Goal: Information Seeking & Learning: Learn about a topic

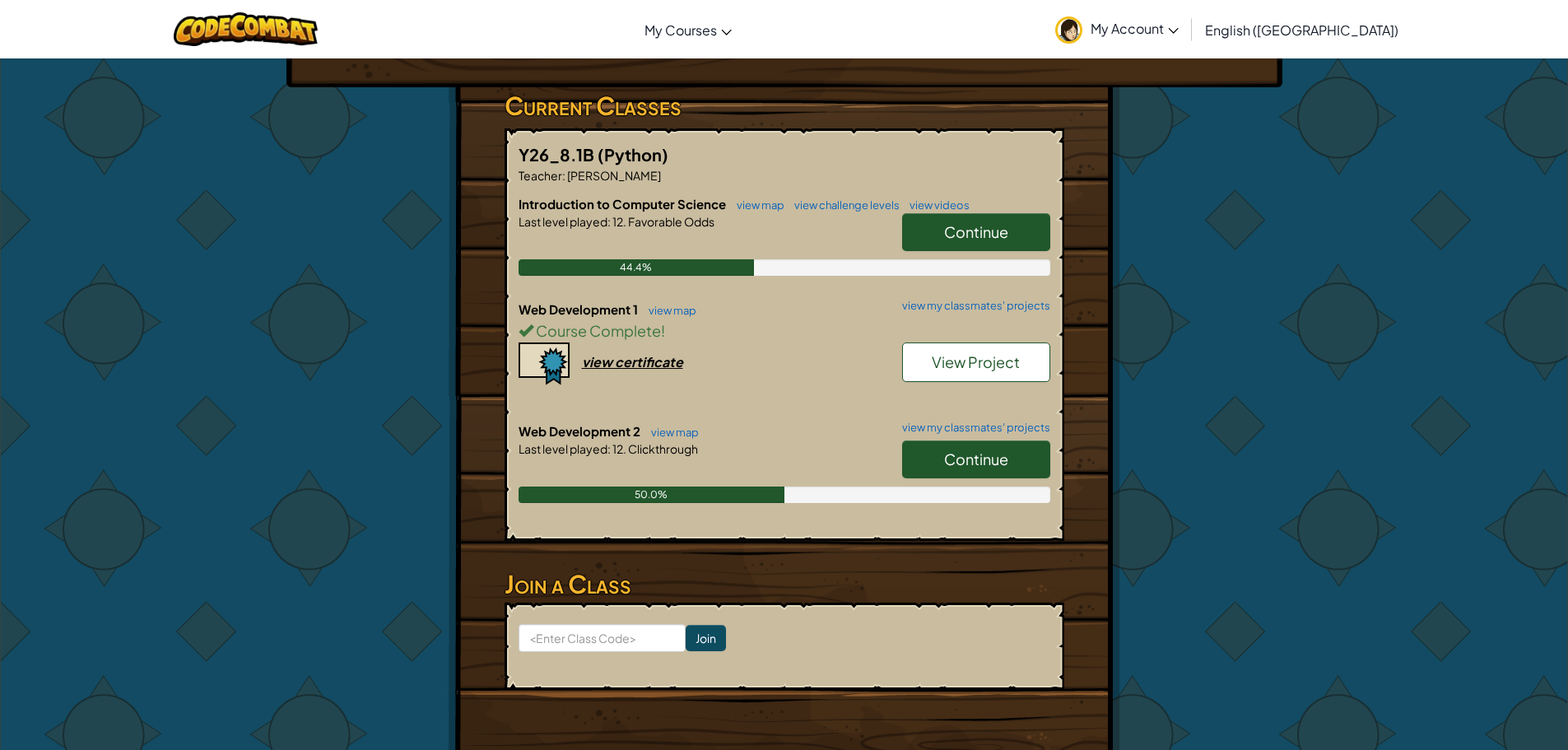
scroll to position [247, 0]
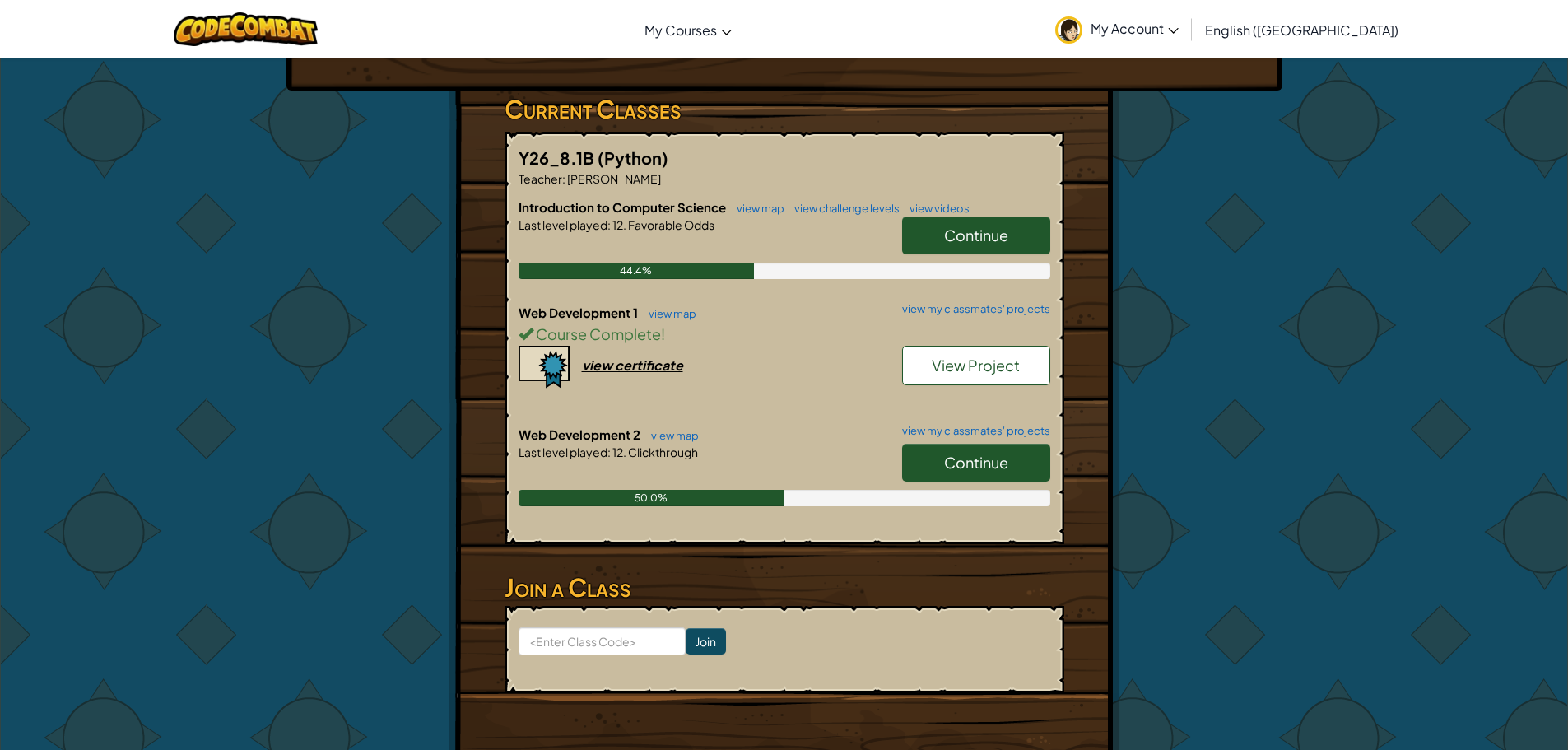
click at [924, 458] on link "Continue" at bounding box center [977, 463] width 148 height 38
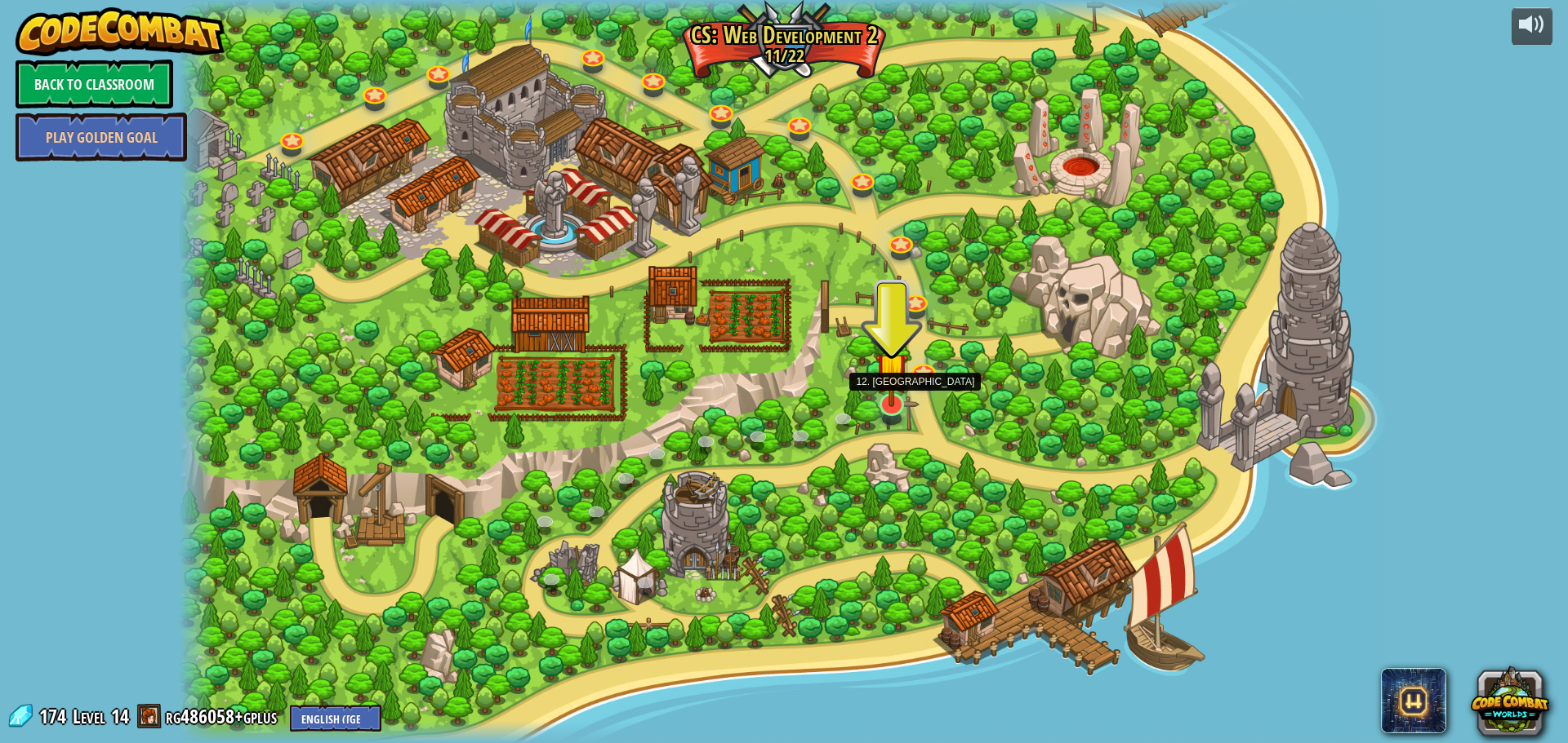
click at [894, 405] on img at bounding box center [892, 369] width 32 height 75
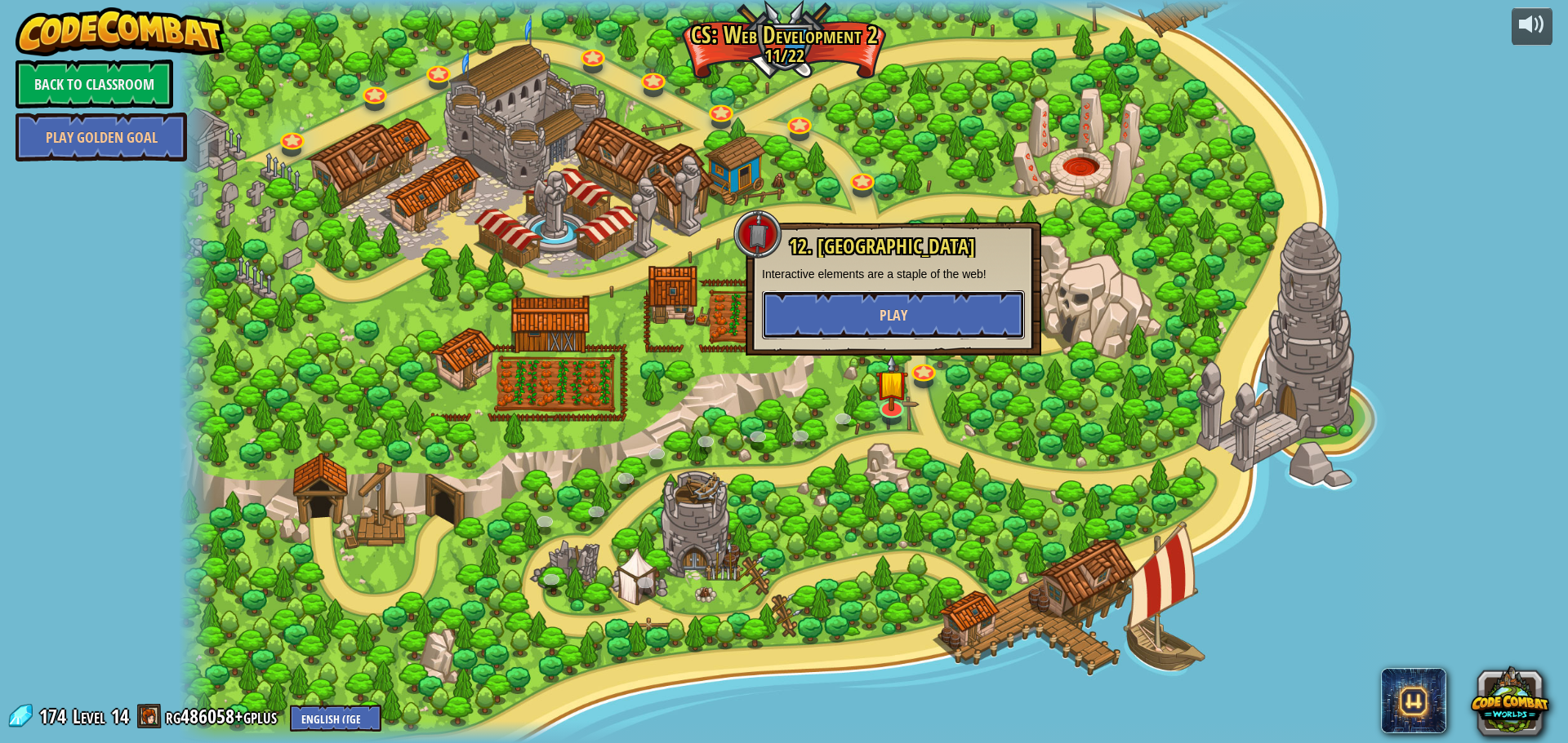
click at [880, 315] on span "Play" at bounding box center [893, 315] width 28 height 20
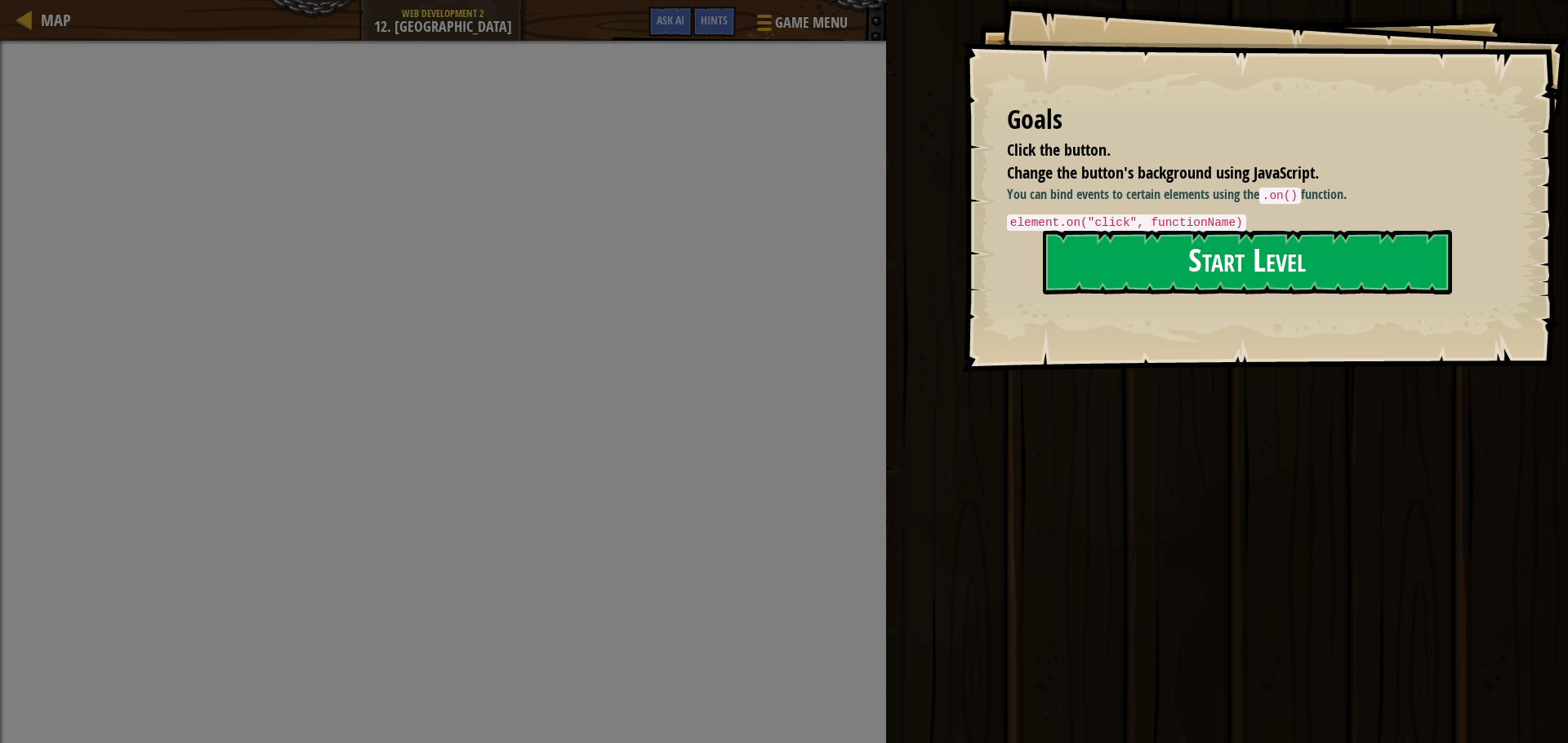
click at [1089, 256] on button "Start Level" at bounding box center [1247, 262] width 409 height 65
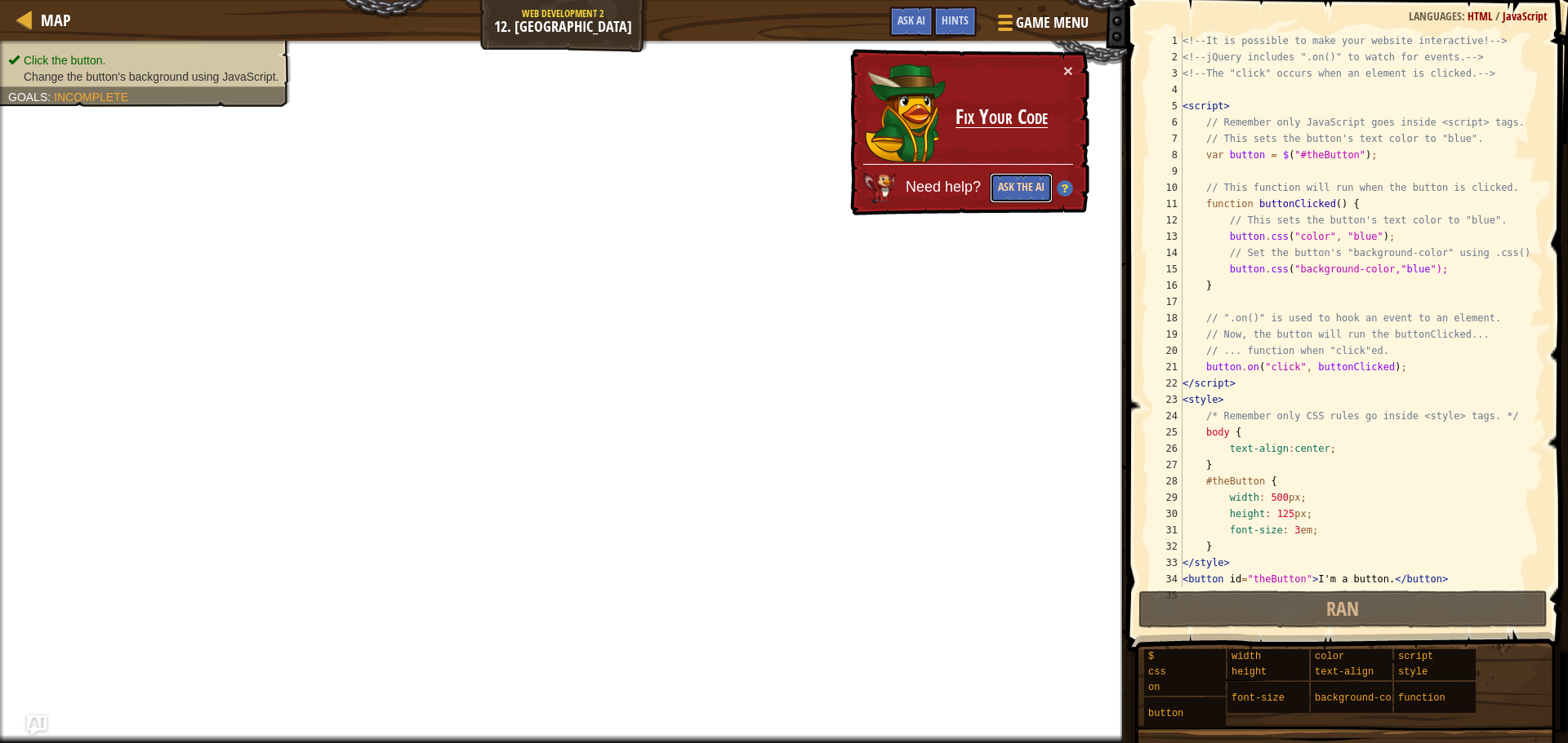
click at [1019, 180] on button "Ask the AI" at bounding box center [1021, 187] width 63 height 30
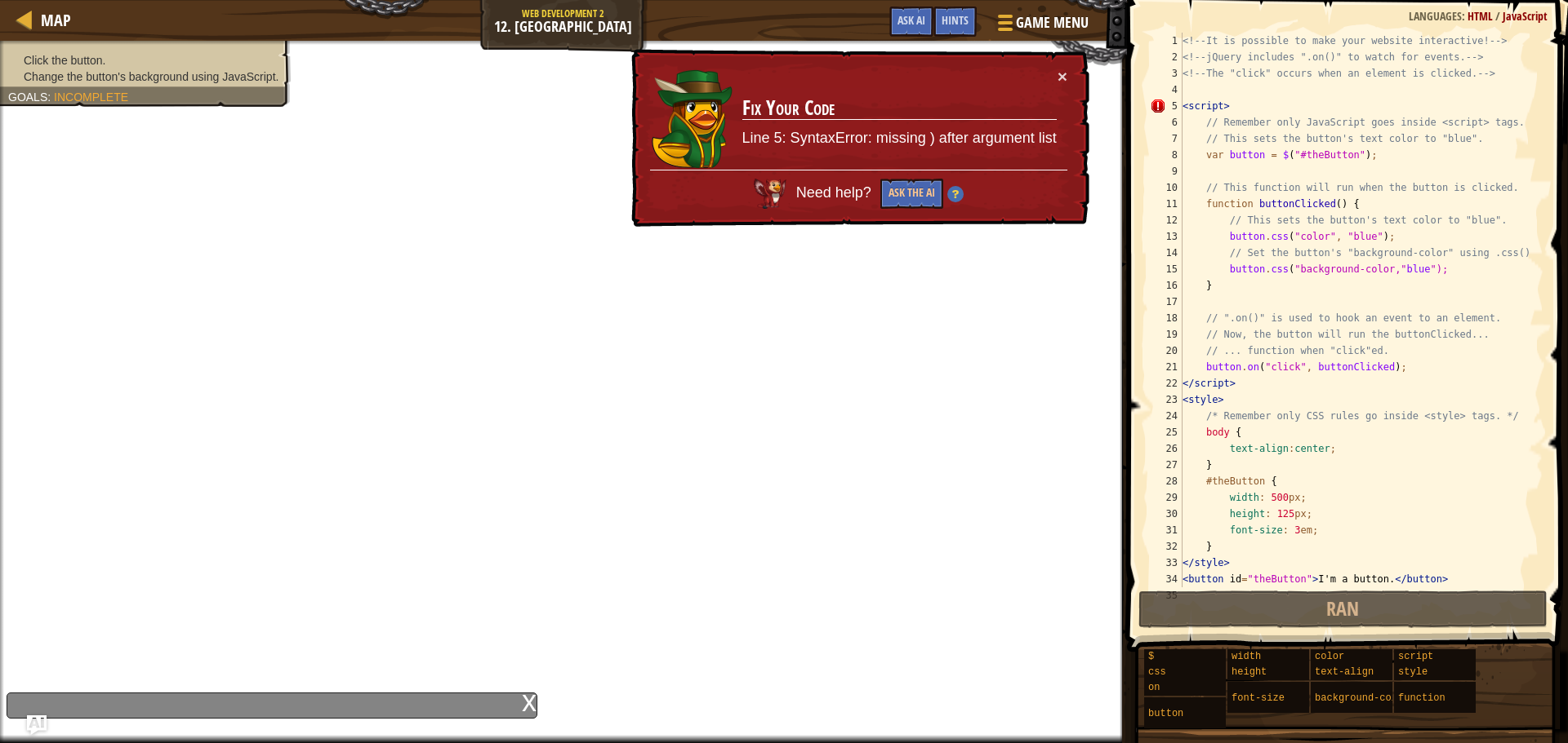
click at [1303, 157] on div "<!-- It is possible to make your website interactive! --> <!-- jQuery includes …" at bounding box center [1355, 334] width 352 height 604
click at [1295, 157] on div "<!-- It is possible to make your website interactive! --> <!-- jQuery includes …" at bounding box center [1355, 334] width 352 height 604
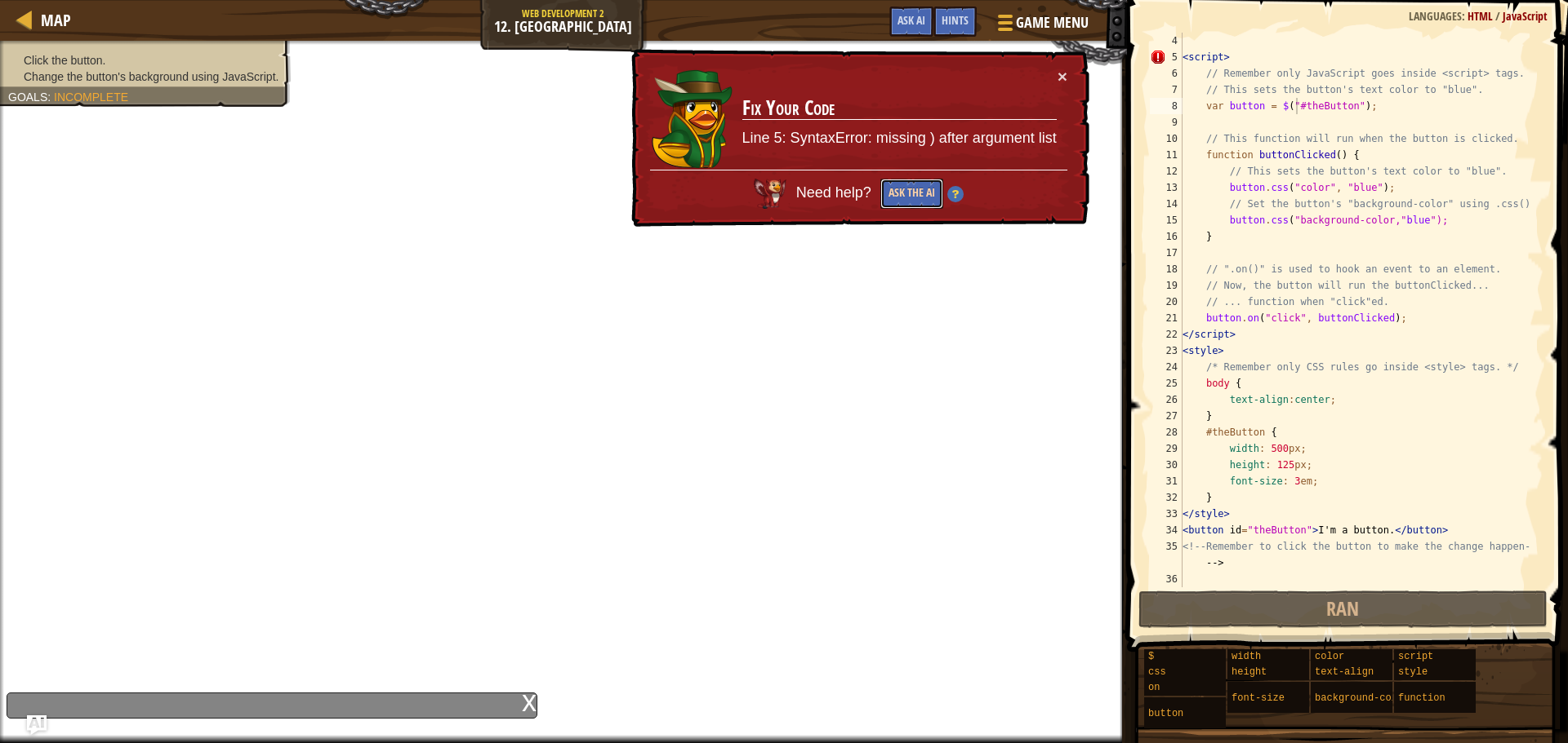
click at [922, 182] on button "Ask the AI" at bounding box center [911, 193] width 63 height 30
click at [1057, 69] on button "×" at bounding box center [1062, 76] width 9 height 17
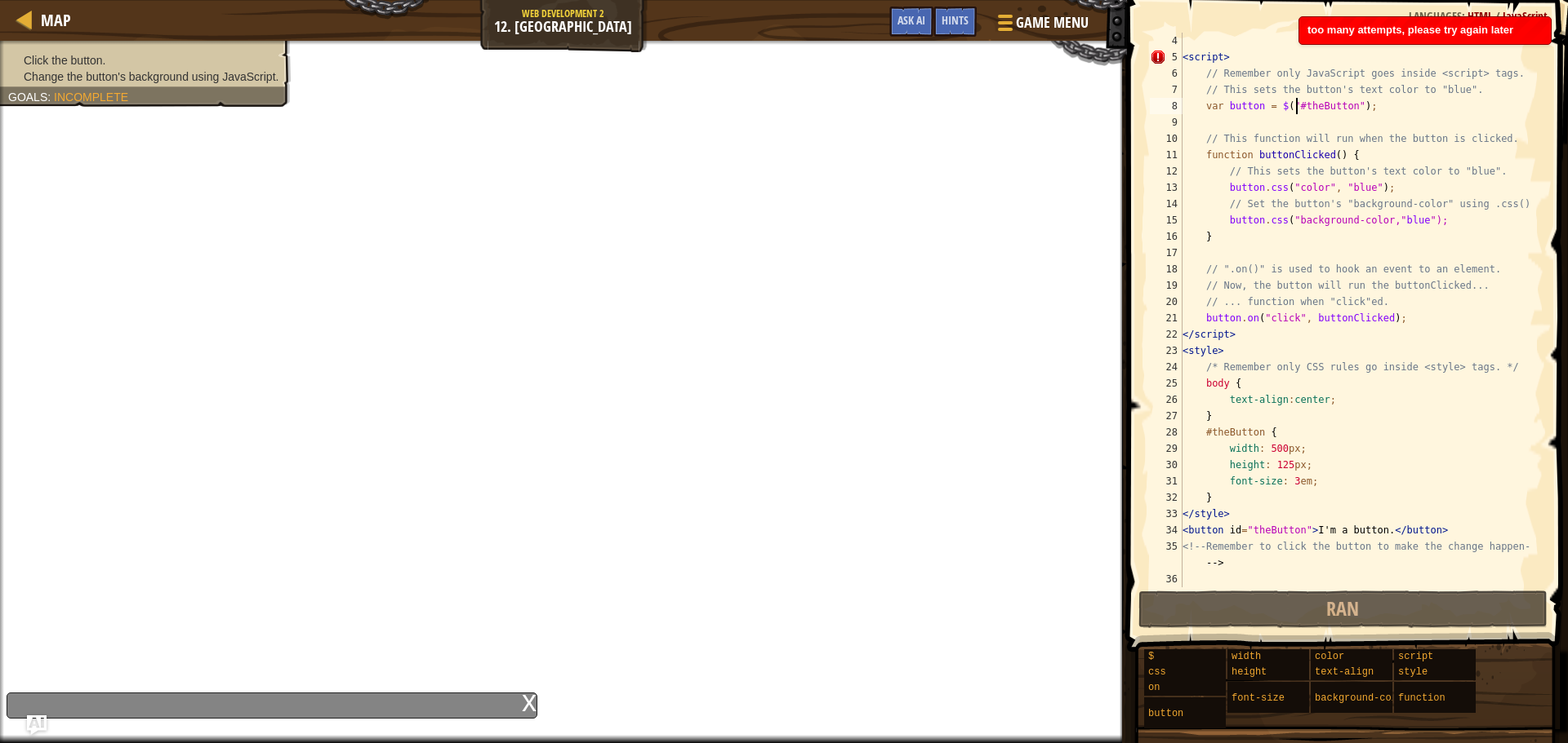
click at [524, 697] on div "x" at bounding box center [529, 701] width 14 height 16
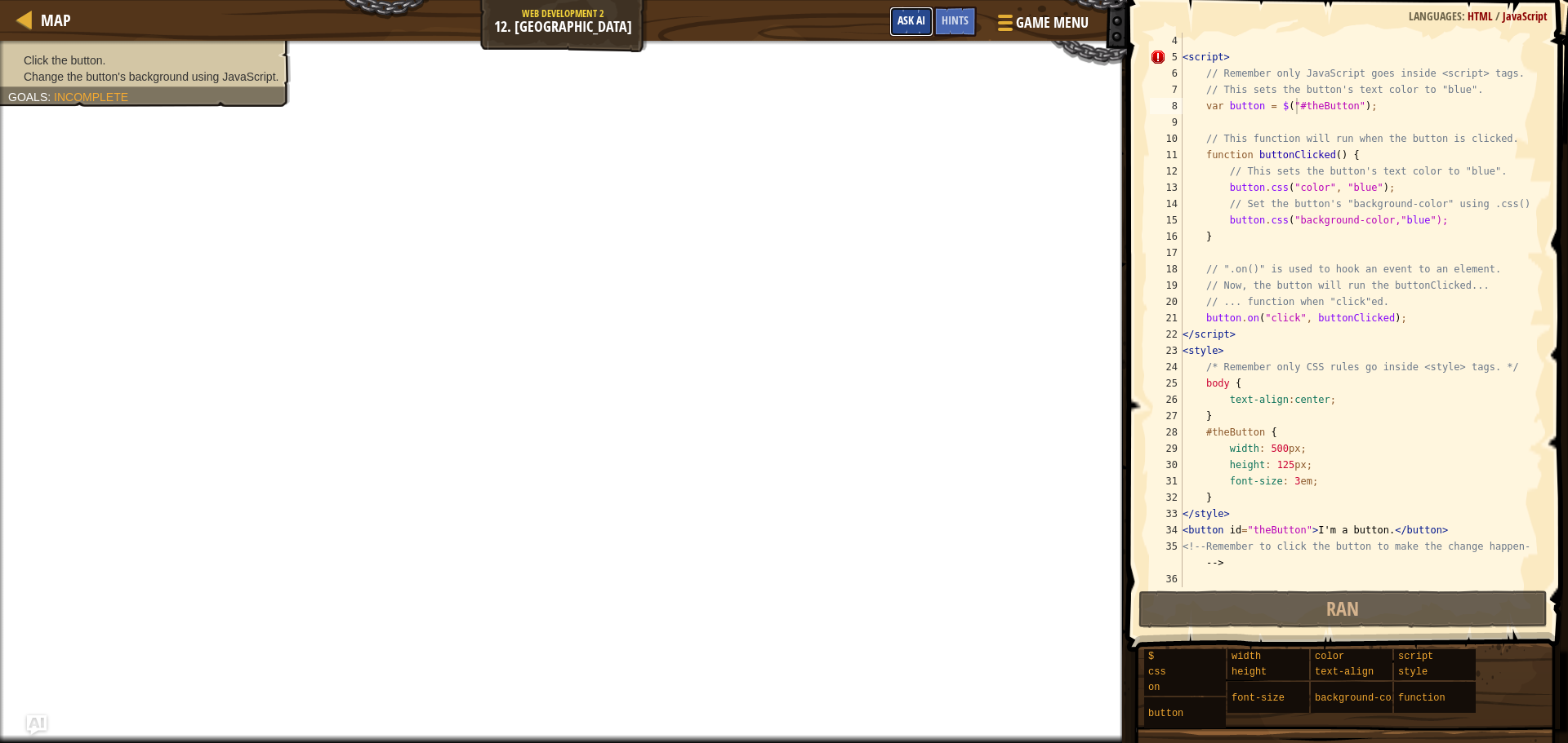
click at [902, 20] on span "Ask AI" at bounding box center [911, 20] width 28 height 15
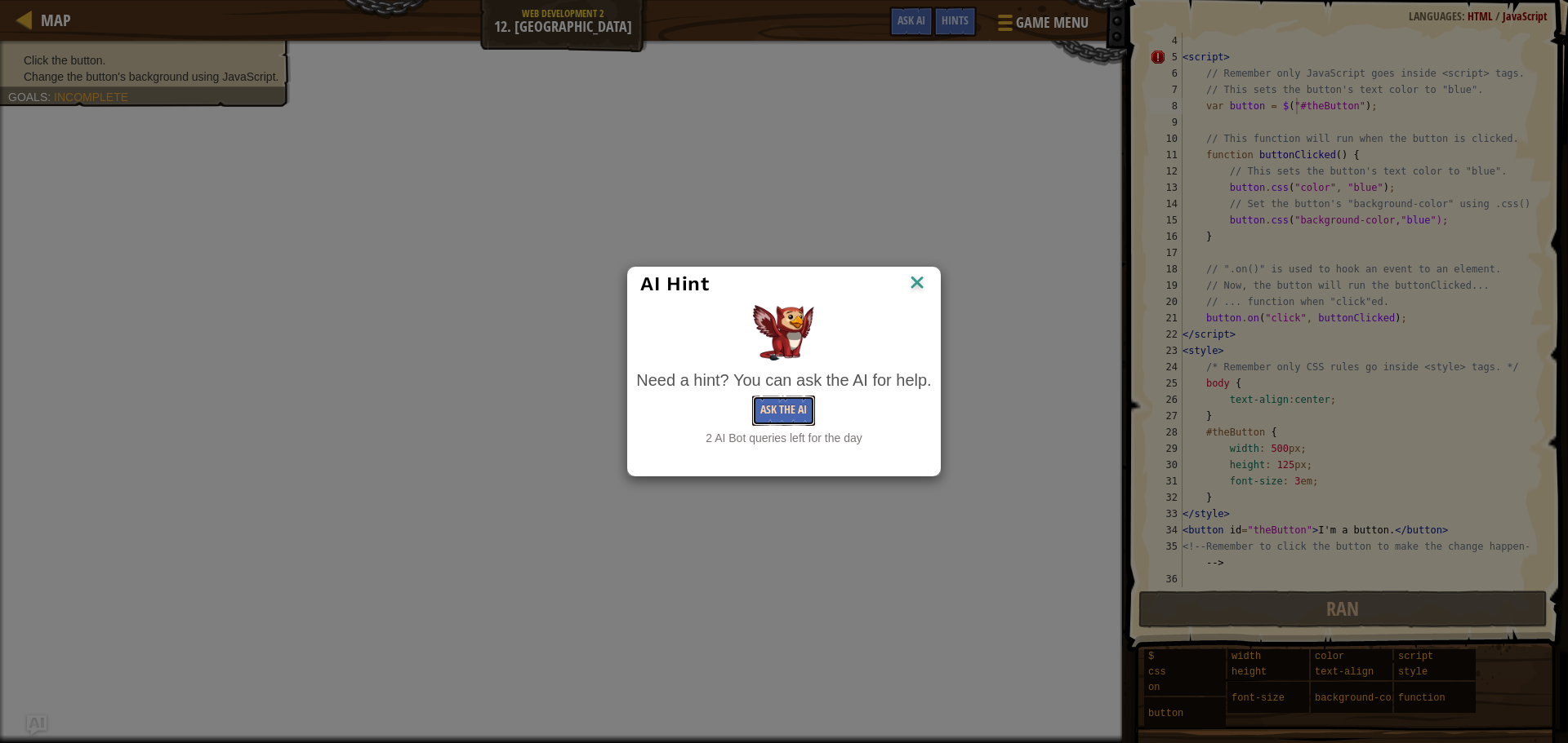
click at [787, 412] on button "Ask the AI" at bounding box center [784, 410] width 63 height 30
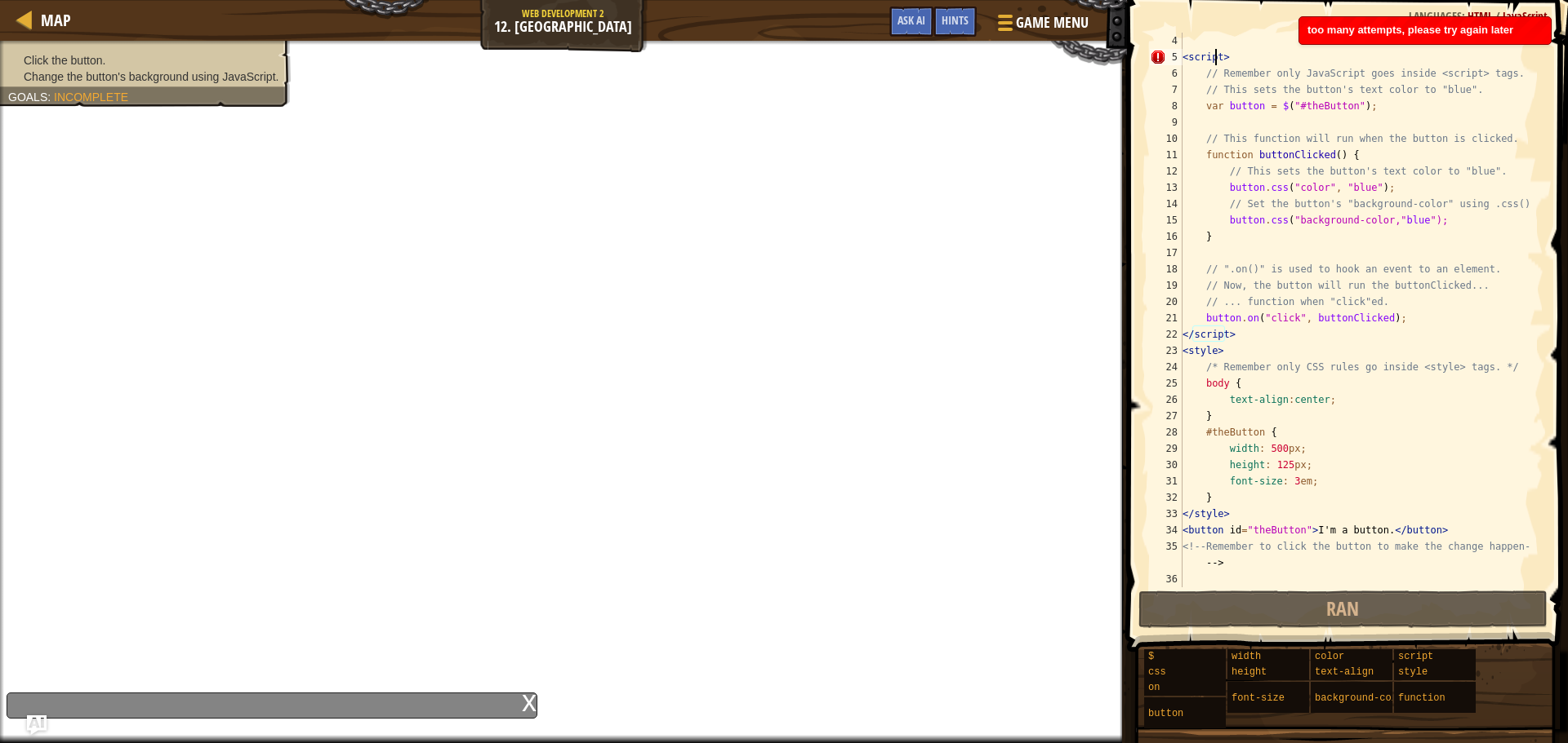
click at [1214, 51] on div "< script > // Remember only JavaScript goes inside <script> tags. // This sets …" at bounding box center [1355, 326] width 352 height 588
click at [1225, 61] on div "< script > // Remember only JavaScript goes inside <script> tags. // This sets …" at bounding box center [1355, 326] width 352 height 588
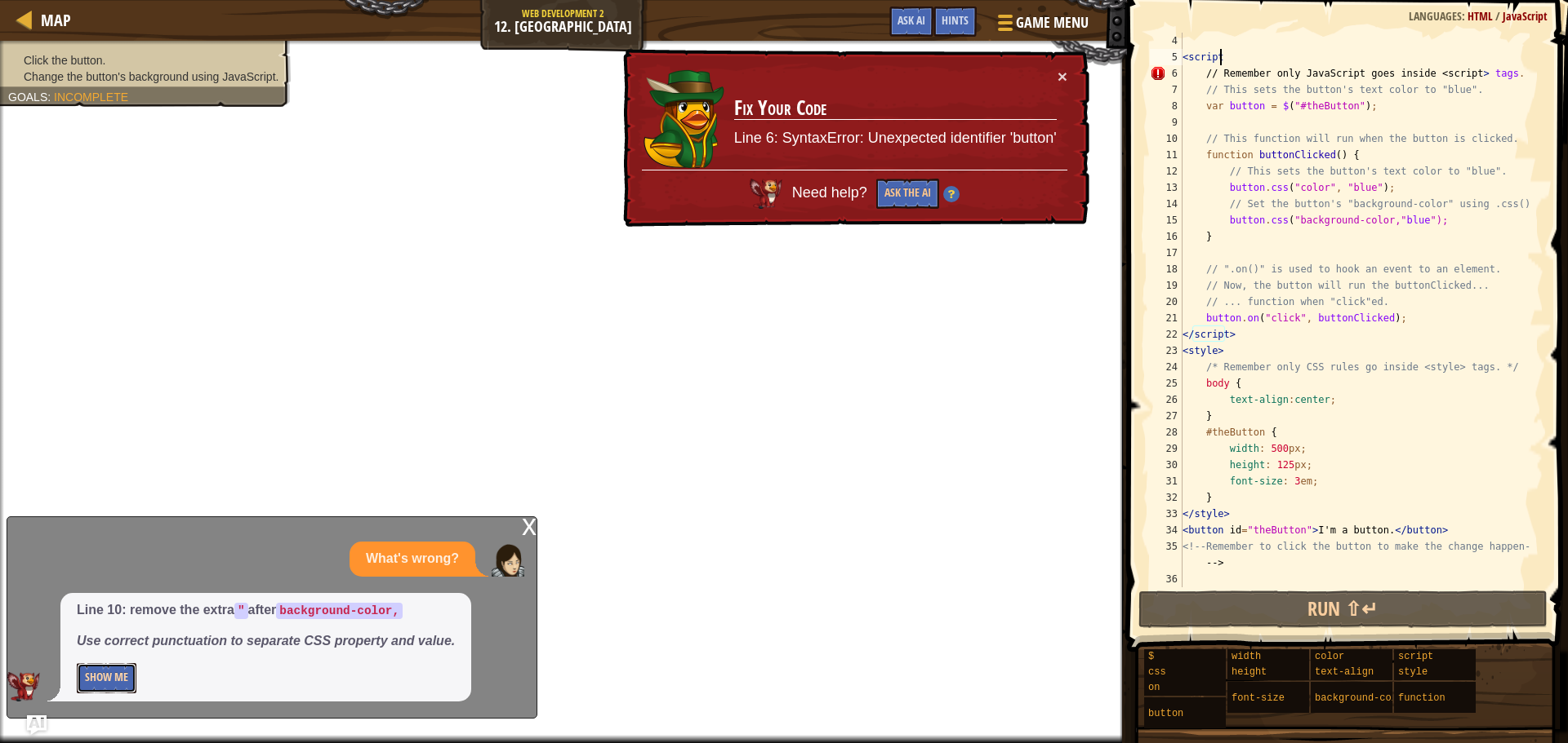
click at [129, 675] on button "Show Me" at bounding box center [107, 678] width 60 height 30
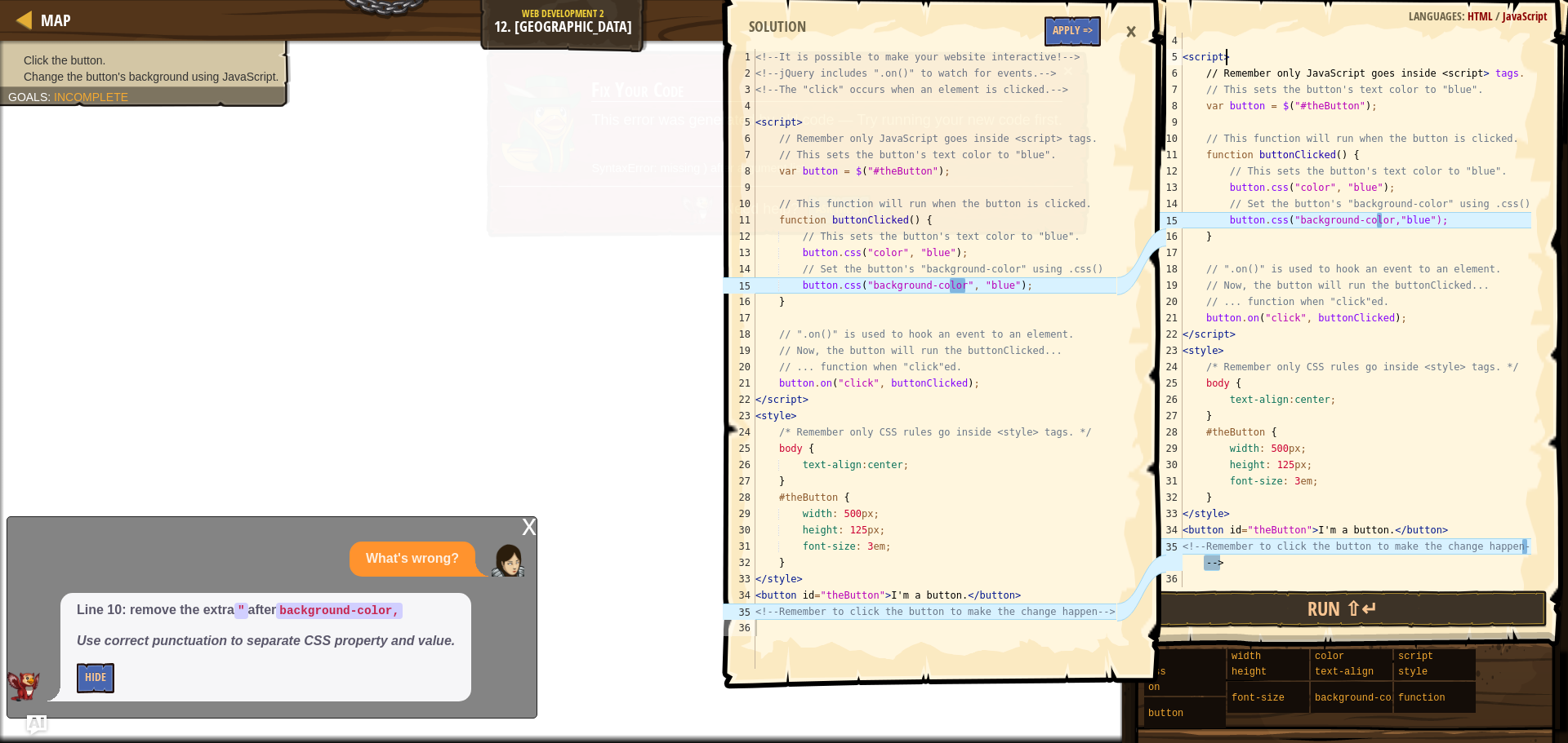
scroll to position [8, 3]
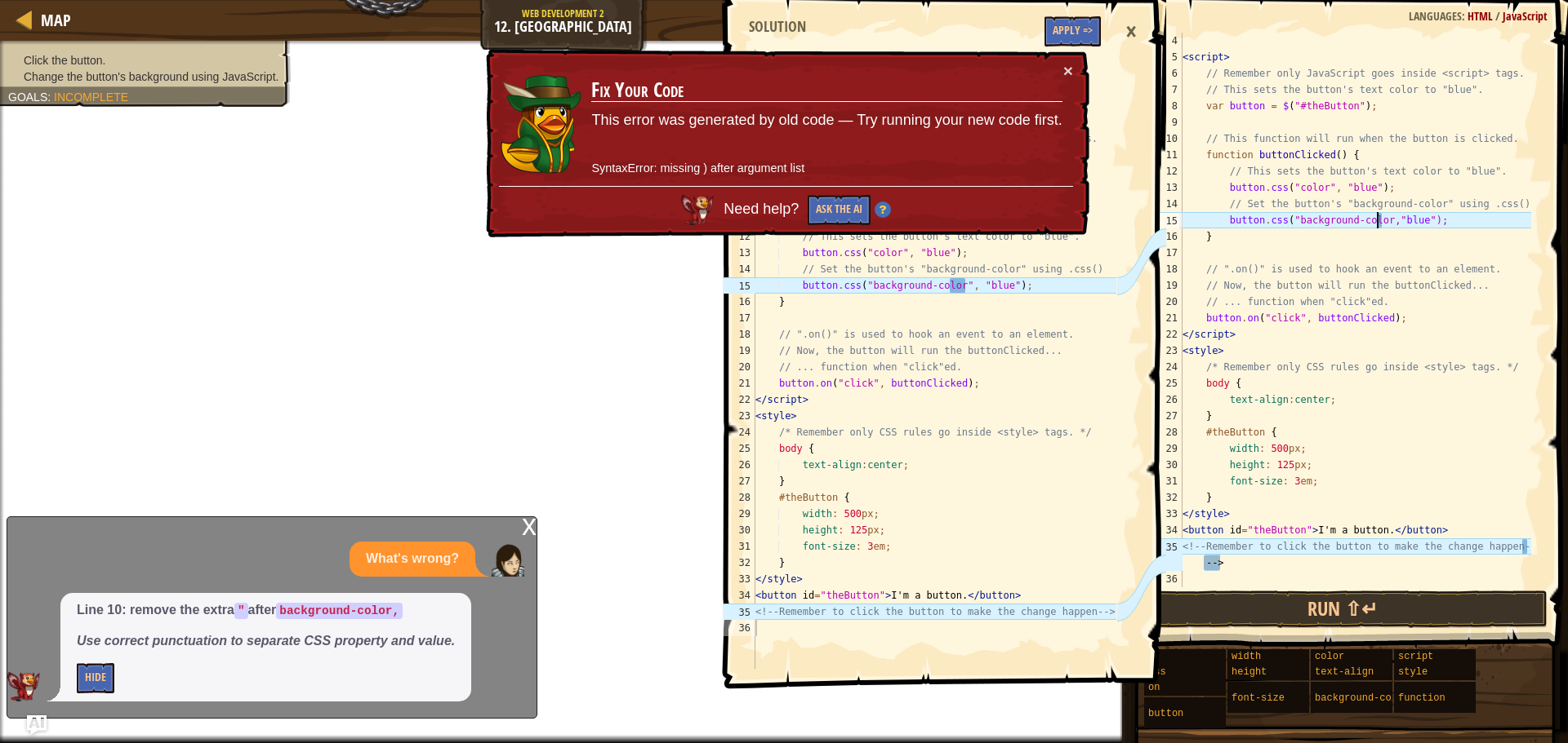
click at [1375, 222] on div "< script > // Remember only JavaScript goes inside <script> tags. // This sets …" at bounding box center [1355, 326] width 352 height 588
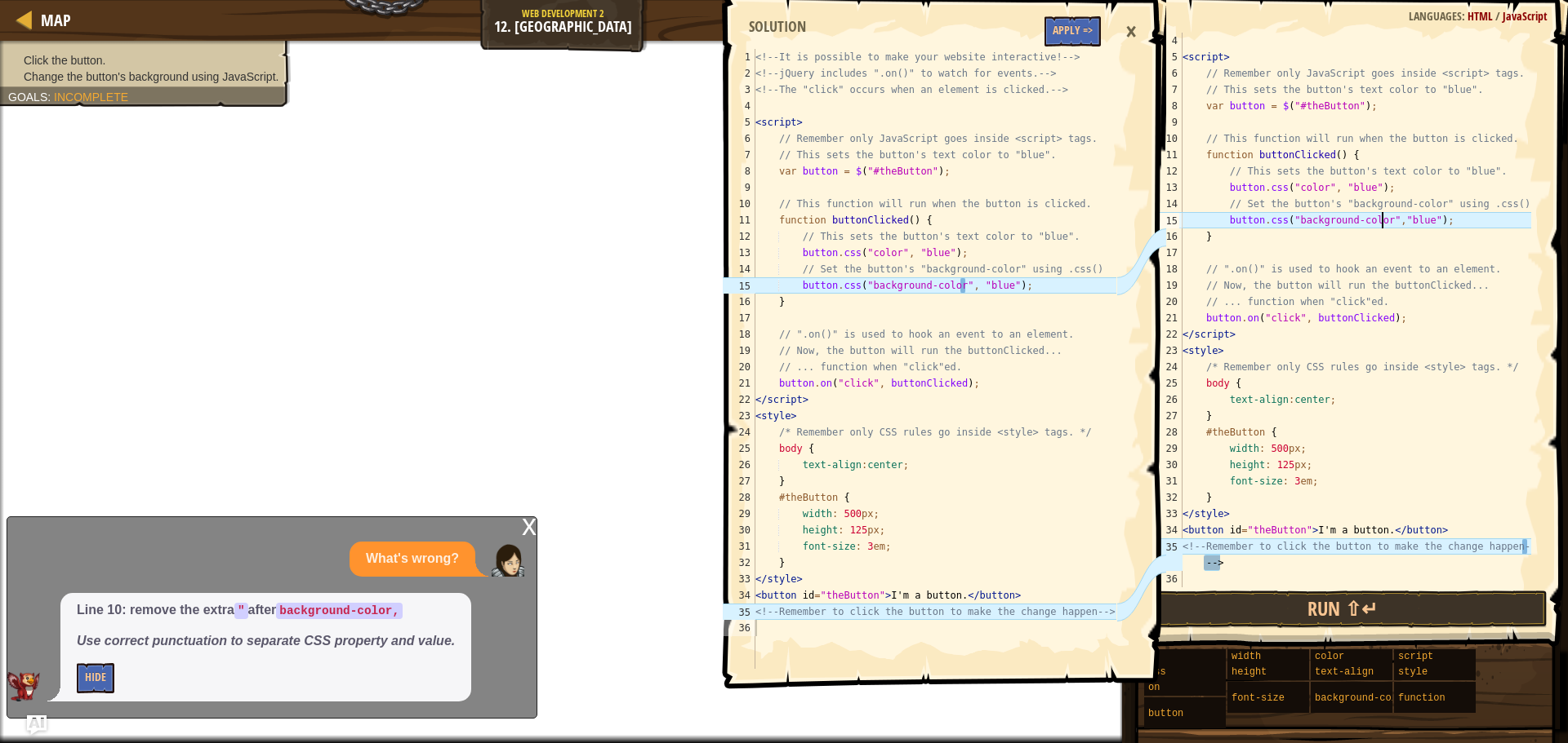
scroll to position [8, 16]
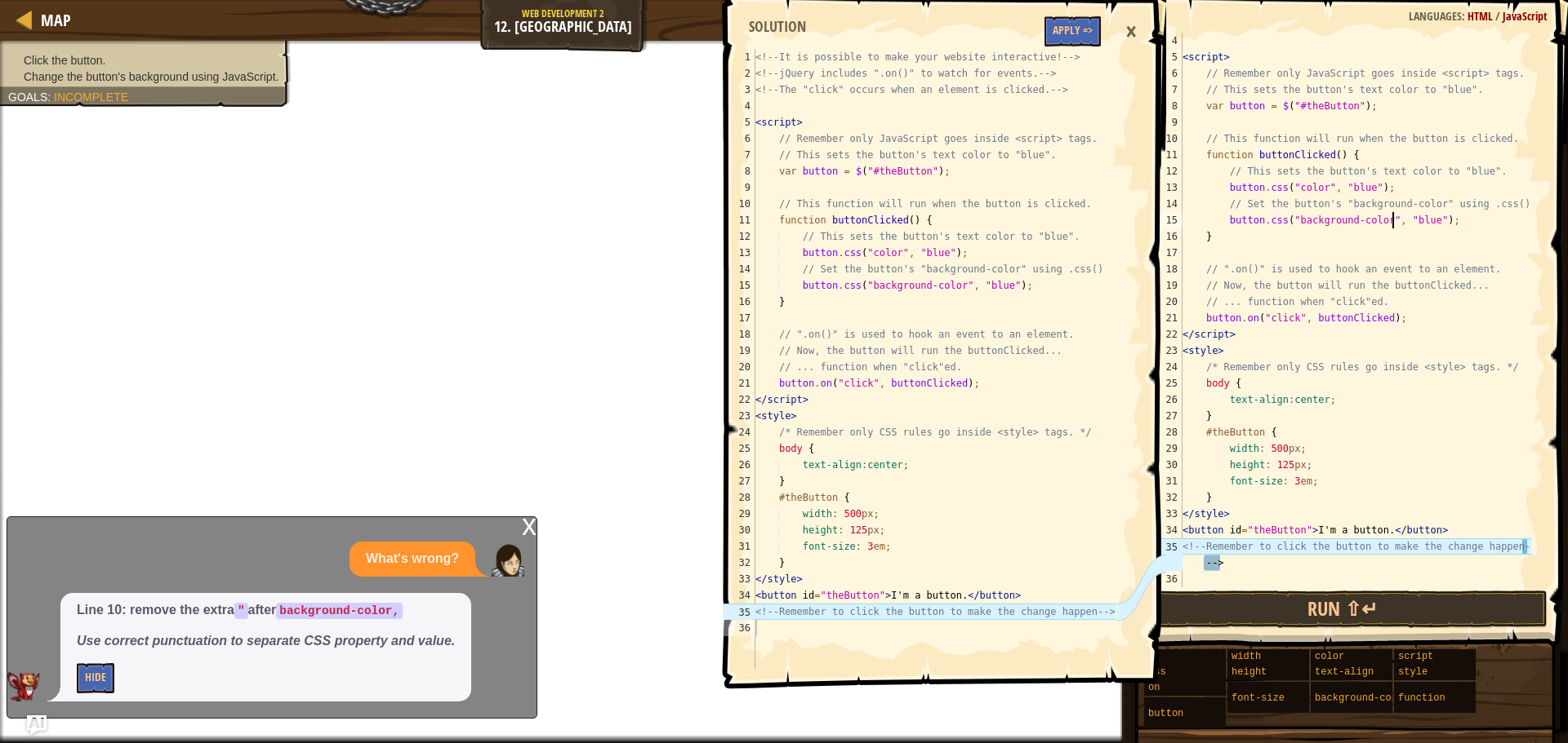
type textarea "button.css("background-color", "blue");"
click at [1458, 613] on span "Done" at bounding box center [1440, 608] width 43 height 26
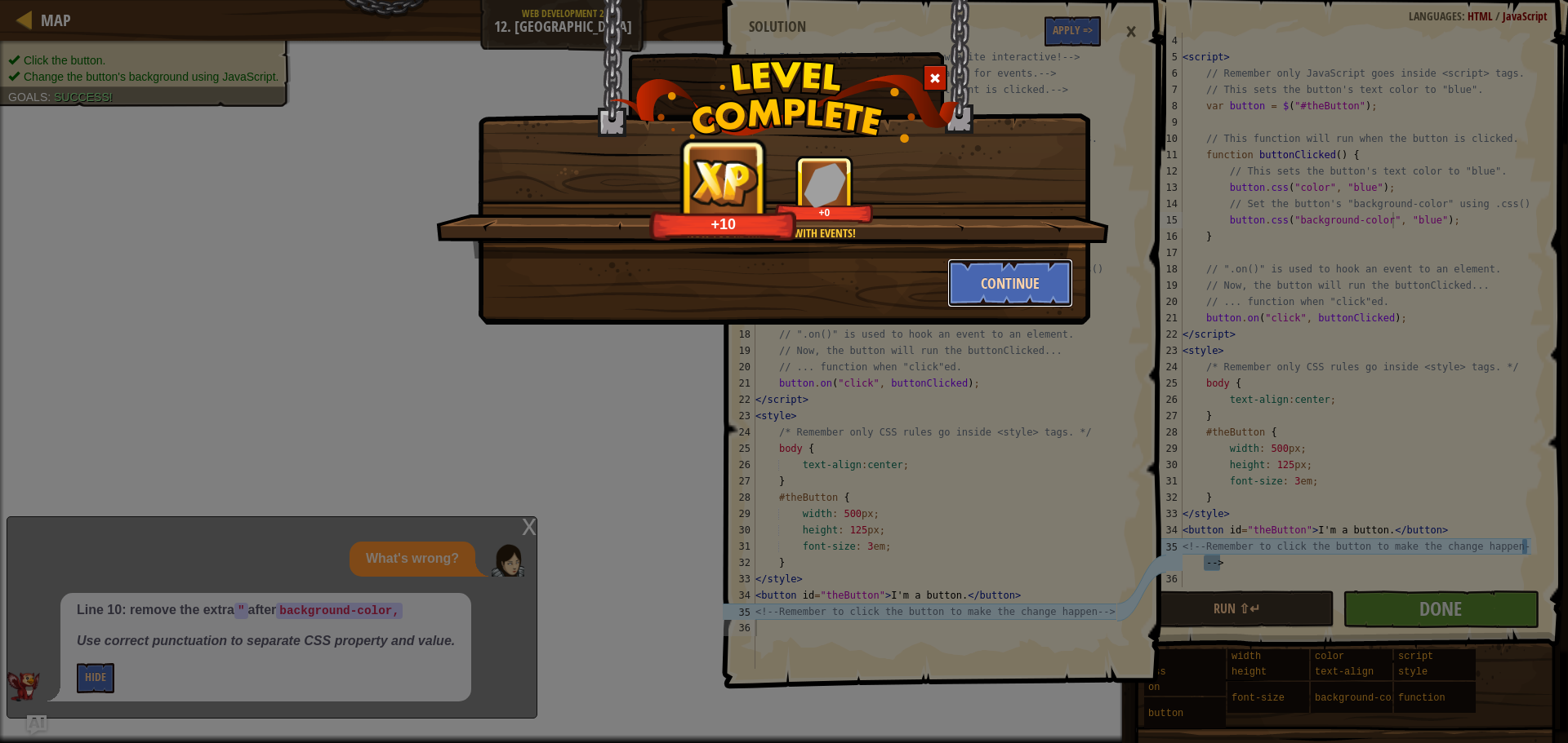
click at [964, 277] on button "Continue" at bounding box center [1010, 283] width 126 height 49
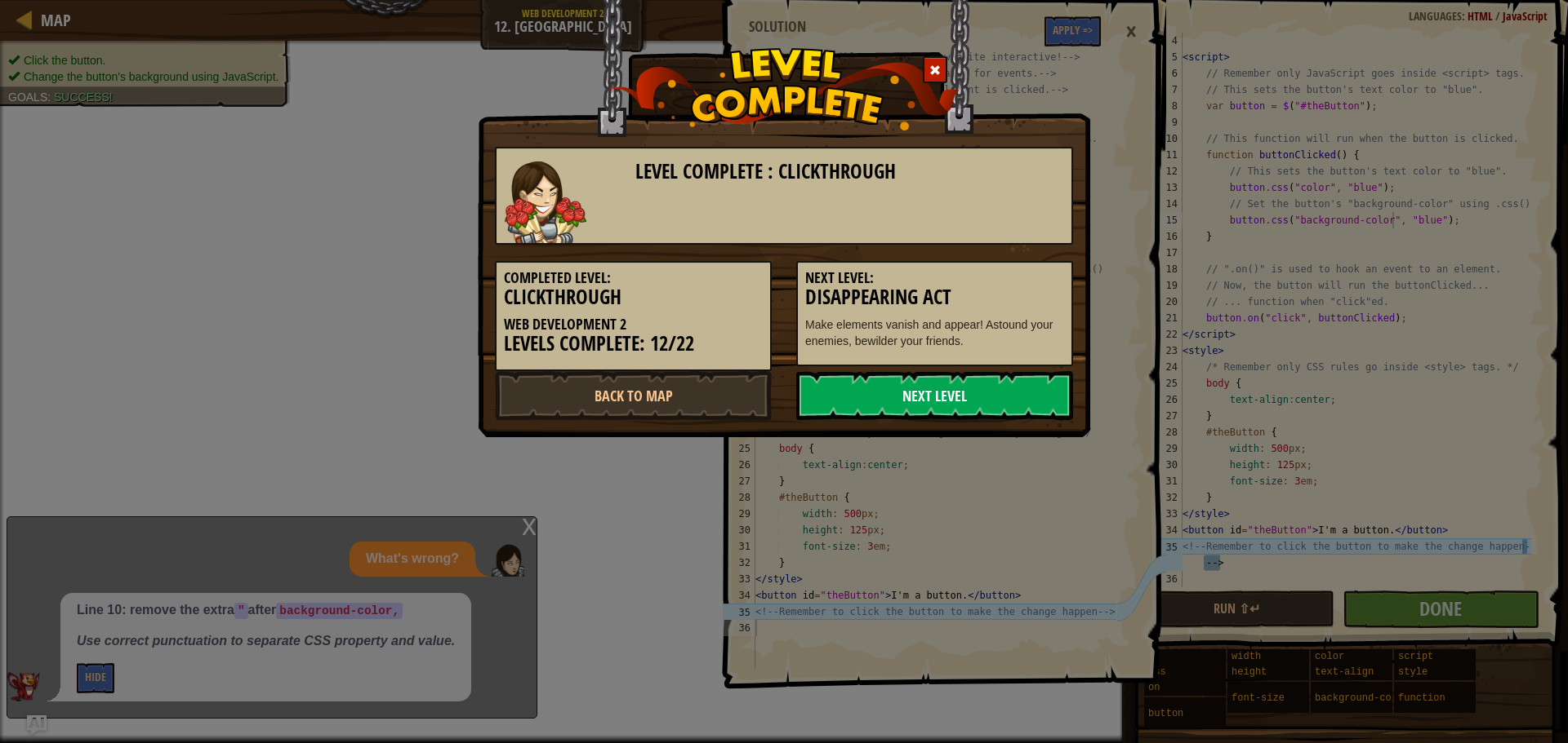
click at [902, 384] on link "Next Level" at bounding box center [934, 395] width 277 height 49
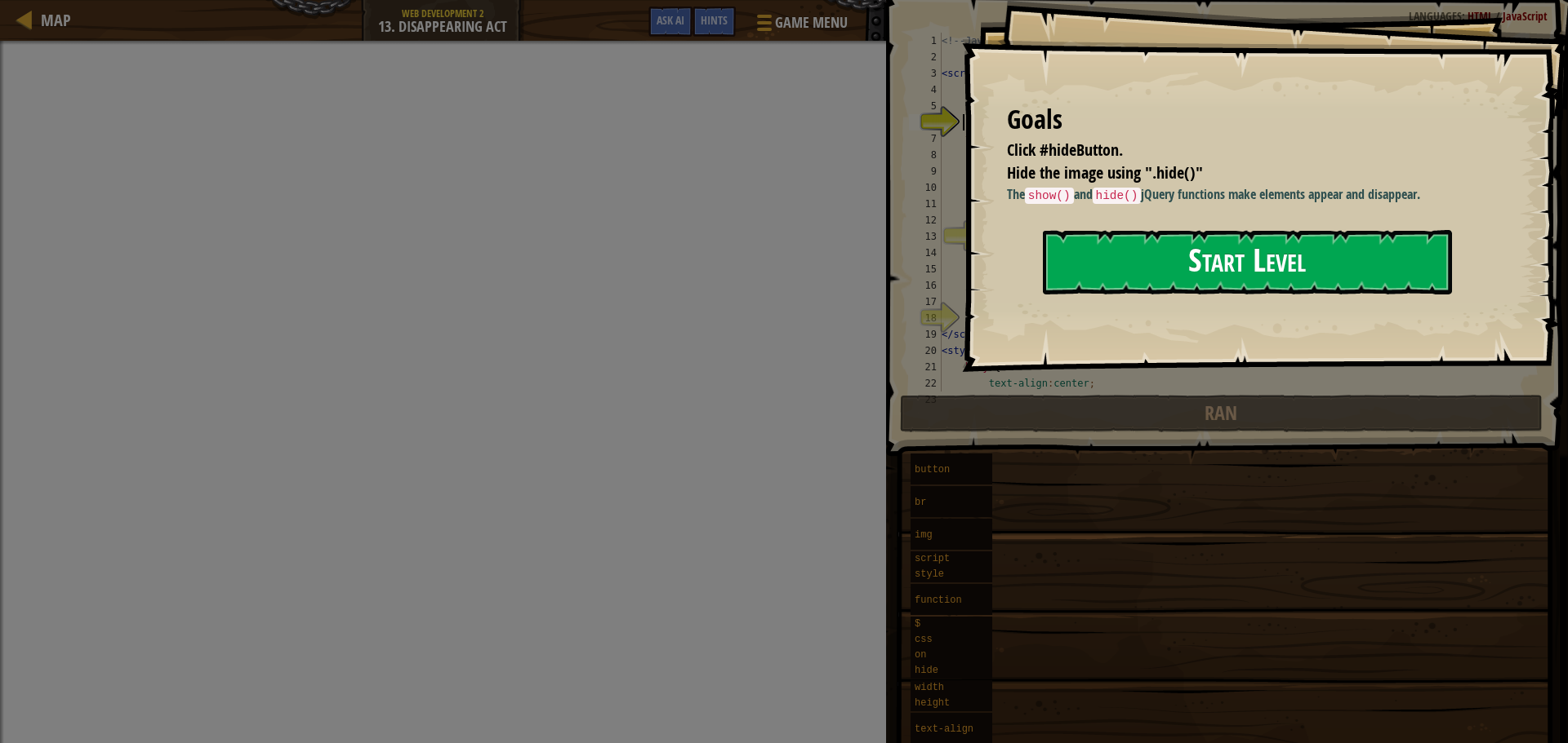
click at [1189, 241] on button "Start Level" at bounding box center [1247, 262] width 409 height 65
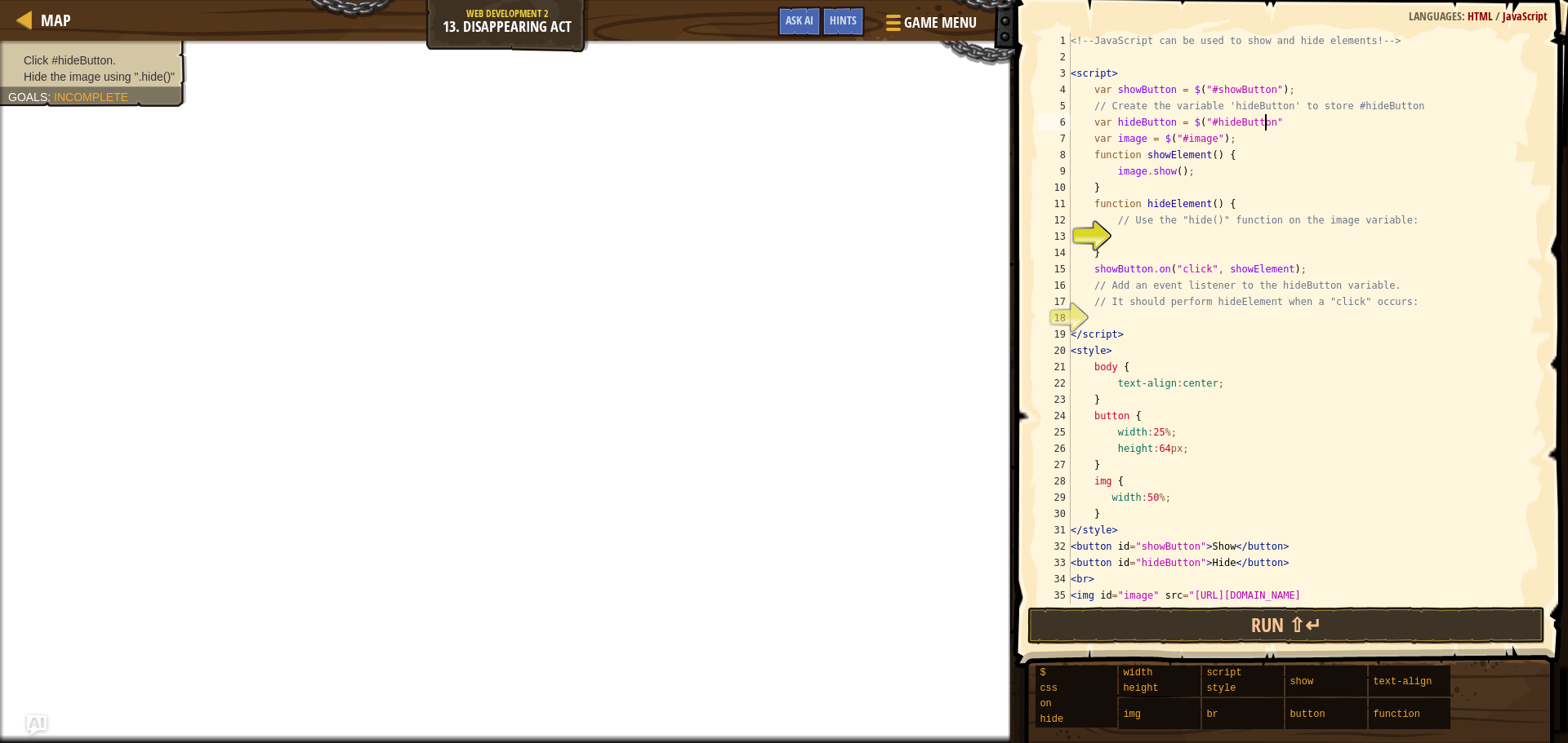
scroll to position [8, 15]
type textarea "var hideButton = $("#hideButton");"
click at [1142, 233] on div "<!-- JavaScript can be used to show and hide elements! --> < script > var showB…" at bounding box center [1299, 343] width 464 height 620
type textarea "image.hide();"
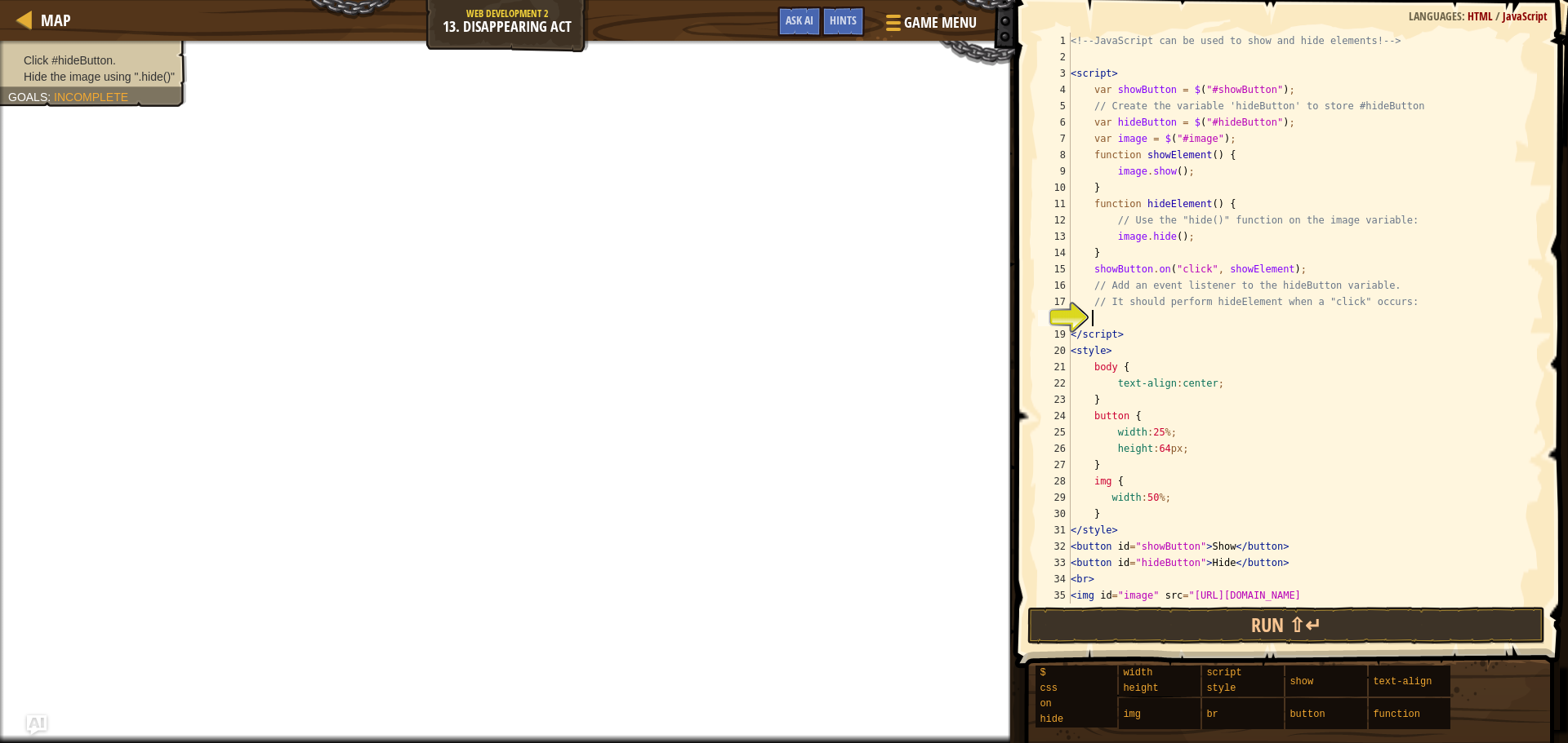
click at [1123, 312] on div "<!-- JavaScript can be used to show and hide elements! --> < script > var showB…" at bounding box center [1299, 343] width 464 height 620
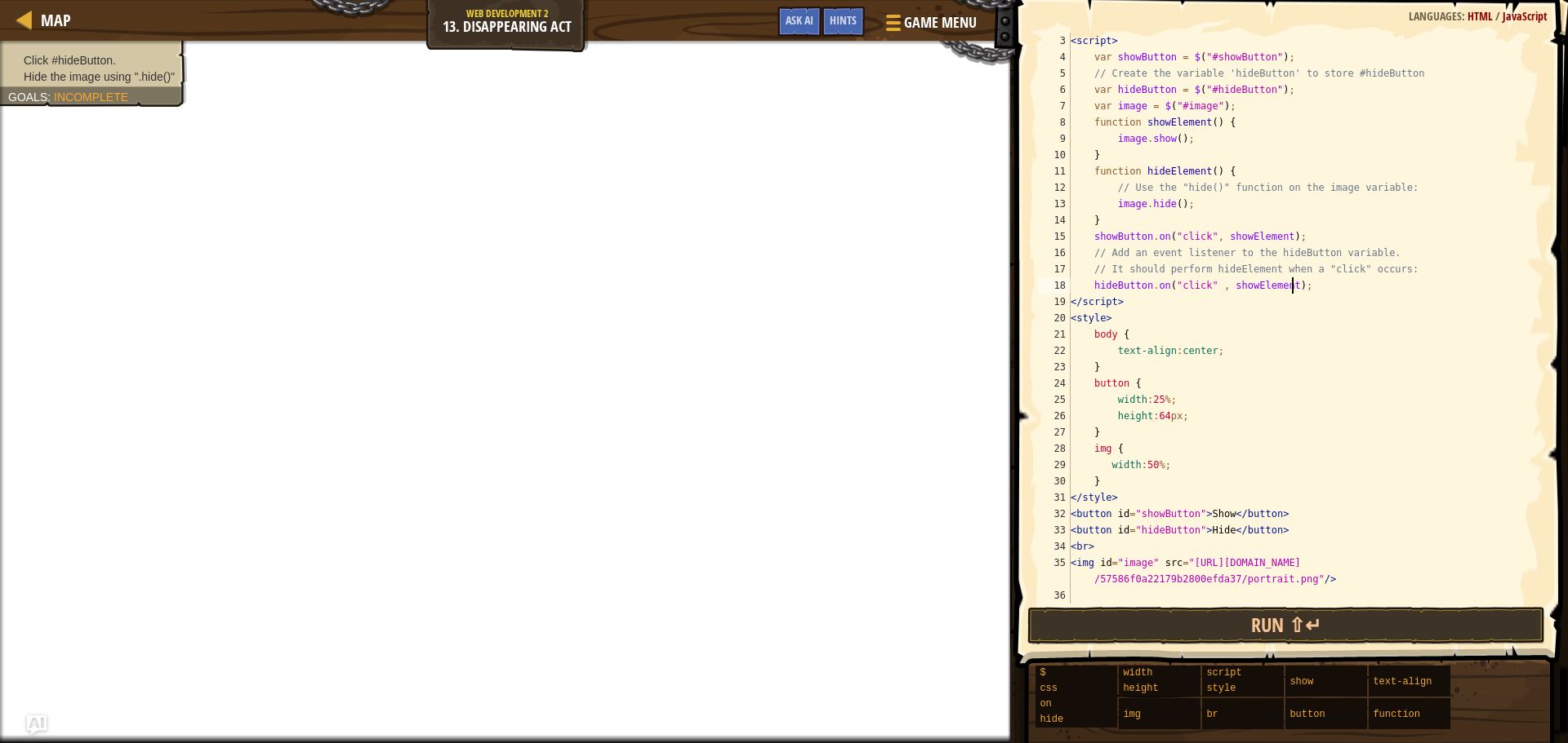
scroll to position [32, 0]
click at [1242, 286] on div "< script > var showButton = $ ( "#showButton" ) ; // Create the variable 'hideB…" at bounding box center [1299, 334] width 464 height 604
type textarea "hideButton.on("click" , hideElement);"
click at [1201, 633] on button "Run ⇧↵" at bounding box center [1286, 626] width 518 height 37
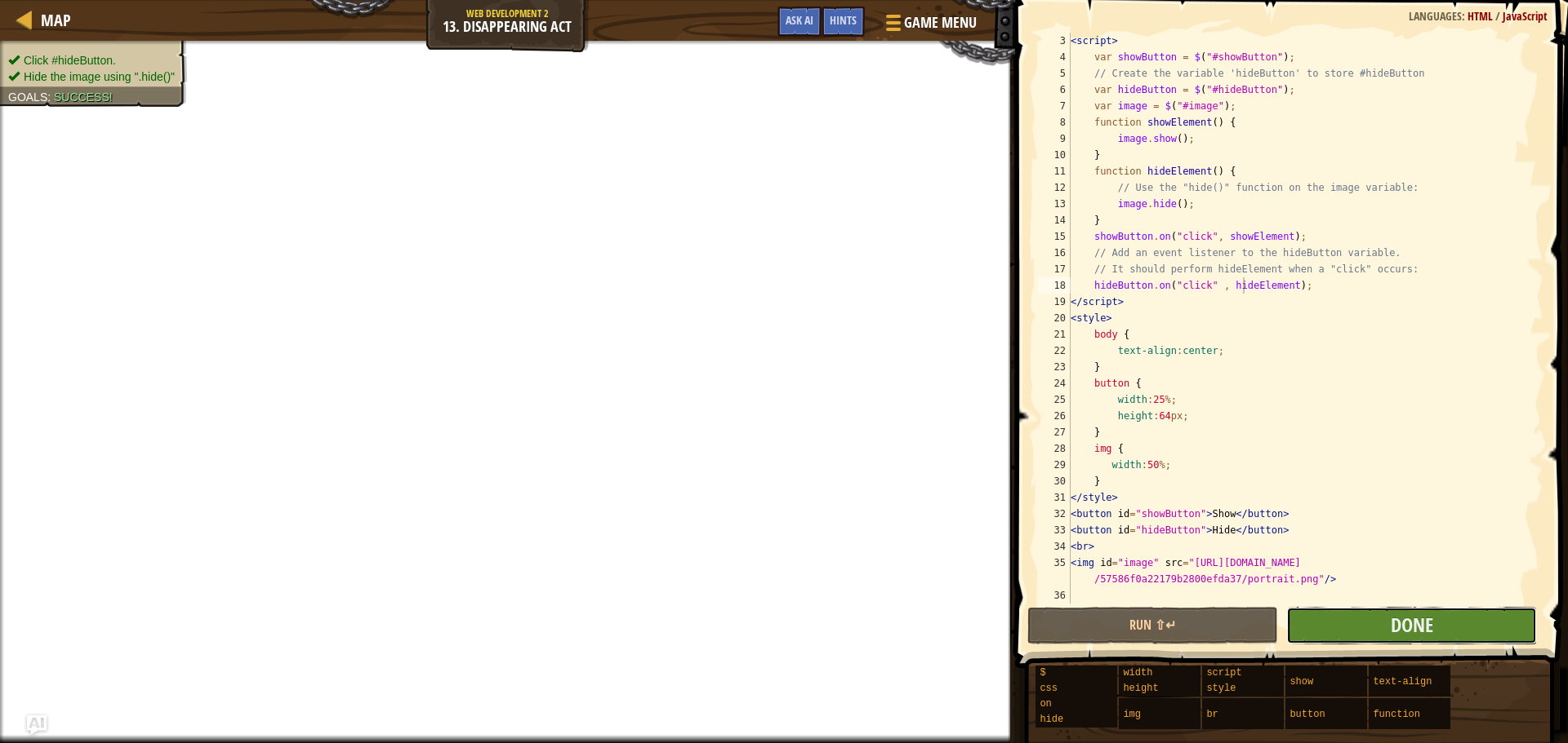
click at [1367, 614] on button "Done" at bounding box center [1411, 626] width 251 height 37
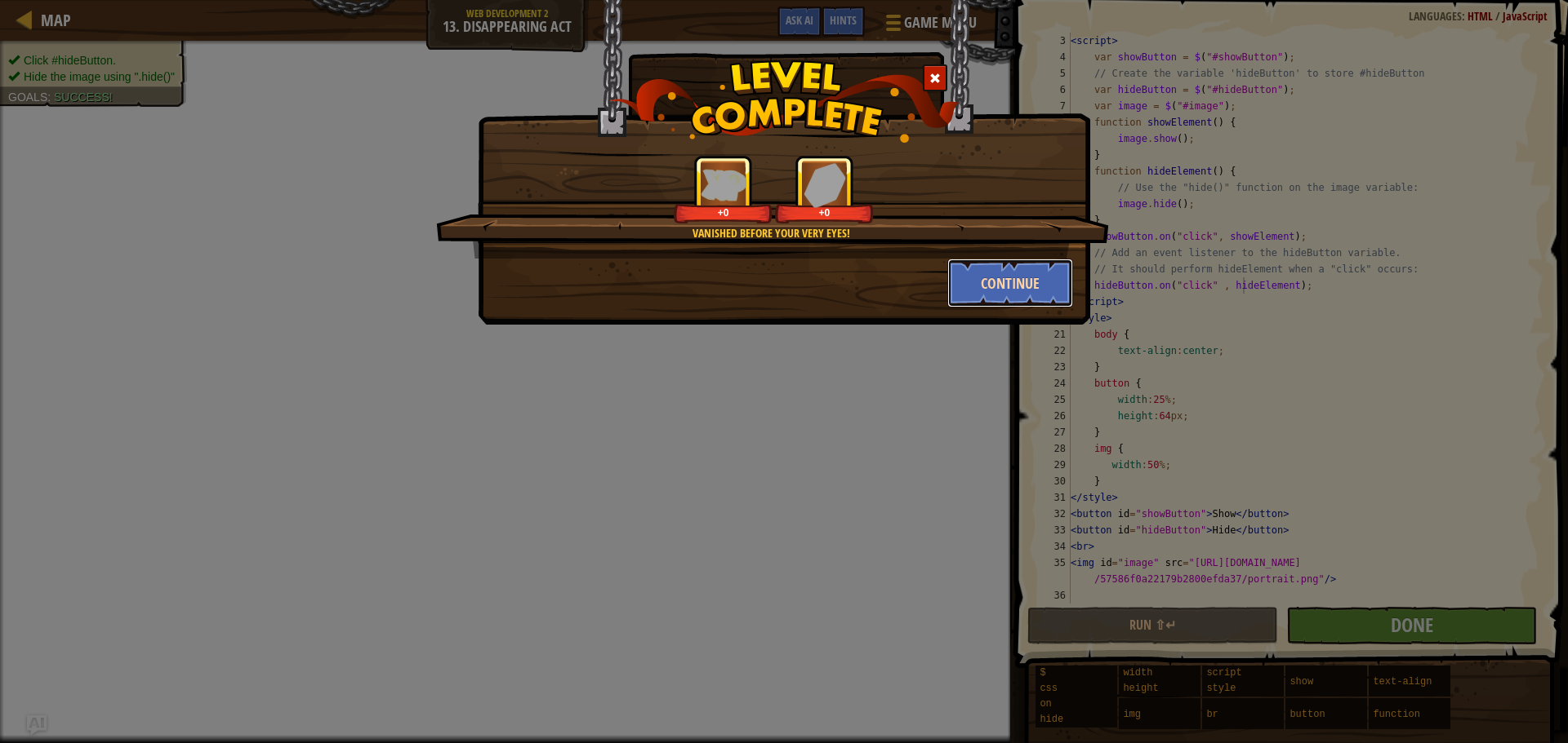
click at [987, 283] on button "Continue" at bounding box center [1010, 283] width 126 height 49
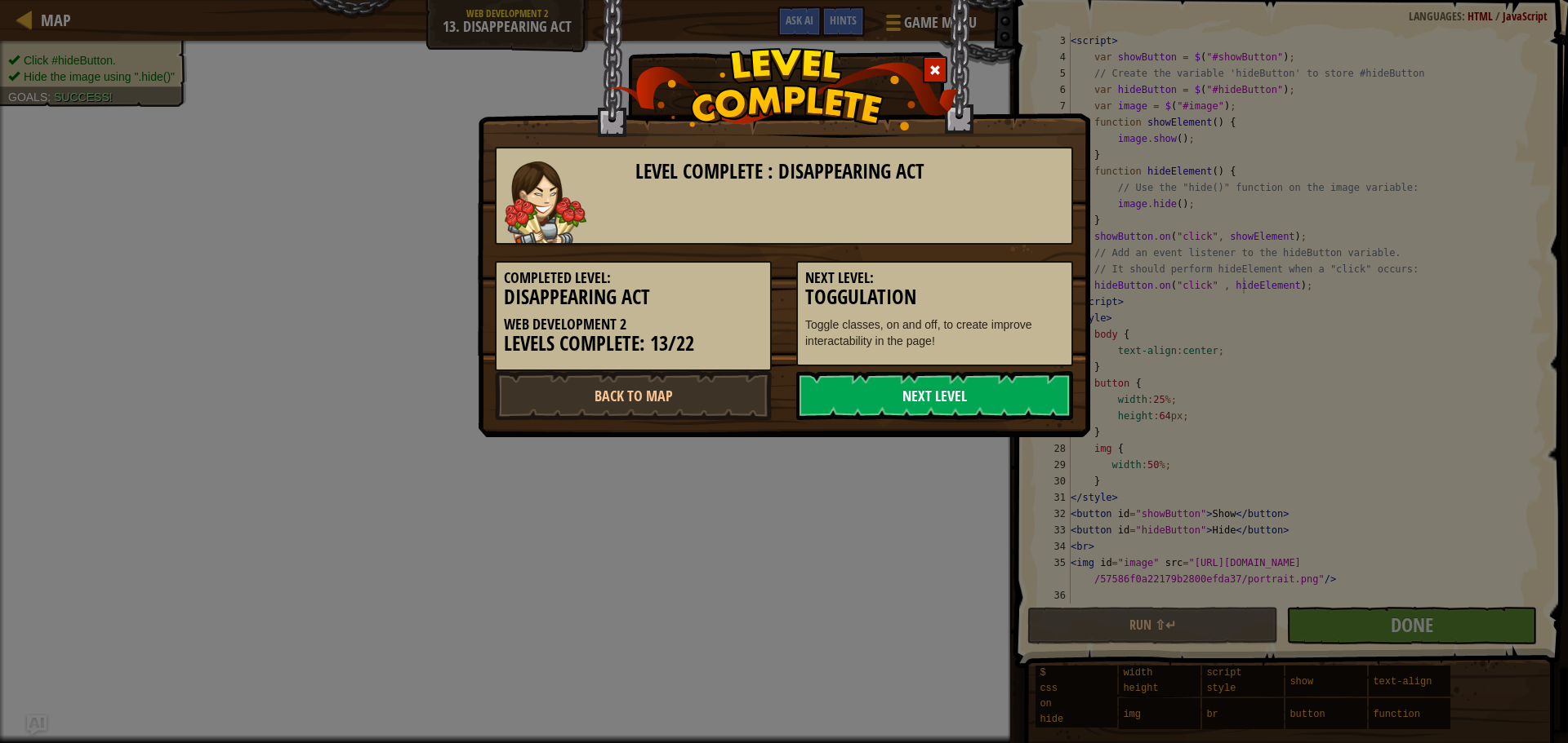
click at [970, 400] on link "Next Level" at bounding box center [934, 395] width 277 height 49
click at [963, 395] on link "Next Level" at bounding box center [934, 395] width 277 height 49
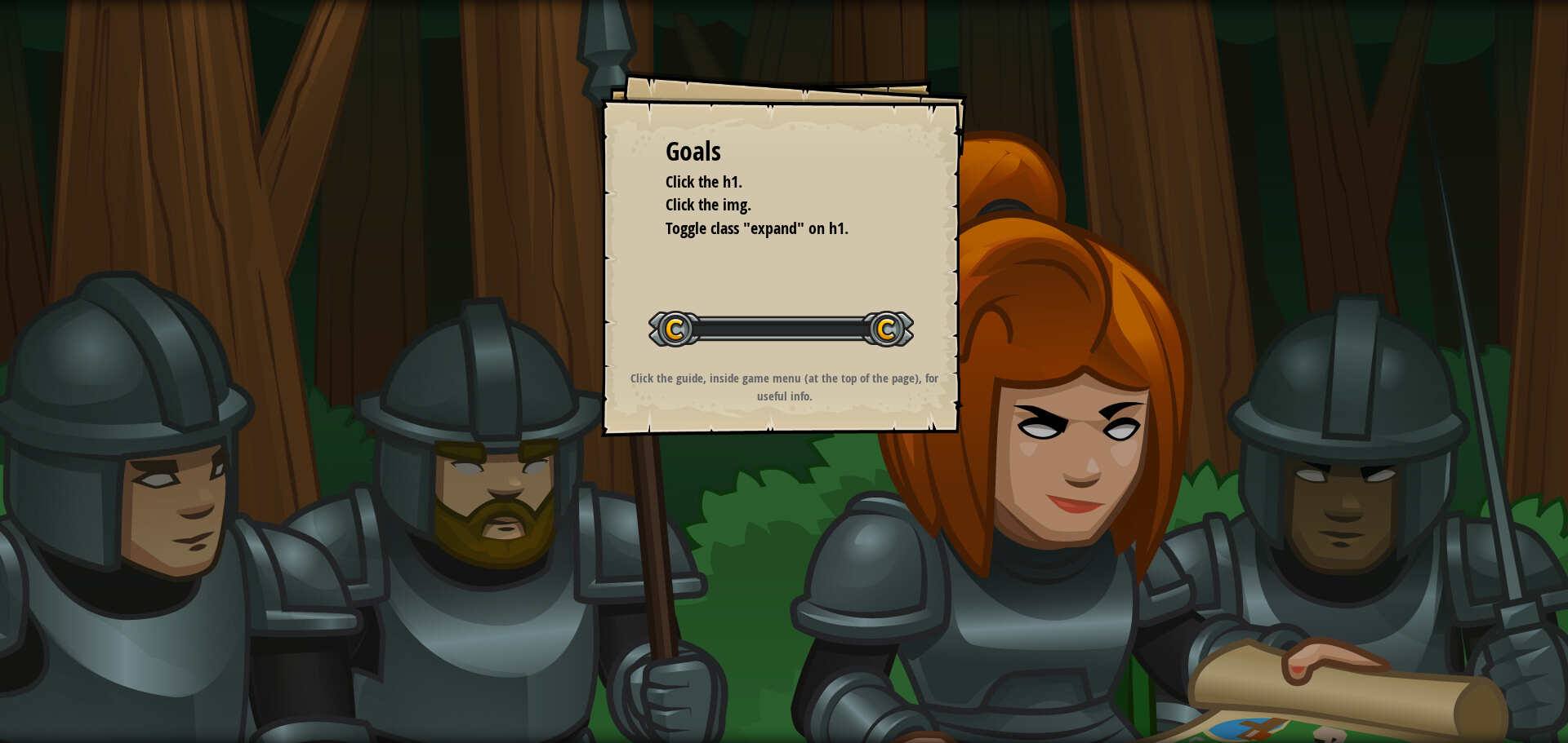
click at [933, 388] on div "Click the guide, inside game menu (at the top of the page), for useful info." at bounding box center [784, 387] width 327 height 35
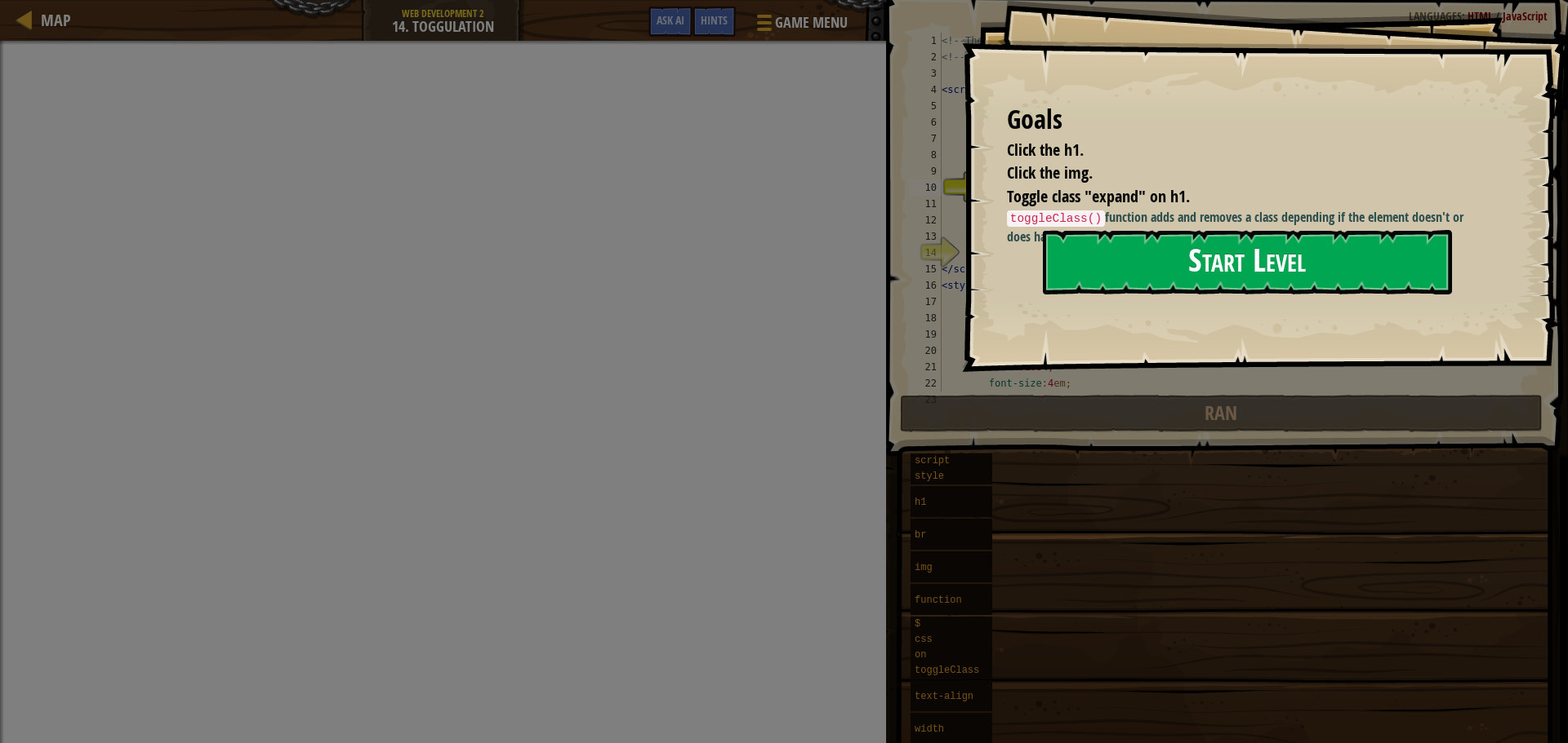
click at [1120, 268] on button "Start Level" at bounding box center [1247, 262] width 409 height 65
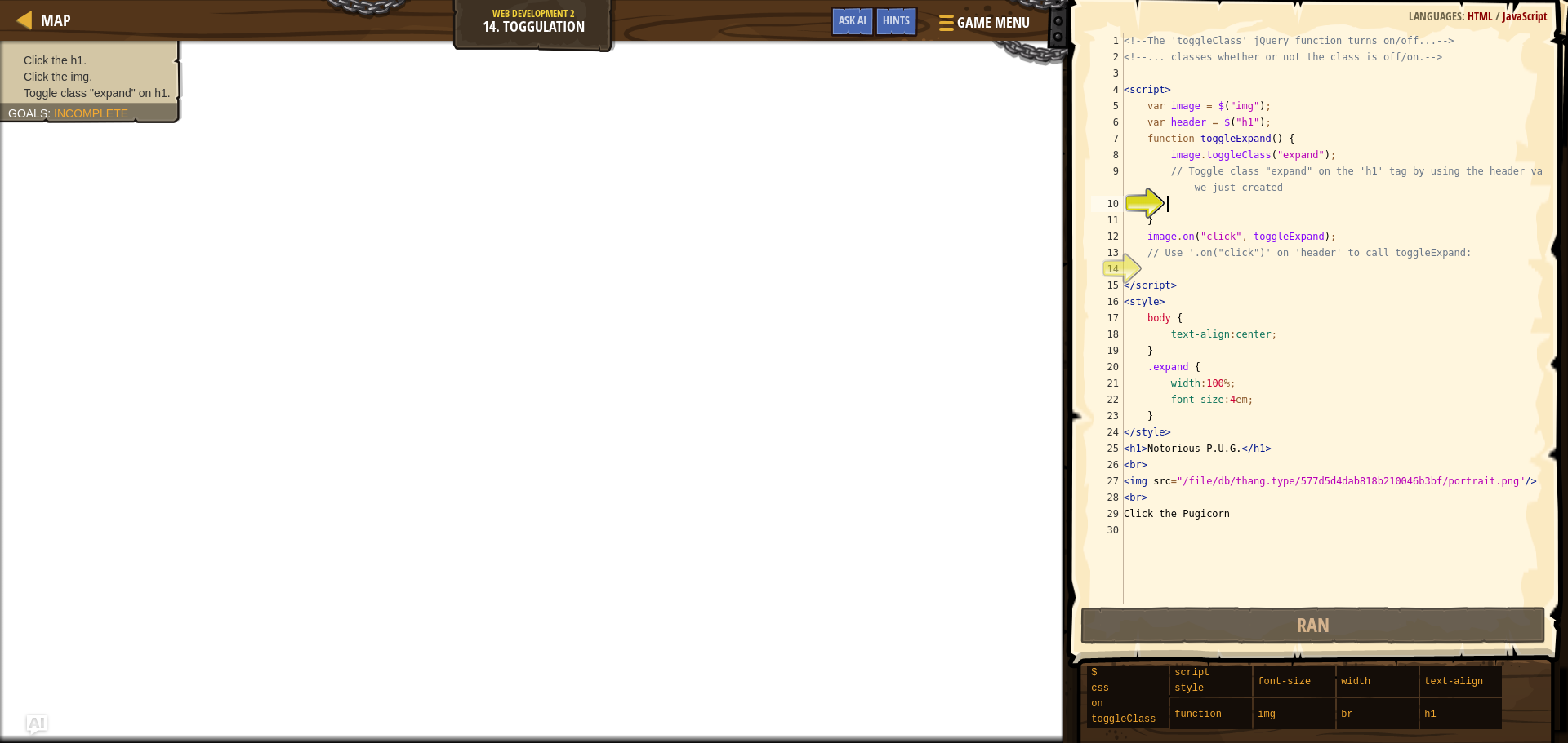
click at [1188, 261] on div "<!-- The 'toggleClass' jQuery function turns on/off... --> <!-- ... classes whe…" at bounding box center [1332, 334] width 423 height 604
type textarea "// Use '.on("click")' on 'header' to call toggleExpand:"
click at [1154, 266] on div "<!-- The 'toggleClass' jQuery function turns on/off... --> <!-- ... classes whe…" at bounding box center [1332, 334] width 423 height 604
click at [1240, 279] on div "<!-- The 'toggleClass' jQuery function turns on/off... --> <!-- ... classes whe…" at bounding box center [1332, 334] width 423 height 604
type textarea "</script>"
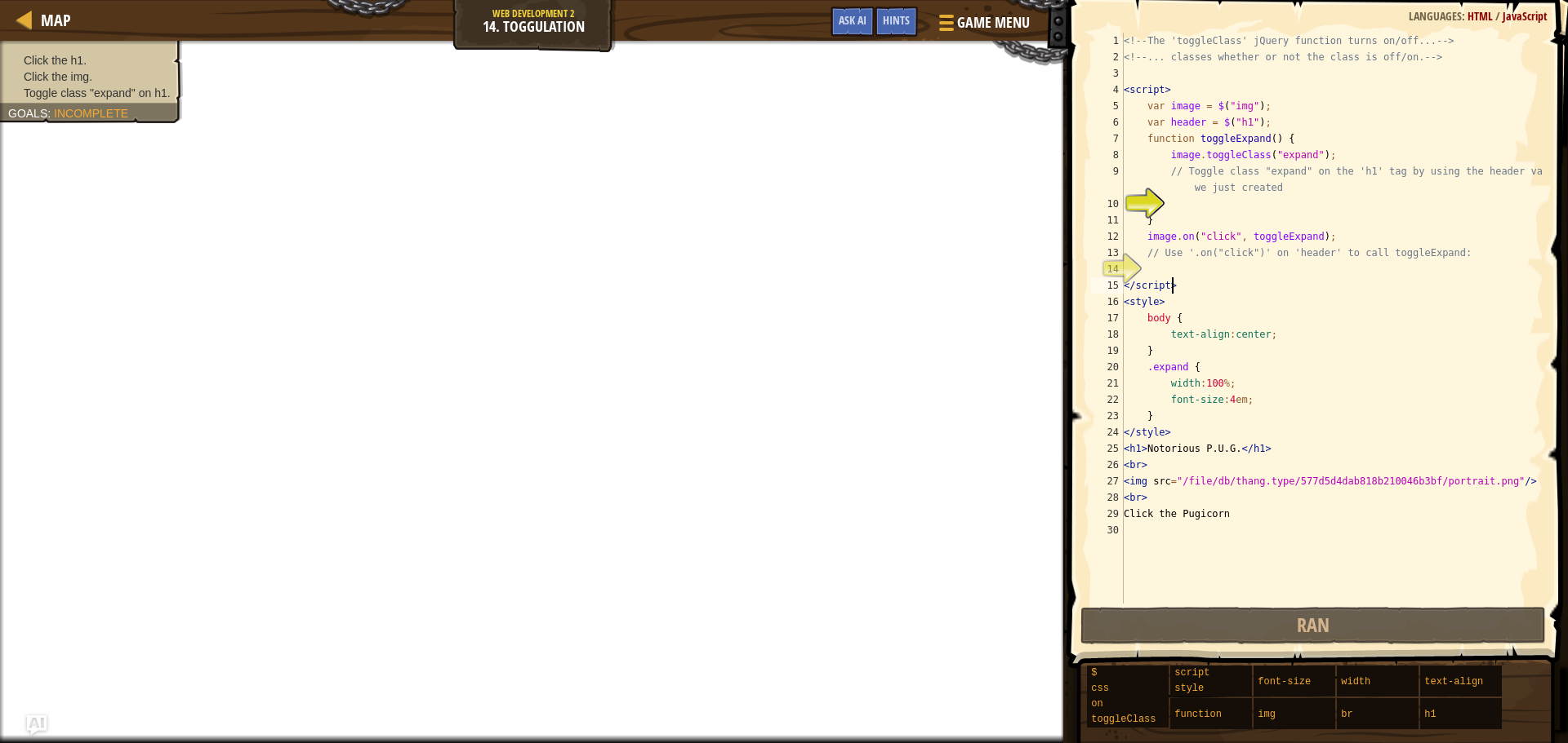
click at [1199, 270] on div "<!-- The 'toggleClass' jQuery function turns on/off... --> <!-- ... classes whe…" at bounding box center [1332, 334] width 423 height 604
click at [1172, 203] on div "<!-- The 'toggleClass' jQuery function turns on/off... --> <!-- ... classes whe…" at bounding box center [1332, 334] width 423 height 604
click at [1166, 198] on div "<!-- The 'toggleClass' jQuery function turns on/off... --> <!-- ... classes whe…" at bounding box center [1332, 334] width 423 height 604
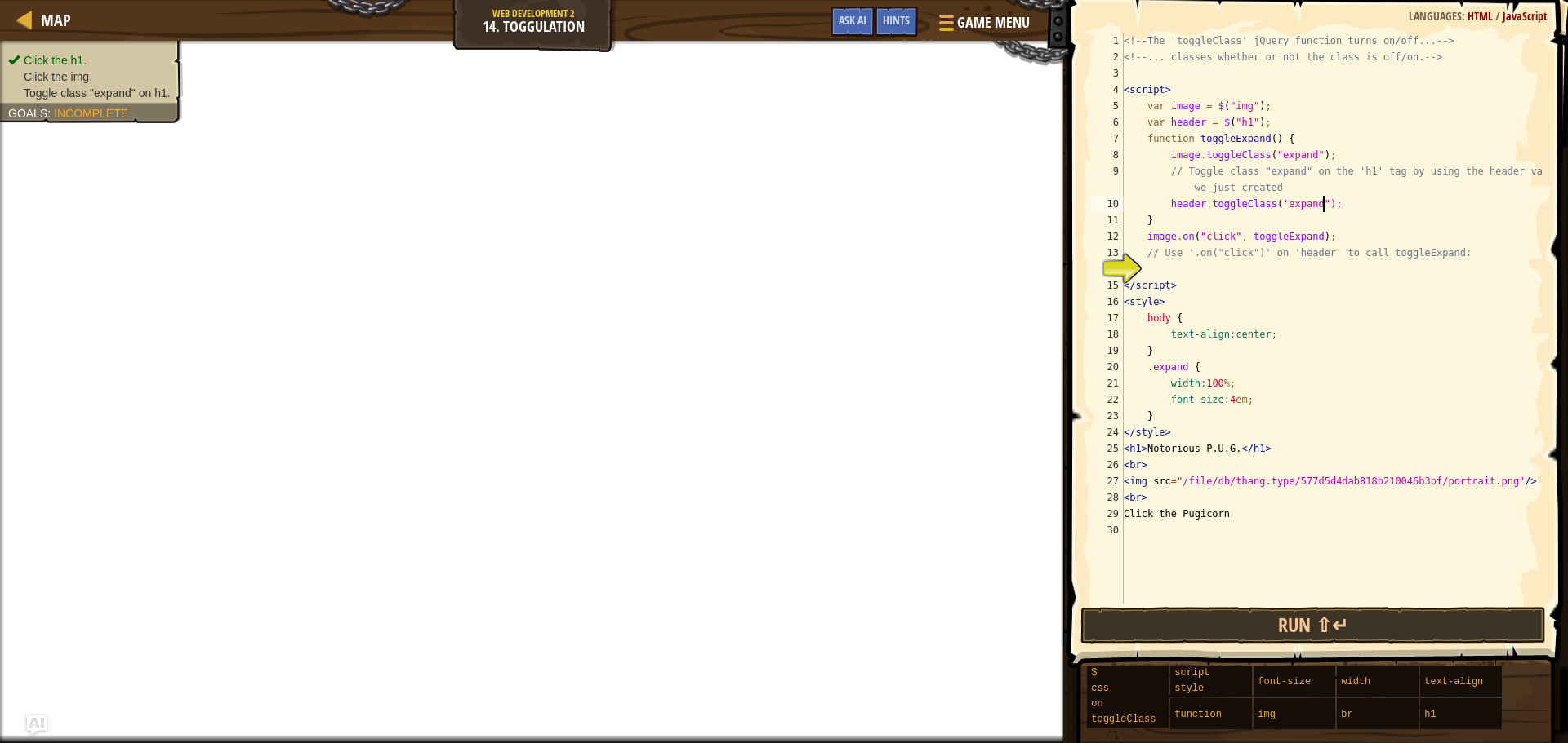
scroll to position [8, 15]
click at [1270, 207] on div "<!-- The 'toggleClass' jQuery function turns on/off... --> <!-- ... classes whe…" at bounding box center [1332, 334] width 423 height 604
type textarea "header.toggleClass("expand");"
click at [1234, 267] on div "<!-- The 'toggleClass' jQuery function turns on/off... --> <!-- ... classes whe…" at bounding box center [1332, 334] width 423 height 604
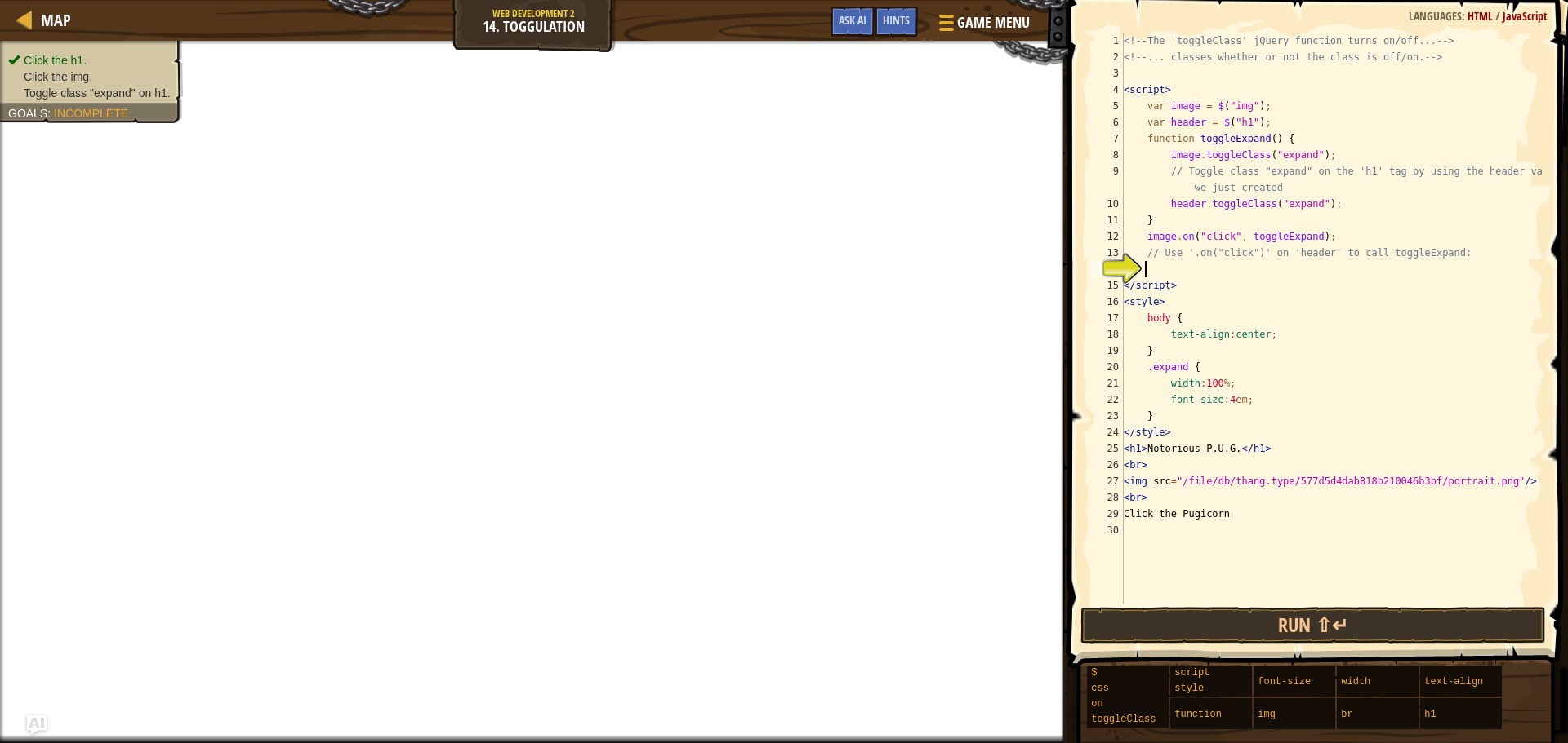
scroll to position [8, 1]
click at [1245, 252] on div "<!-- The 'toggleClass' jQuery function turns on/off... --> <!-- ... classes whe…" at bounding box center [1332, 334] width 423 height 604
type textarea "// Use '.on("click")' on 'header' to call toggleExpand:"
click at [1230, 251] on div "<!-- The 'toggleClass' jQuery function turns on/off... --> <!-- ... classes whe…" at bounding box center [1332, 334] width 423 height 604
click at [1222, 277] on div "<!-- The 'toggleClass' jQuery function turns on/off... --> <!-- ... classes whe…" at bounding box center [1332, 334] width 423 height 604
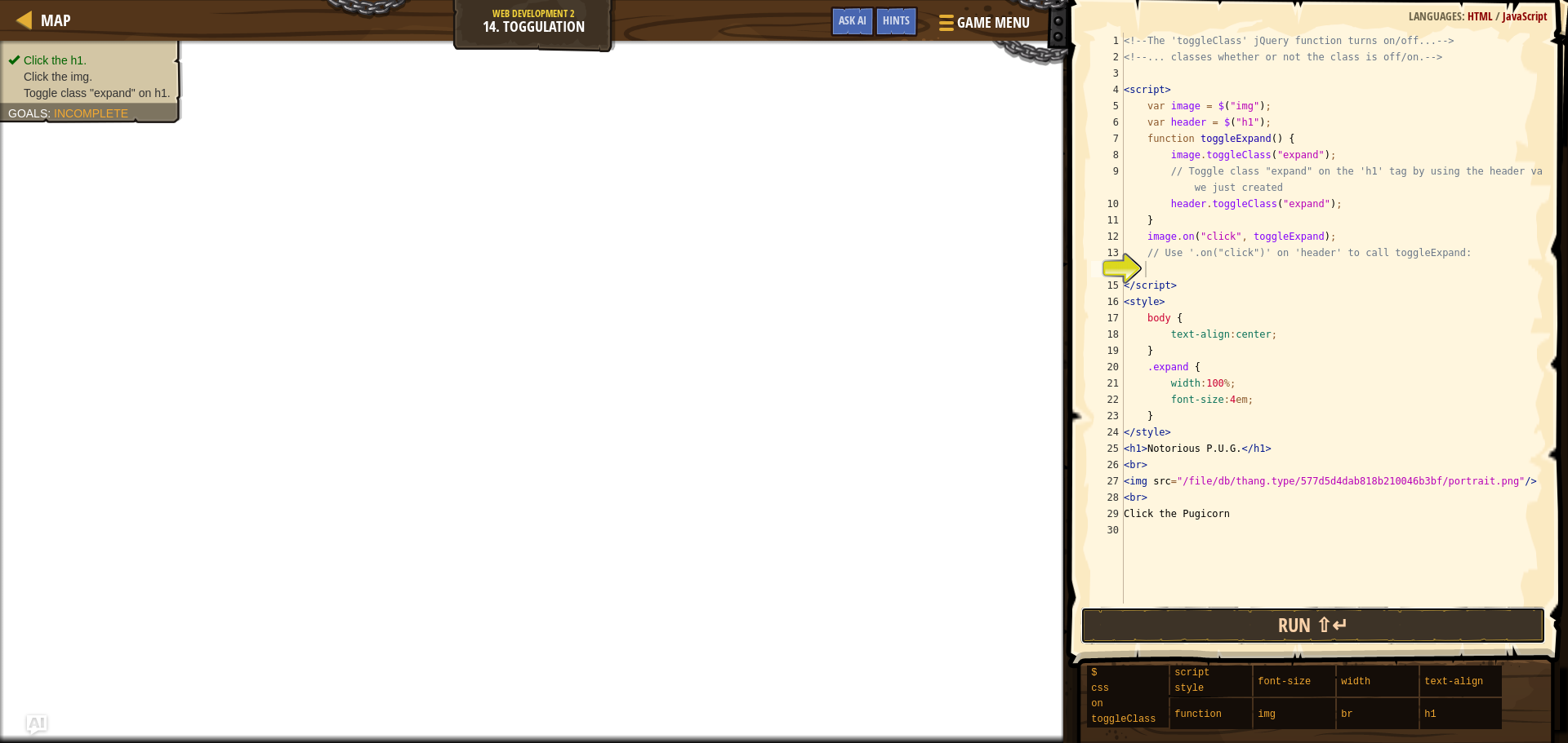
click at [1192, 632] on button "Run ⇧↵" at bounding box center [1313, 626] width 466 height 37
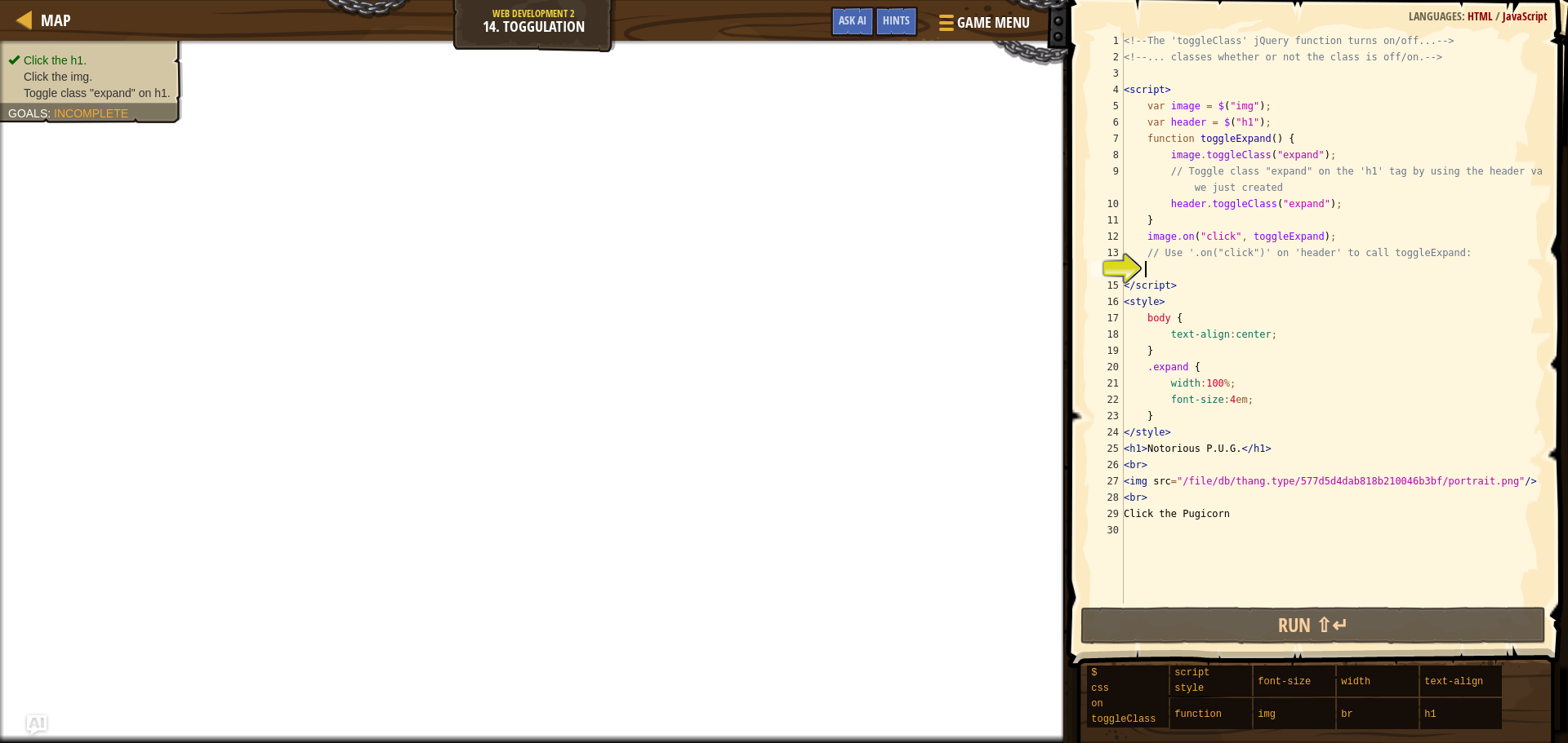
click at [1239, 267] on div "<!-- The 'toggleClass' jQuery function turns on/off... --> <!-- ... classes whe…" at bounding box center [1332, 334] width 423 height 604
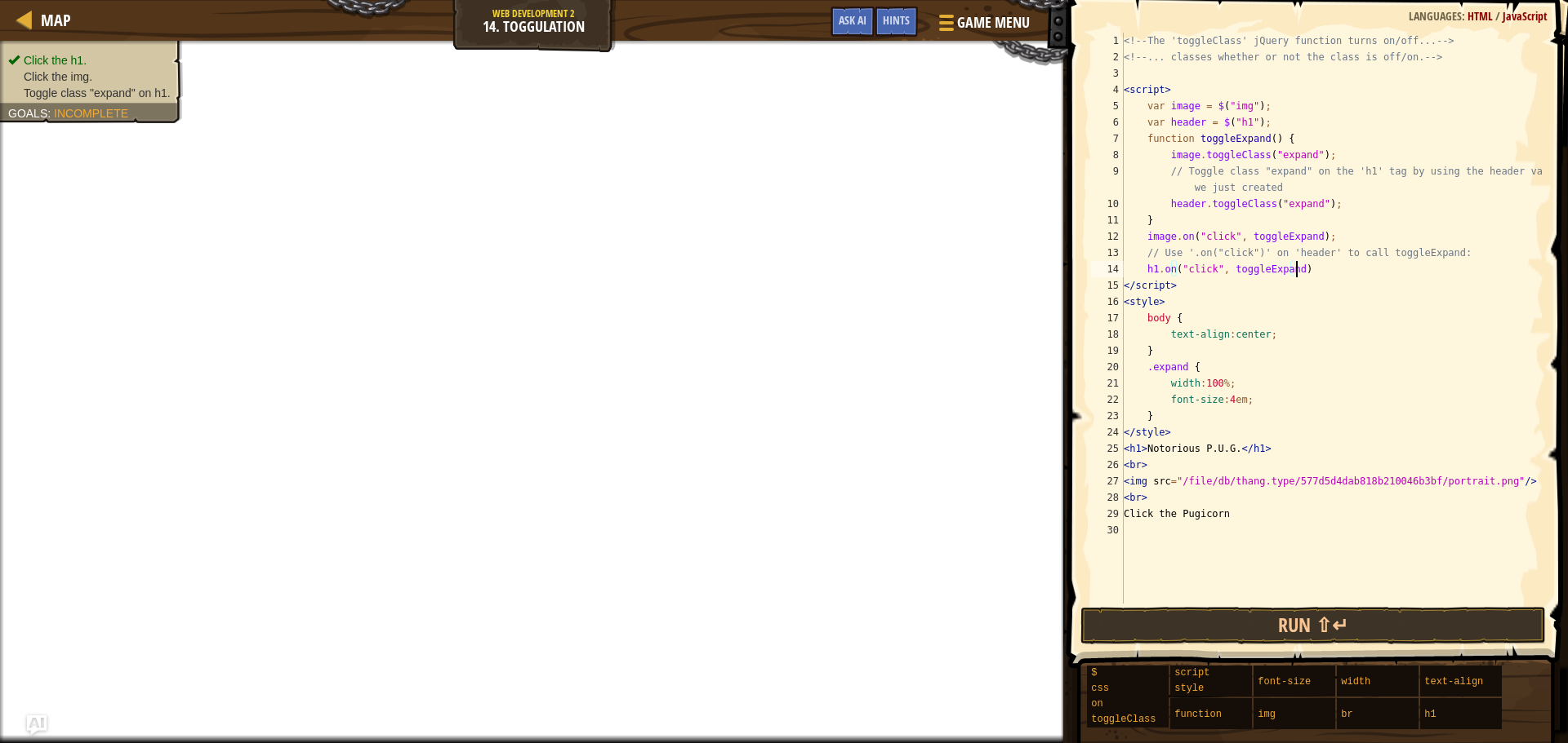
scroll to position [8, 14]
click at [1272, 620] on button "Run ⇧↵" at bounding box center [1313, 626] width 466 height 37
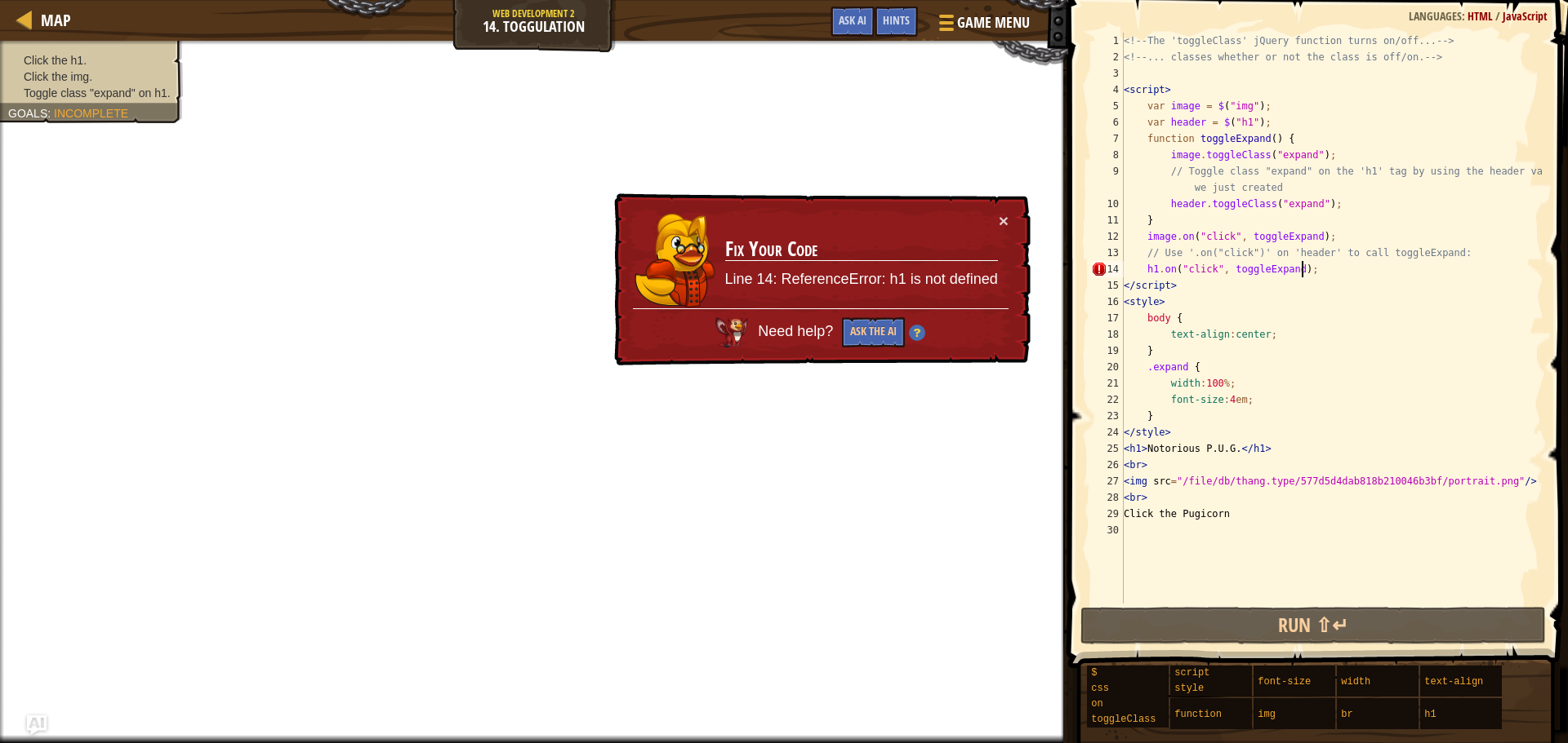
click at [1154, 271] on div "<!-- The 'toggleClass' jQuery function turns on/off... --> <!-- ... classes whe…" at bounding box center [1332, 334] width 423 height 604
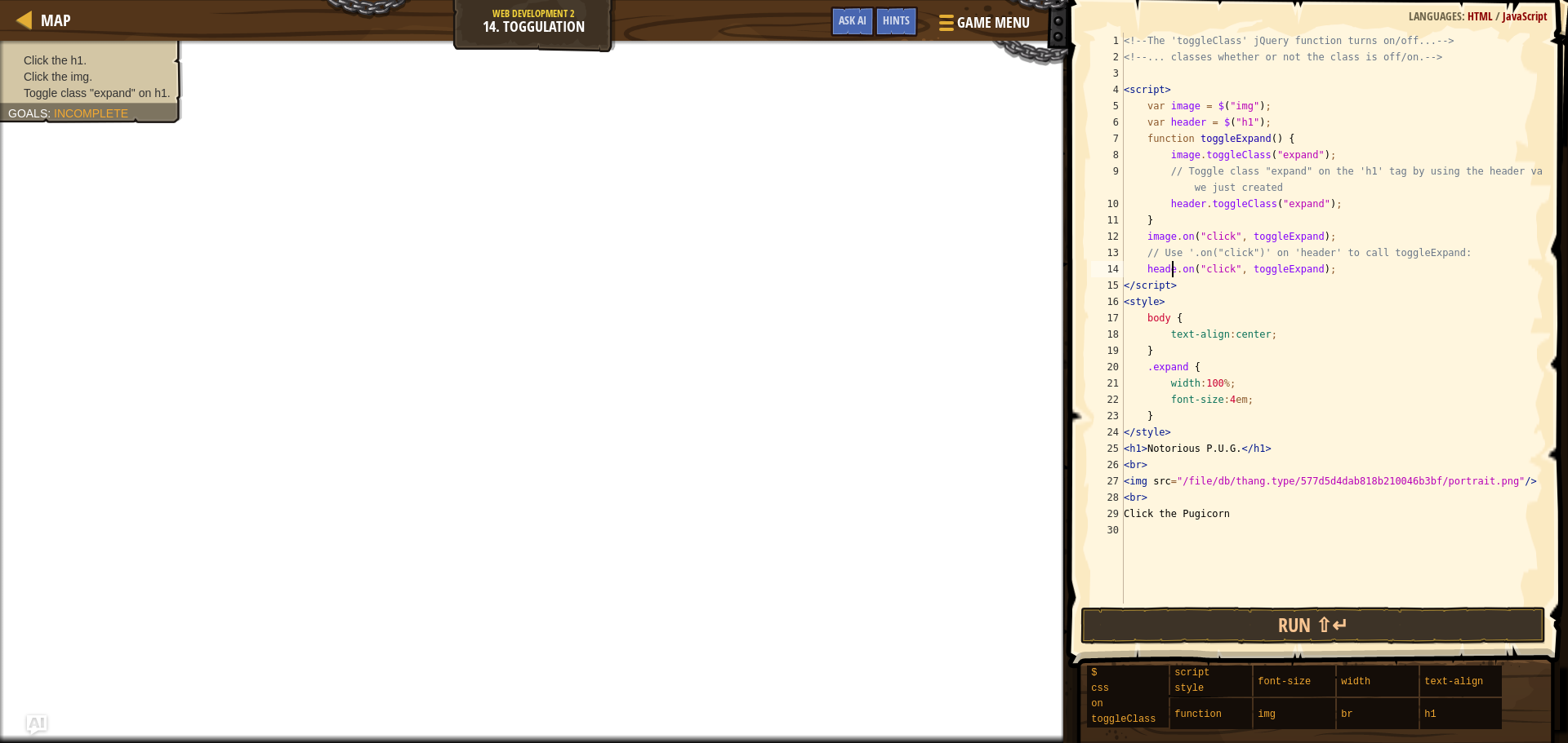
scroll to position [8, 4]
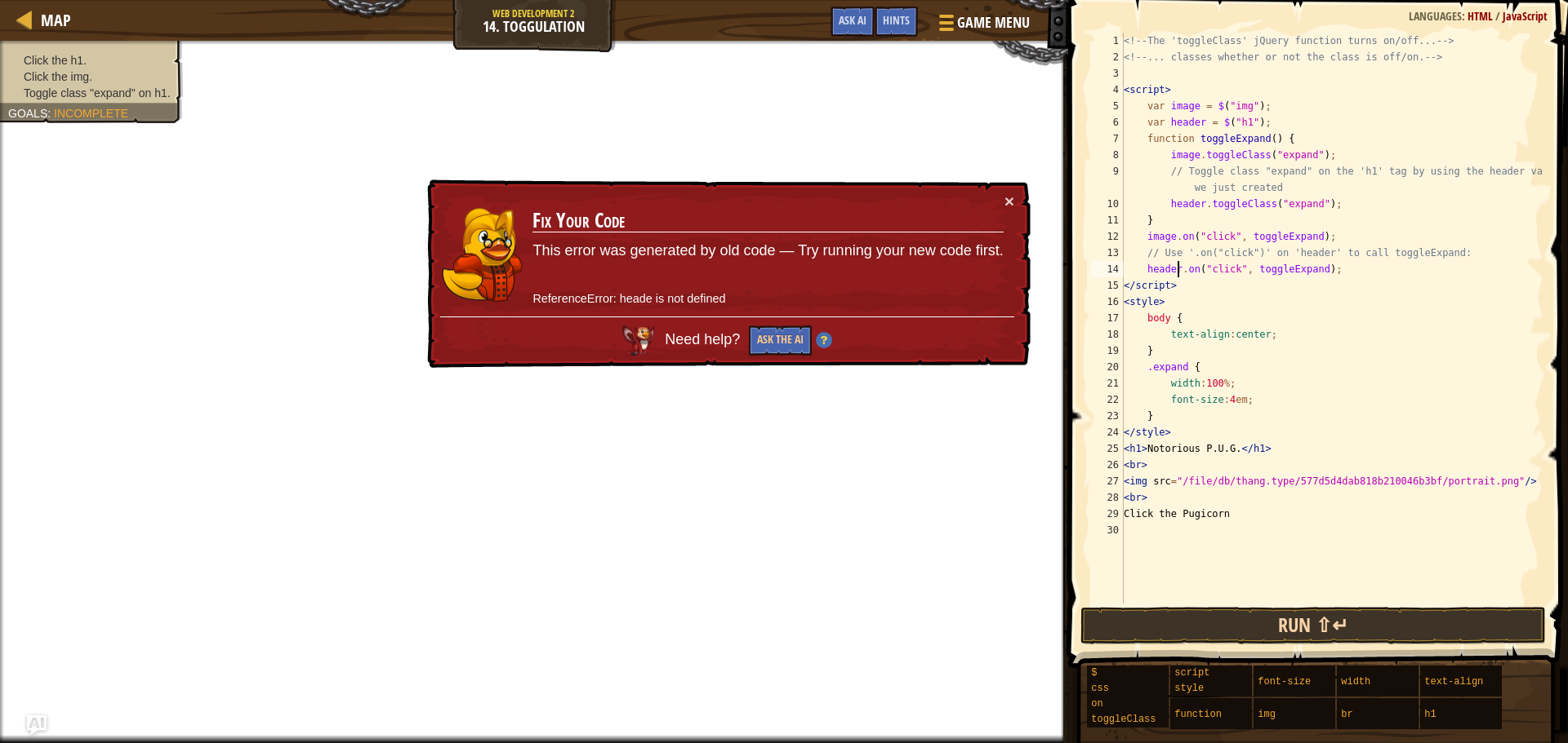
type textarea "header.on("click", toggleExpand);"
click at [1248, 625] on button "Run ⇧↵" at bounding box center [1313, 626] width 466 height 37
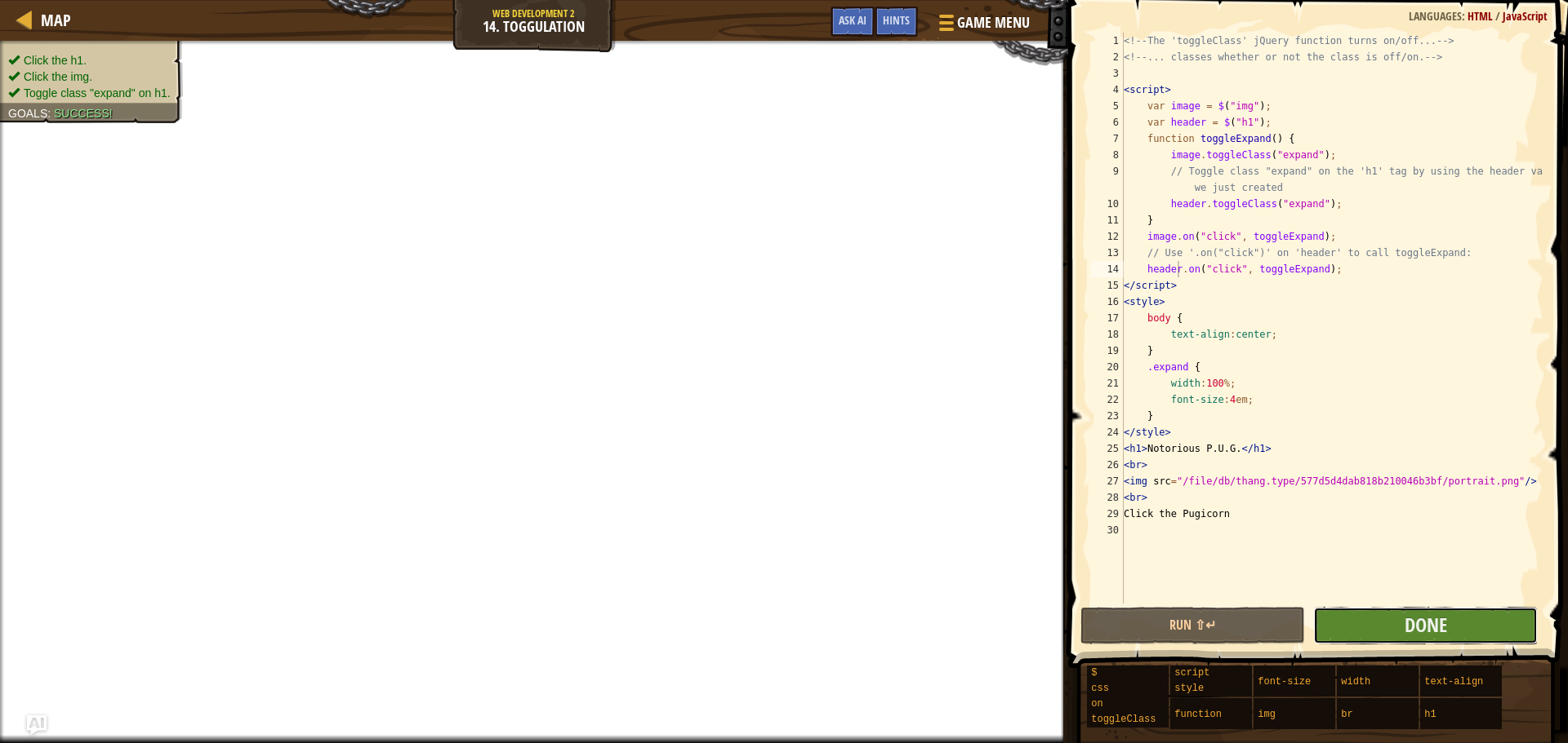
click at [1397, 619] on button "Done" at bounding box center [1425, 626] width 224 height 37
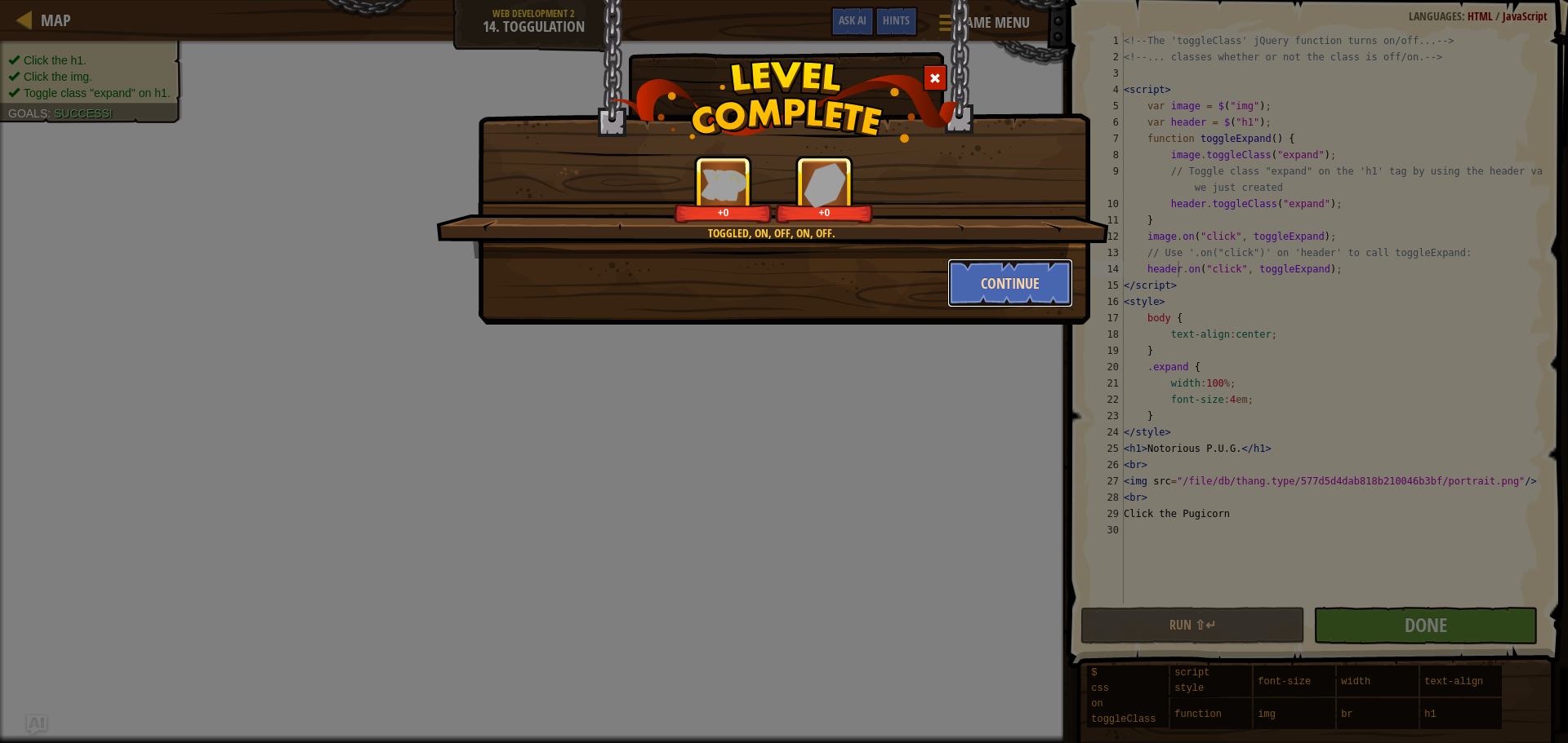
click at [1041, 276] on button "Continue" at bounding box center [1010, 283] width 126 height 49
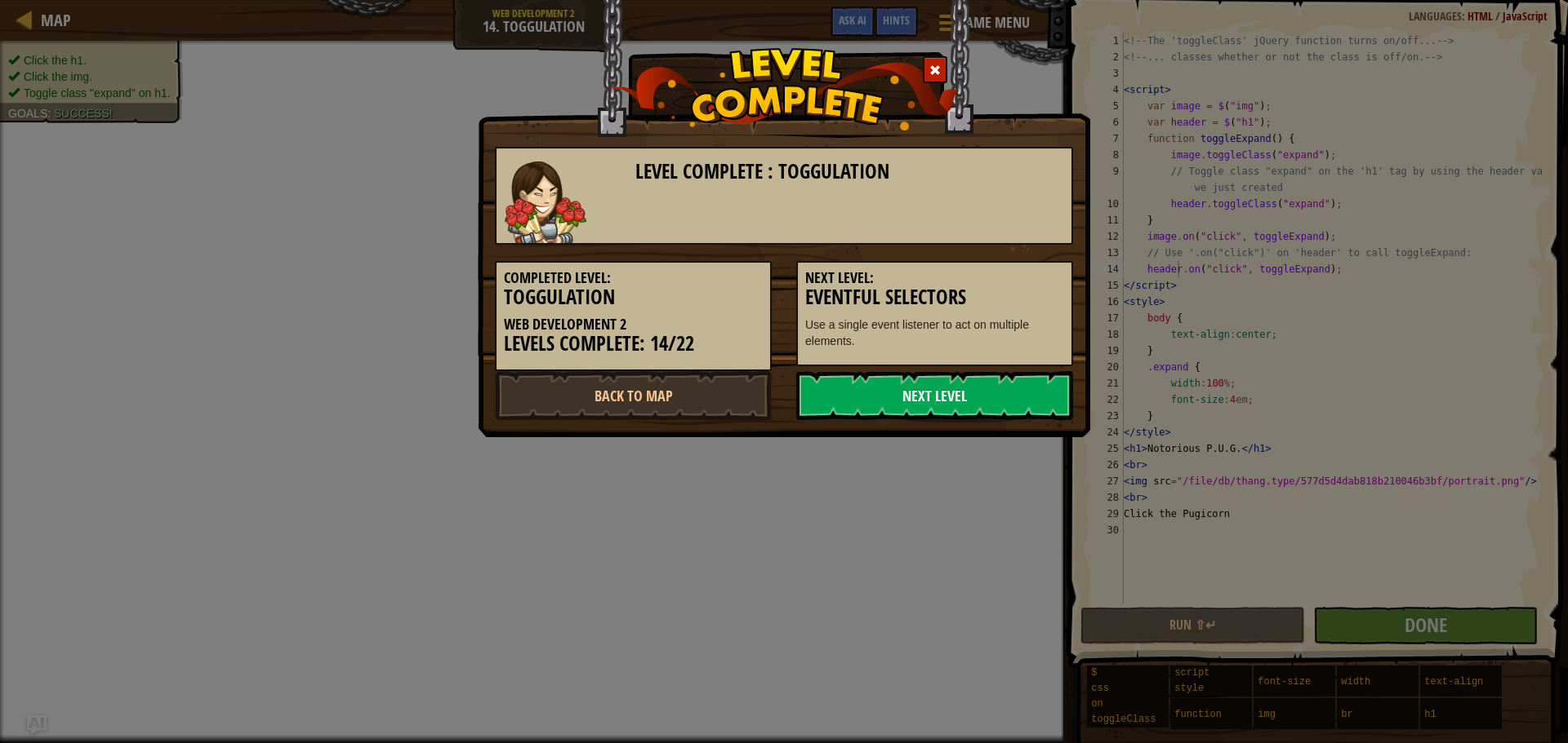
click at [892, 395] on link "Next Level" at bounding box center [934, 395] width 277 height 49
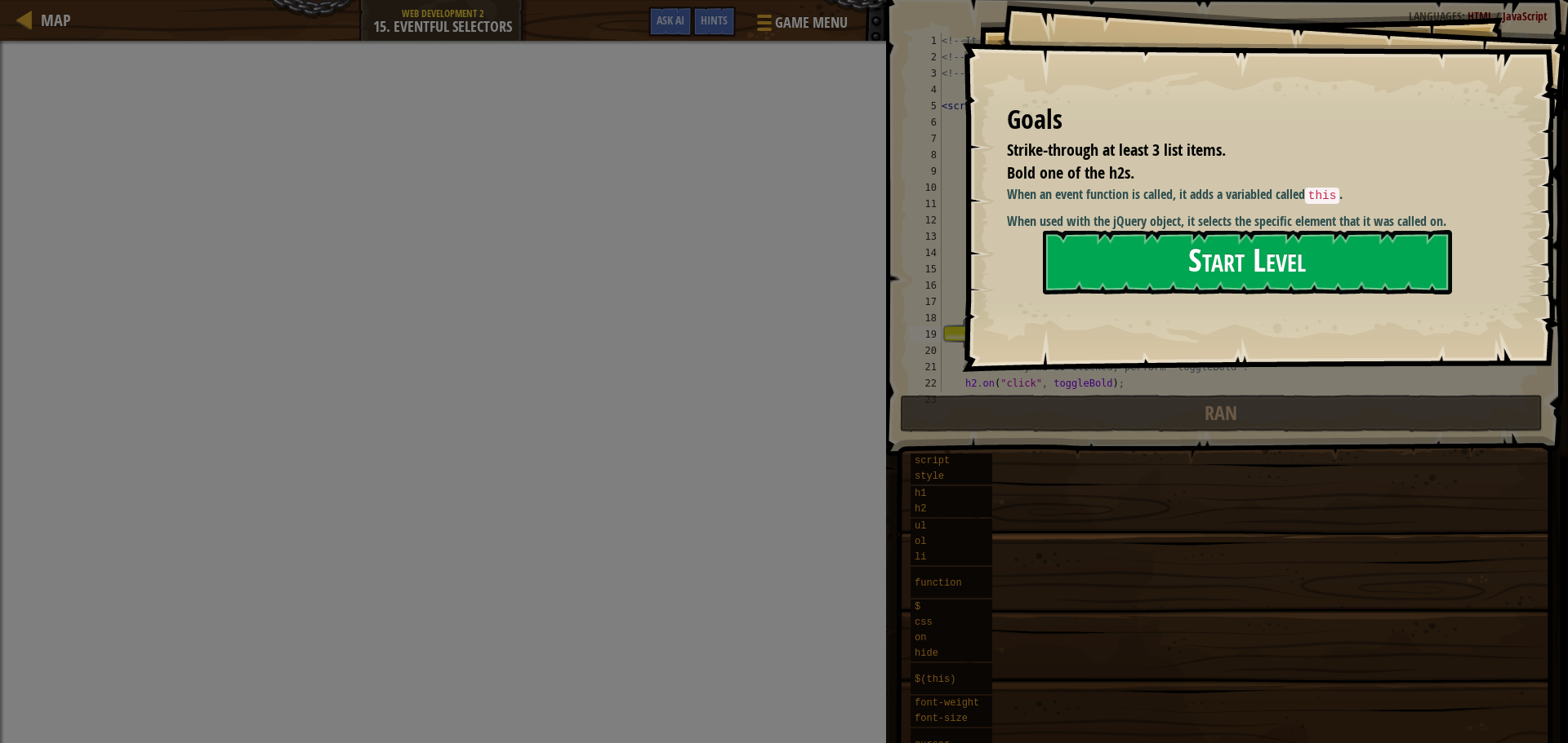
click at [1279, 254] on button "Start Level" at bounding box center [1247, 262] width 409 height 65
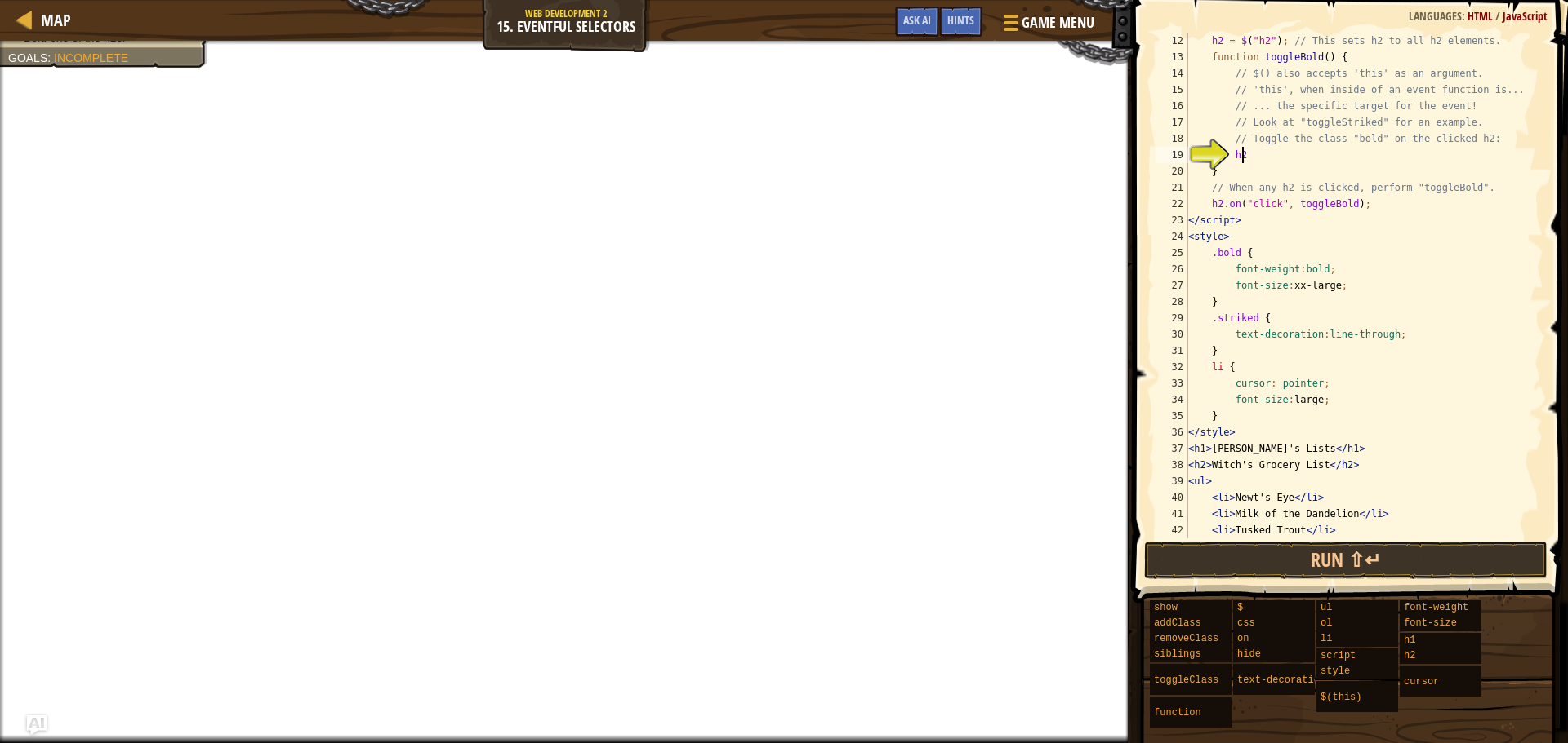
scroll to position [8, 3]
type textarea "h"
click at [1282, 163] on div "h2 = $ ( "h2" ) ; // This sets h2 to all h2 elements. function toggleBold ( ) {…" at bounding box center [1358, 302] width 346 height 539
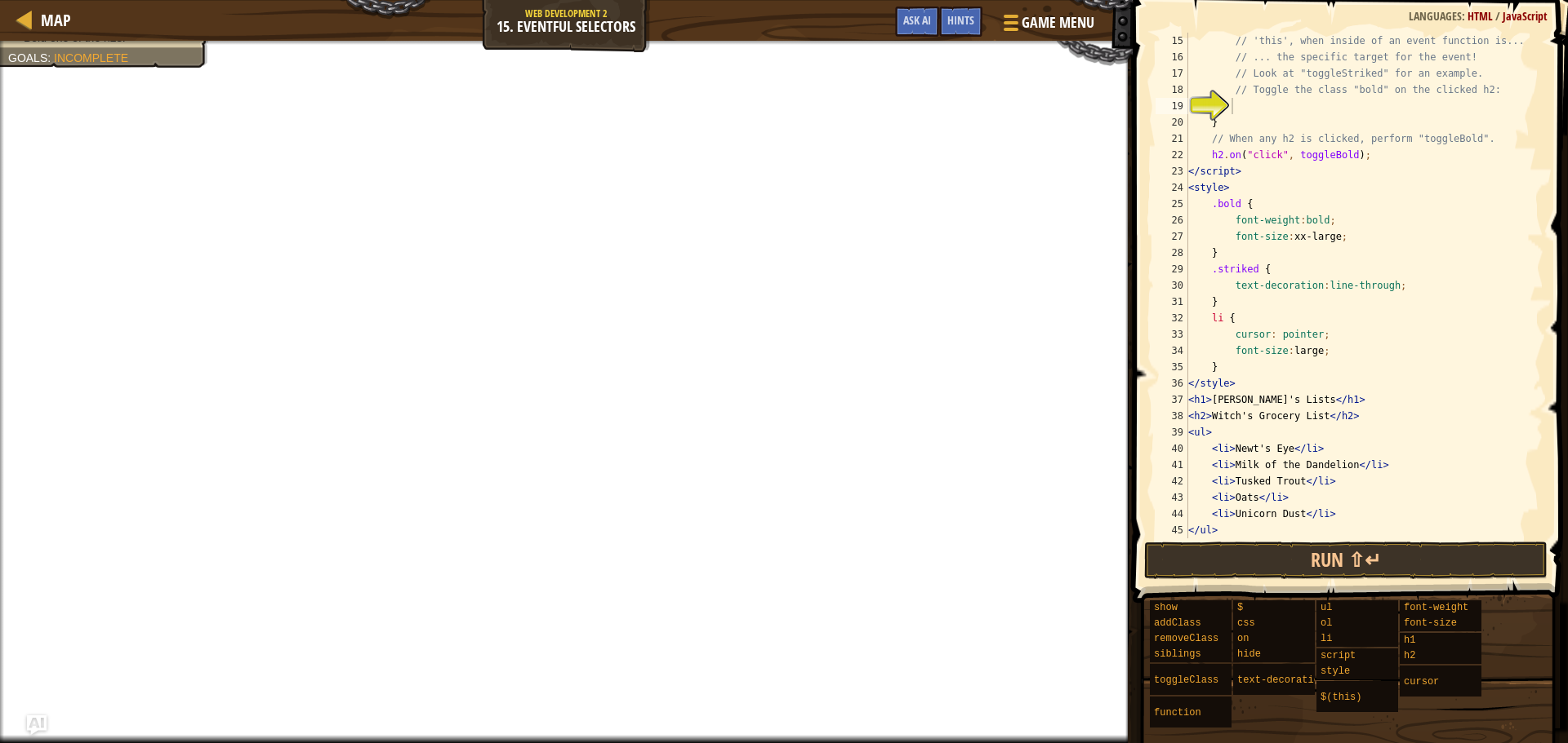
scroll to position [228, 0]
click at [1241, 112] on div "// 'this', when inside of an event function is... // ... the specific target fo…" at bounding box center [1358, 302] width 346 height 539
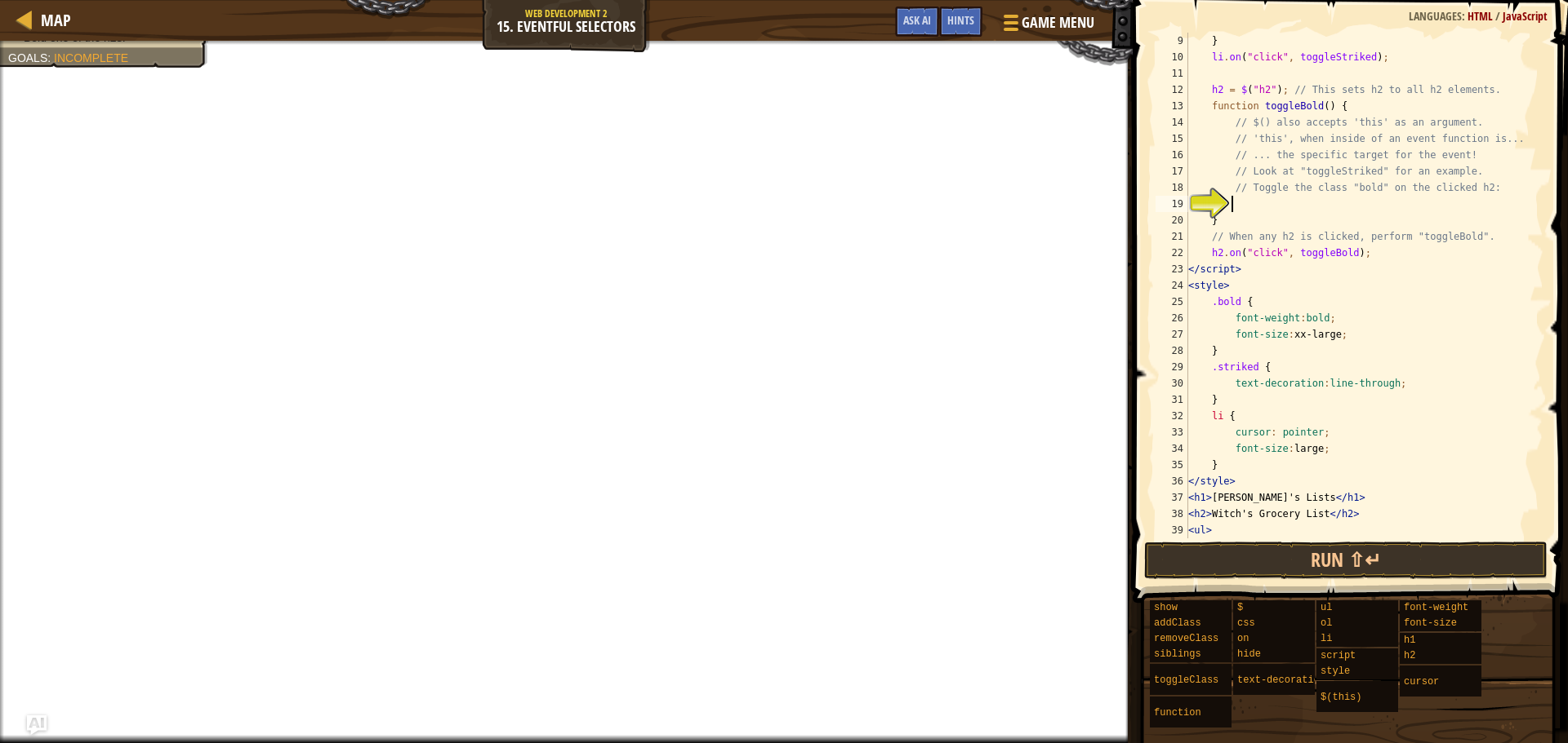
scroll to position [130, 0]
click at [917, 14] on span "Ask AI" at bounding box center [917, 20] width 28 height 15
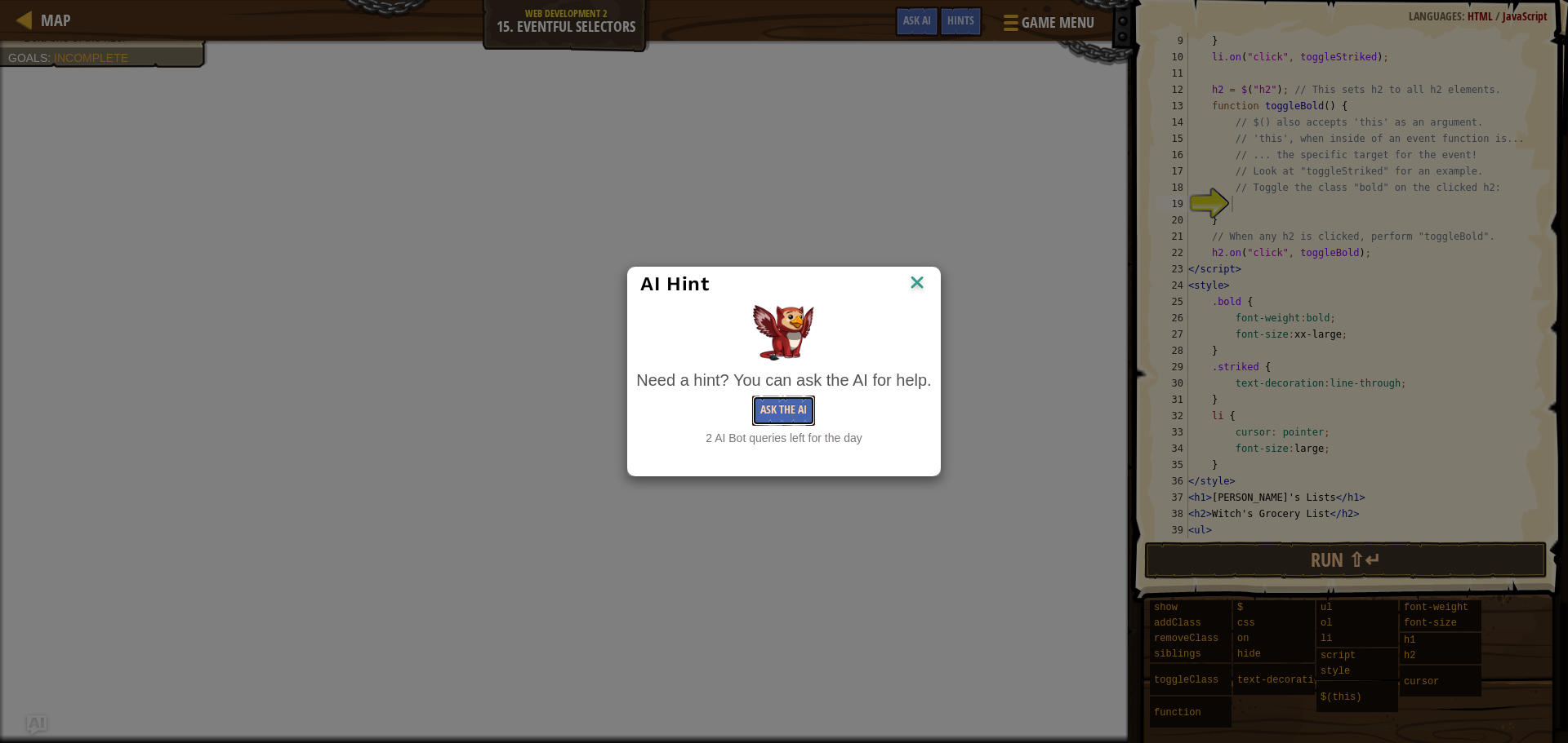
click at [776, 399] on button "Ask the AI" at bounding box center [784, 410] width 63 height 30
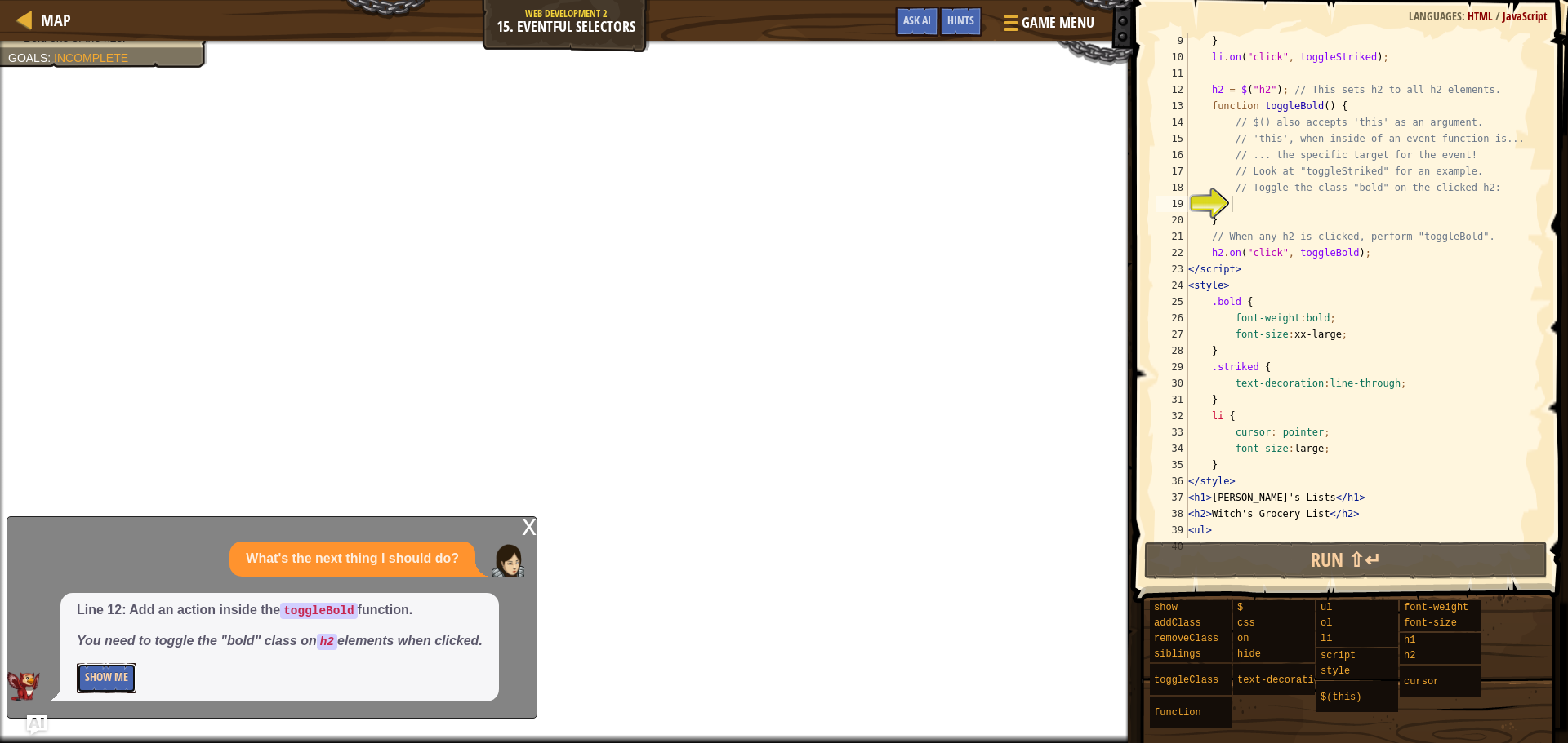
click at [100, 670] on button "Show Me" at bounding box center [107, 678] width 60 height 30
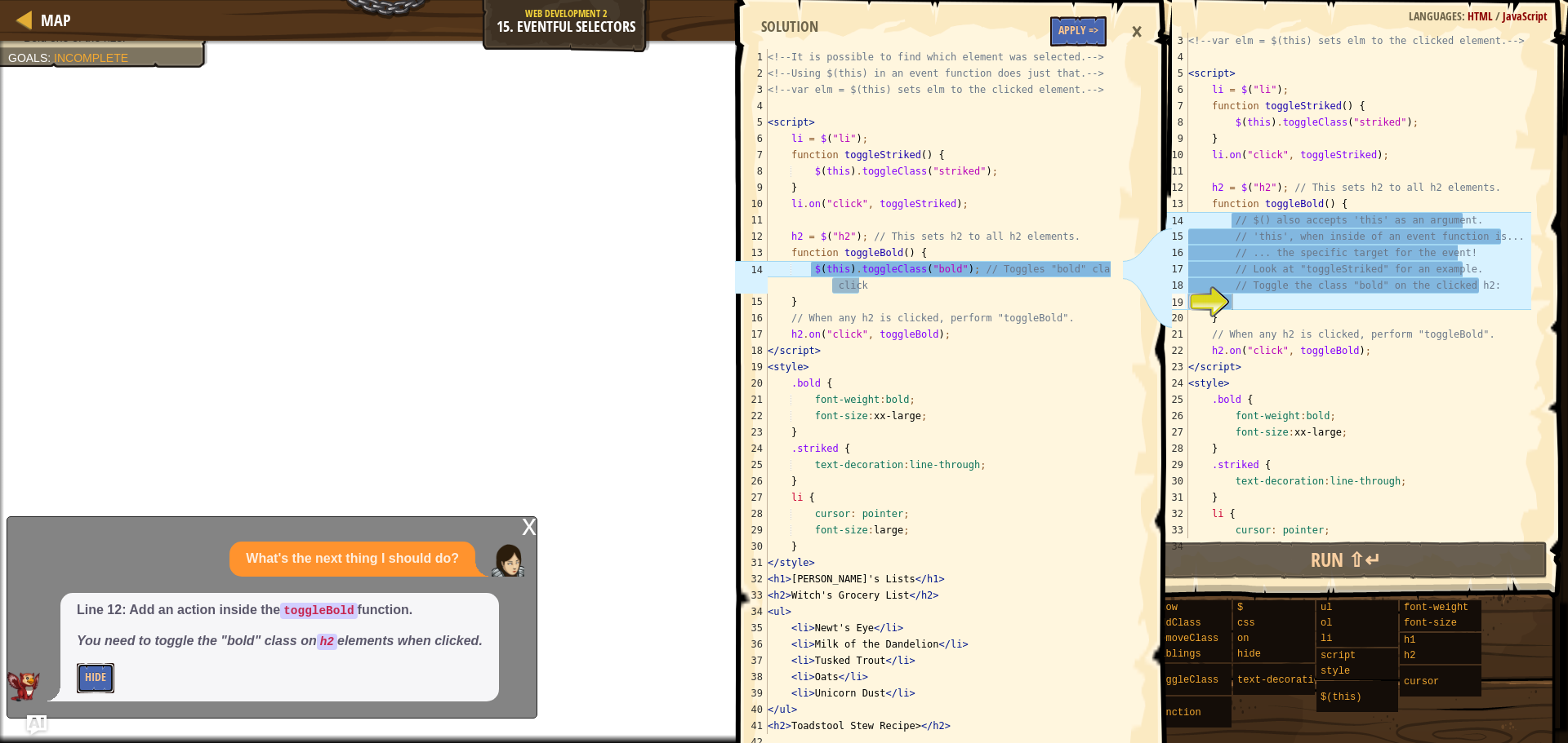
scroll to position [0, 0]
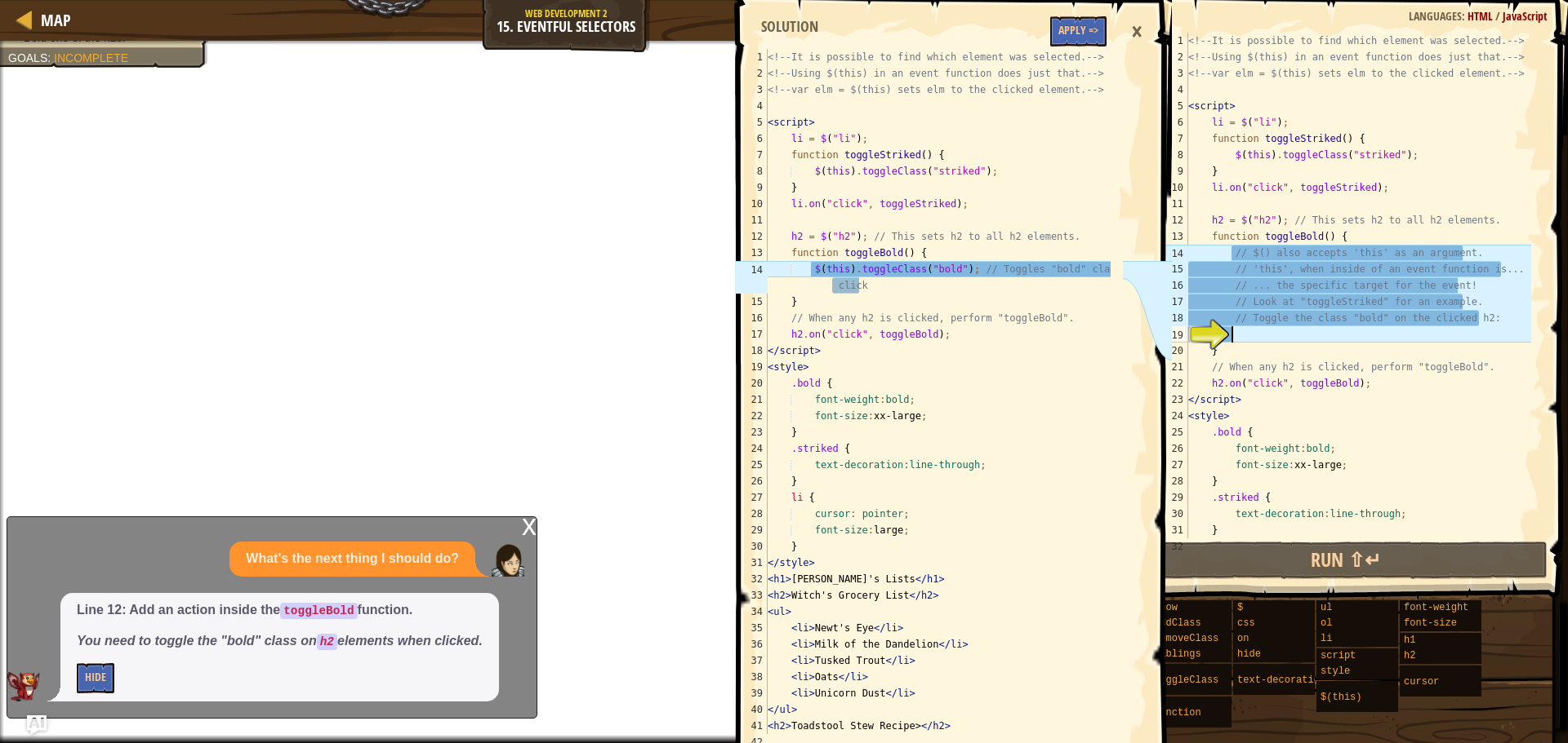
click at [1241, 334] on div "<!-- It is possible to find which element was selected. --> <!-- Using $(this) …" at bounding box center [1358, 302] width 346 height 539
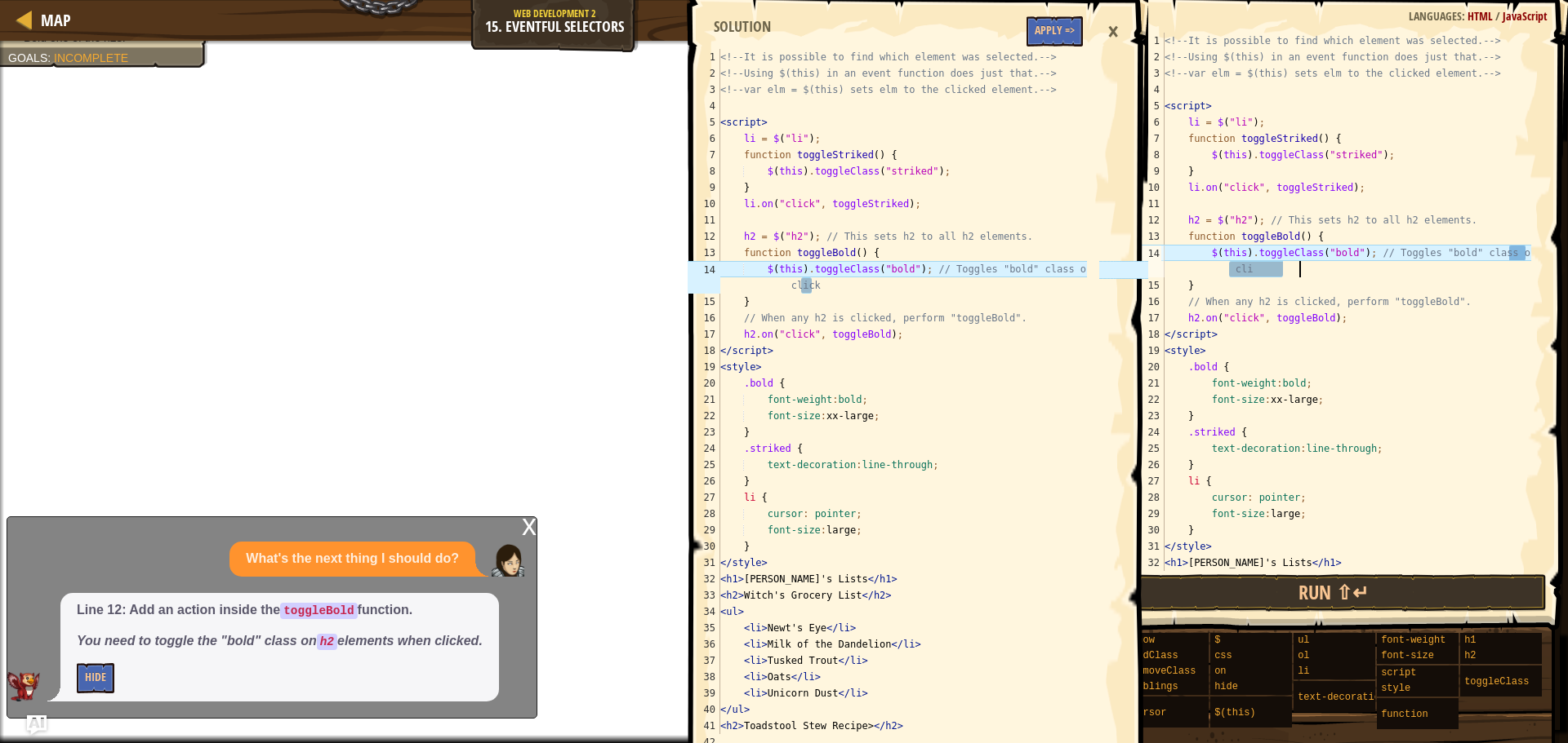
scroll to position [8, 36]
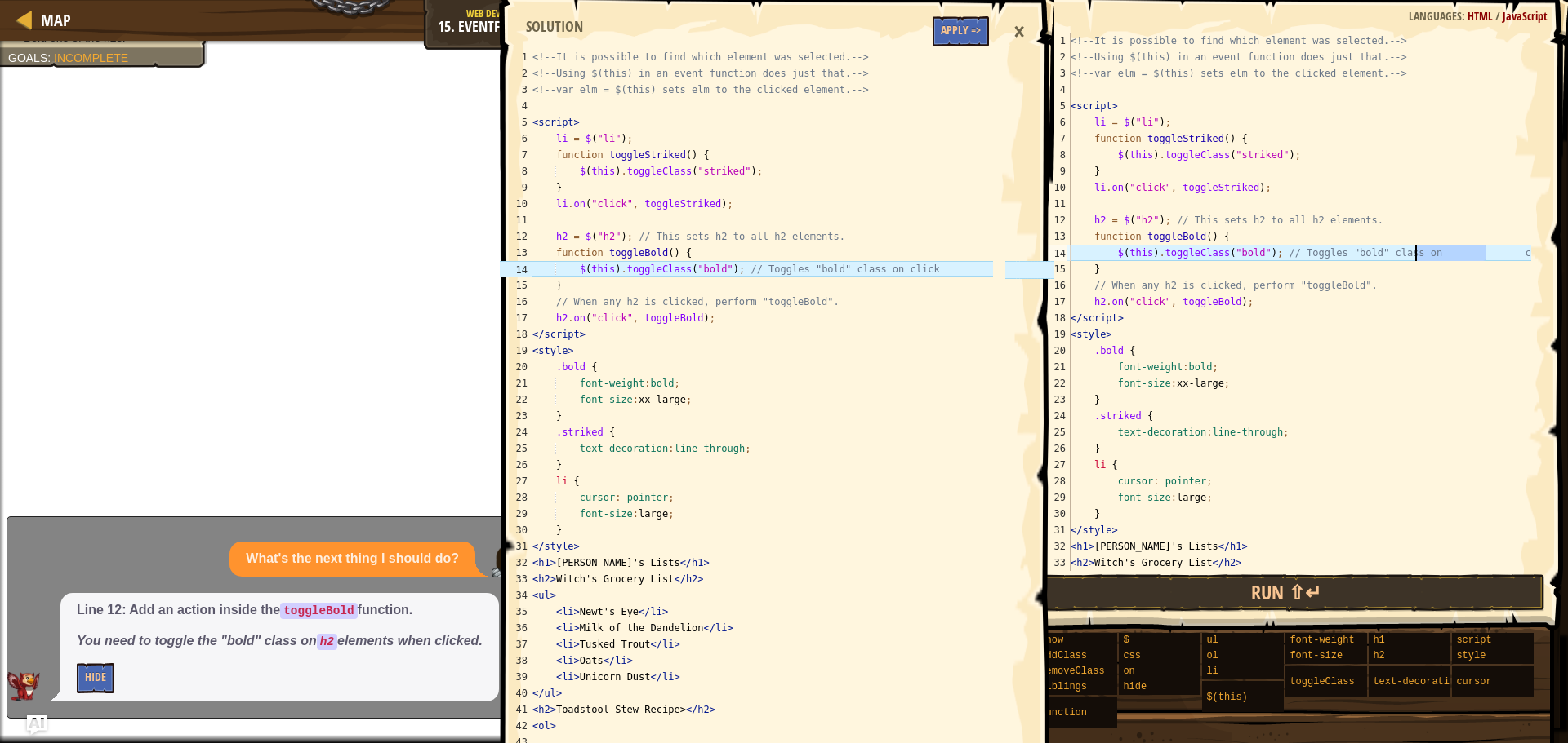
drag, startPoint x: 1487, startPoint y: 256, endPoint x: 1415, endPoint y: 260, distance: 72.1
click at [1415, 260] on div "<!-- It is possible to find which element was selected. --> <!-- Using $(this) …" at bounding box center [1299, 318] width 464 height 571
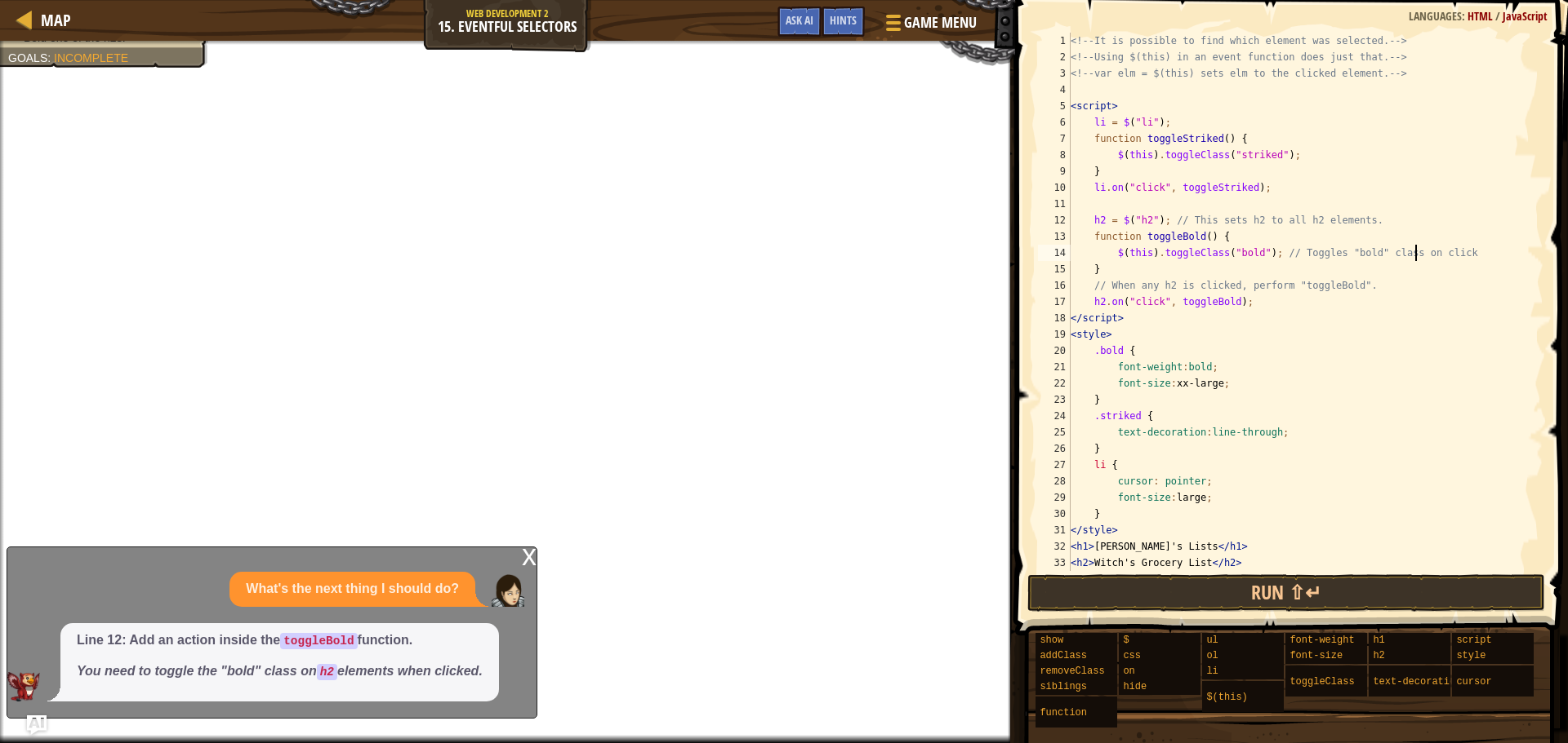
scroll to position [8, 30]
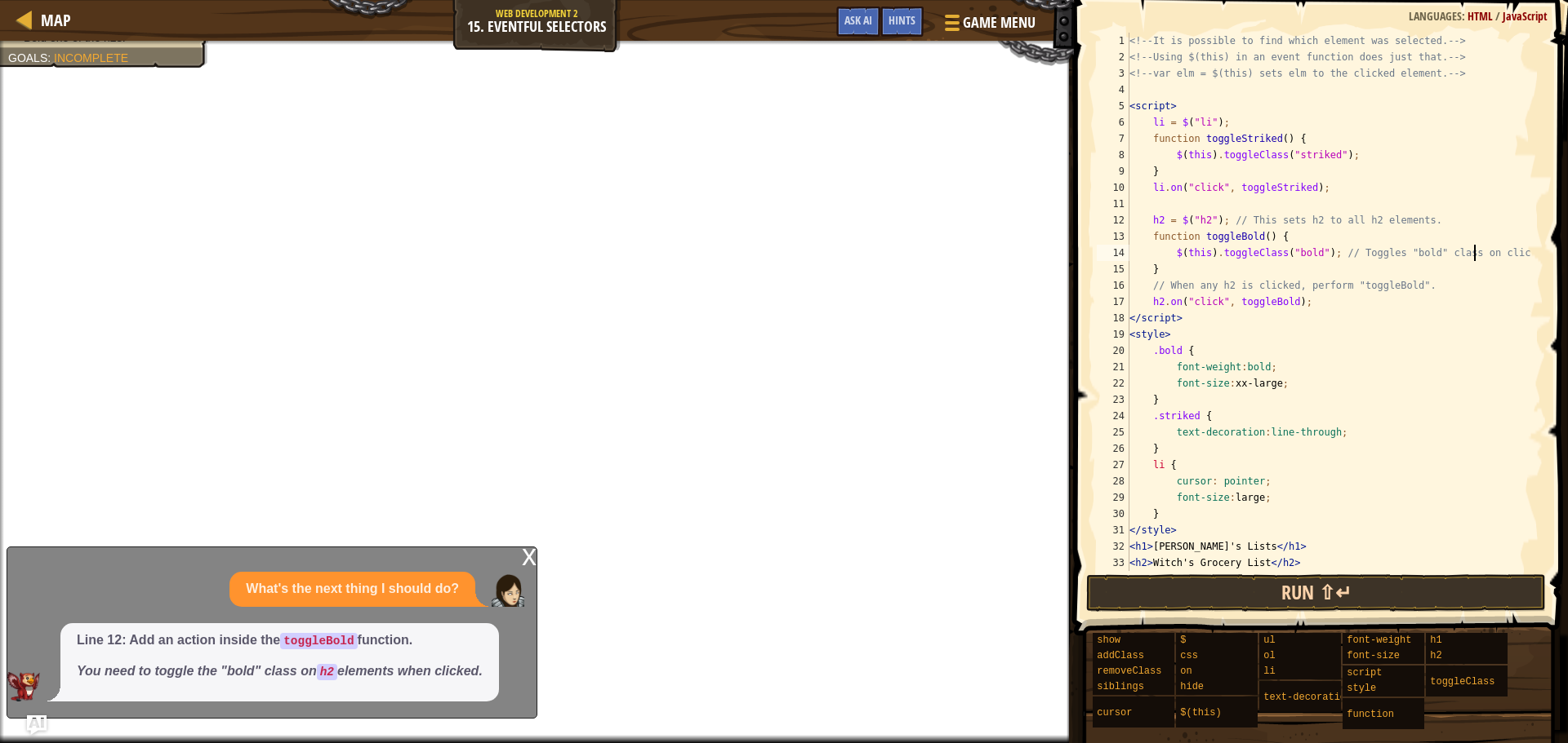
type textarea "$(this).toggleClass("bold"); // Toggles "bold" class on click"
click at [1330, 593] on button "Run ⇧↵" at bounding box center [1316, 593] width 460 height 37
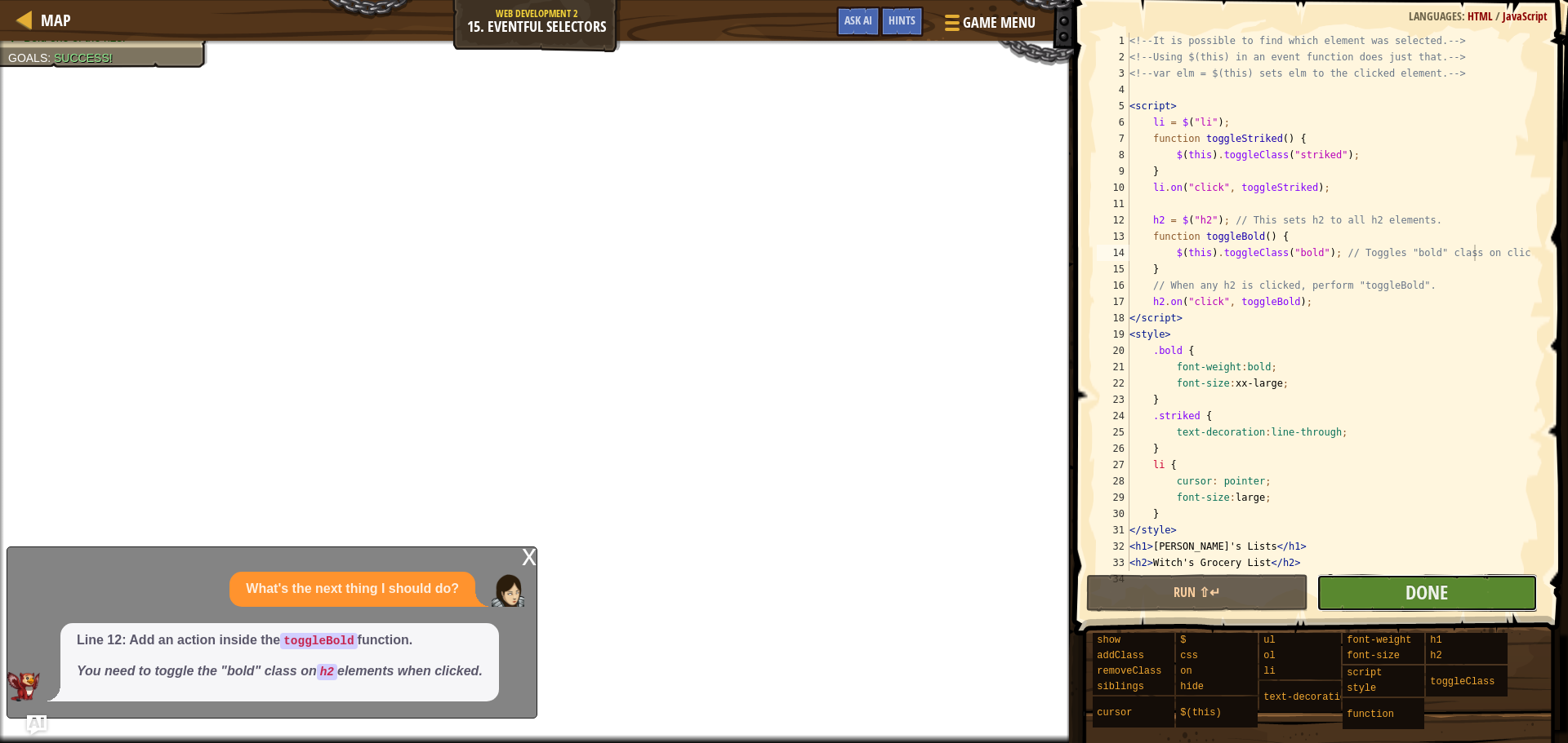
click at [1391, 579] on button "Done" at bounding box center [1427, 593] width 222 height 37
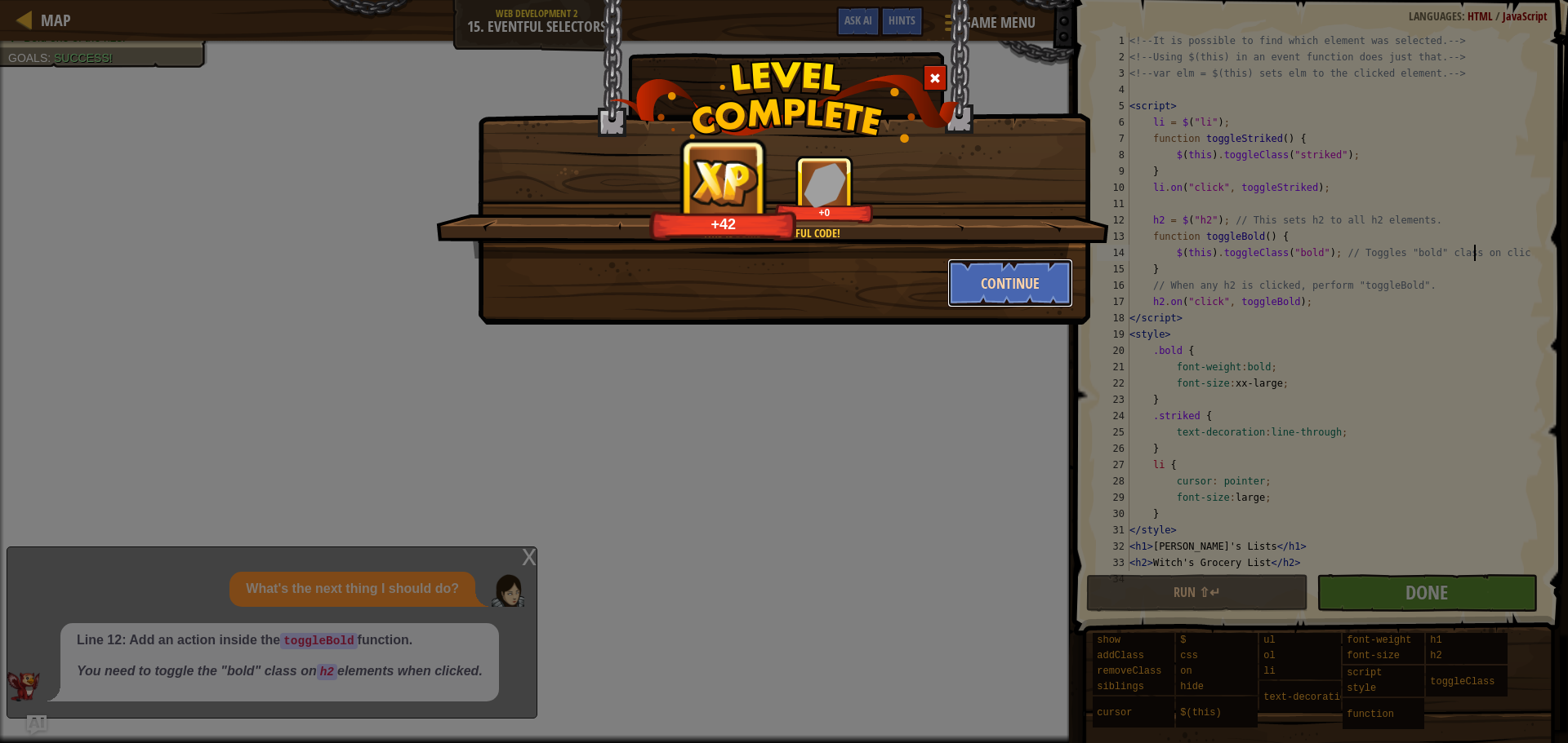
click at [1007, 278] on button "Continue" at bounding box center [1010, 283] width 126 height 49
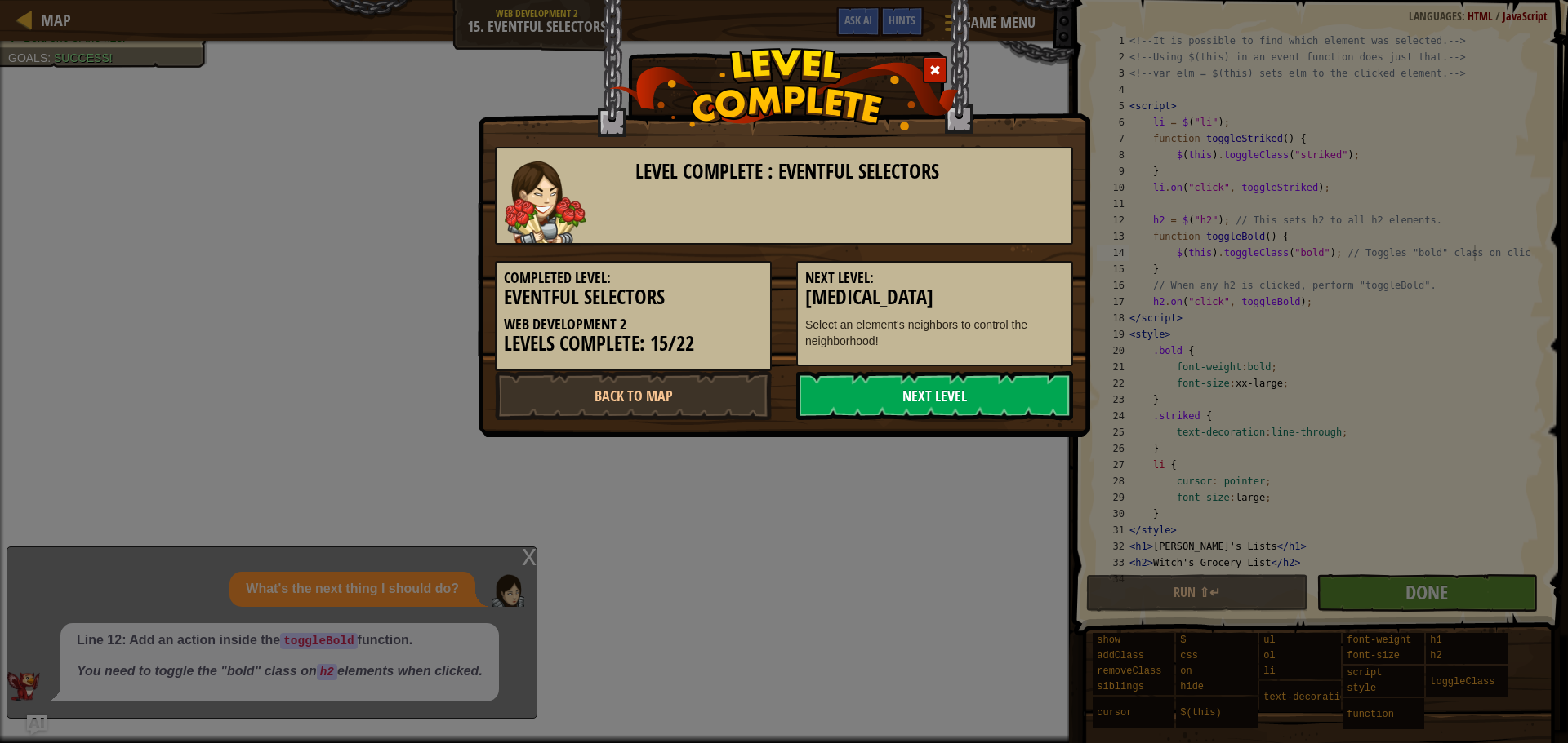
click at [921, 387] on link "Next Level" at bounding box center [934, 395] width 277 height 49
click at [918, 387] on link "Next Level" at bounding box center [934, 395] width 277 height 49
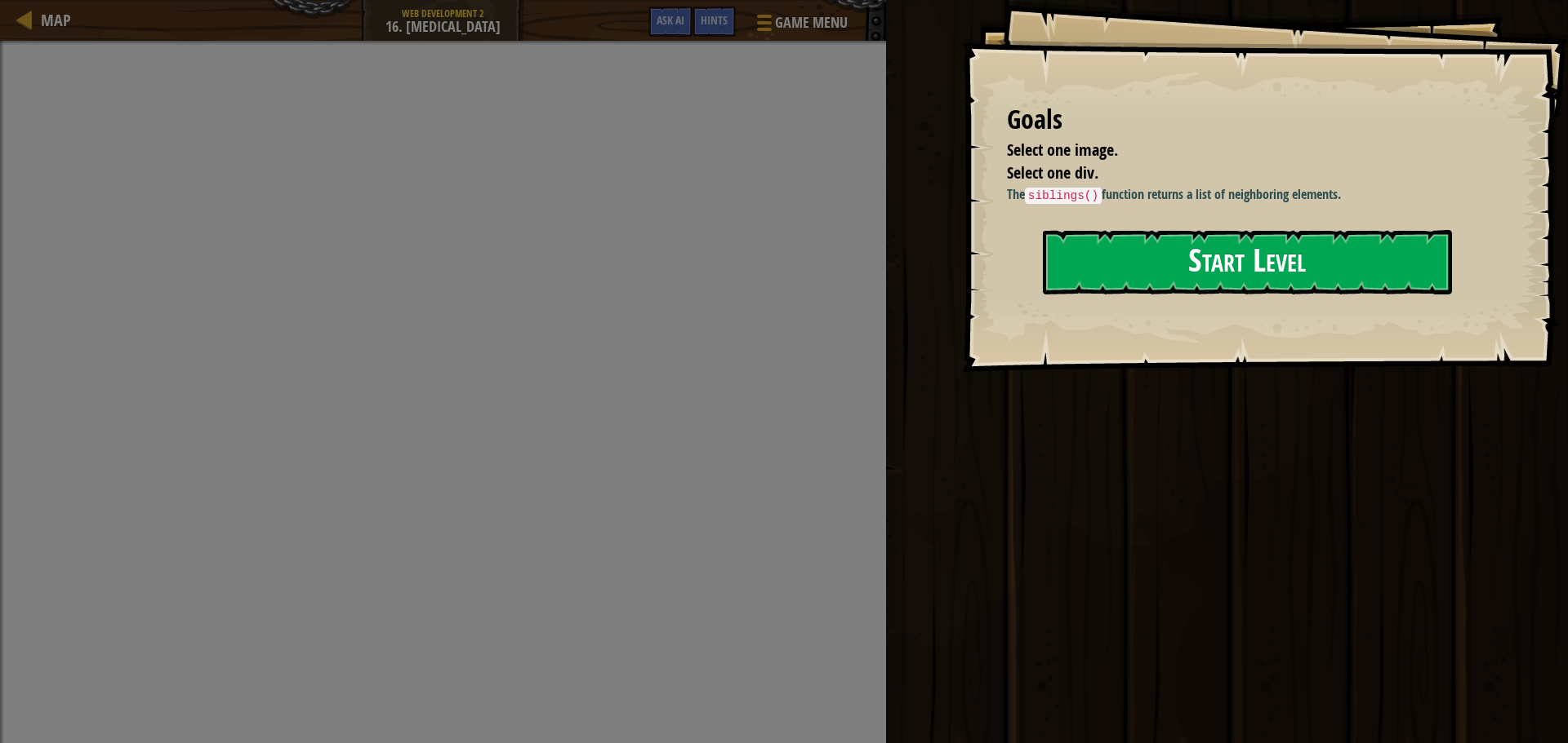
click at [1137, 253] on button "Start Level" at bounding box center [1247, 262] width 409 height 65
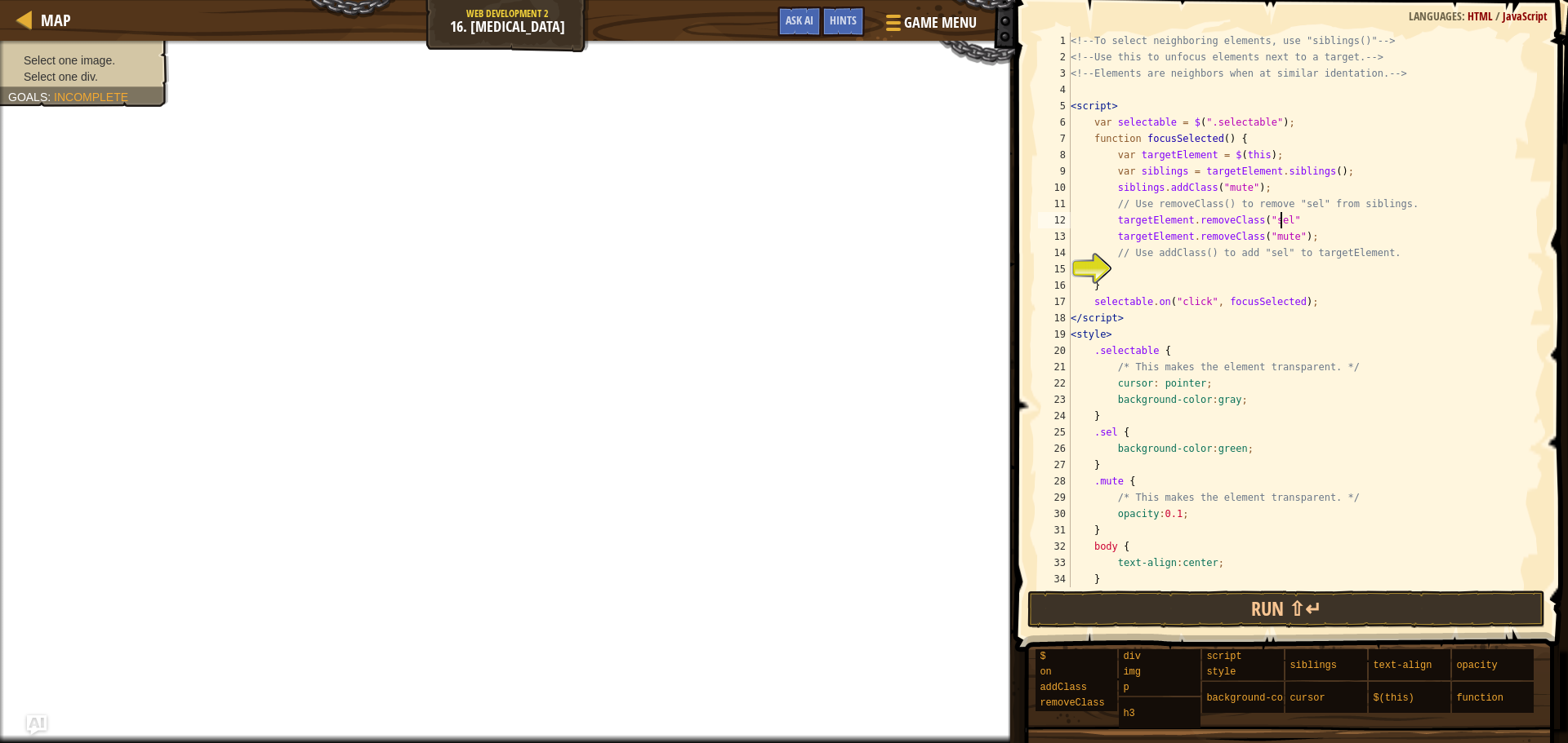
scroll to position [8, 17]
type textarea "targetElement.removeClass("sel");"
click at [1160, 265] on div "<!-- To select neighboring elements, use "siblings()" --> <!-- Use this to unfo…" at bounding box center [1299, 326] width 464 height 588
click at [1198, 269] on div "<!-- To select neighboring elements, use "siblings()" --> <!-- Use this to unfo…" at bounding box center [1299, 326] width 464 height 588
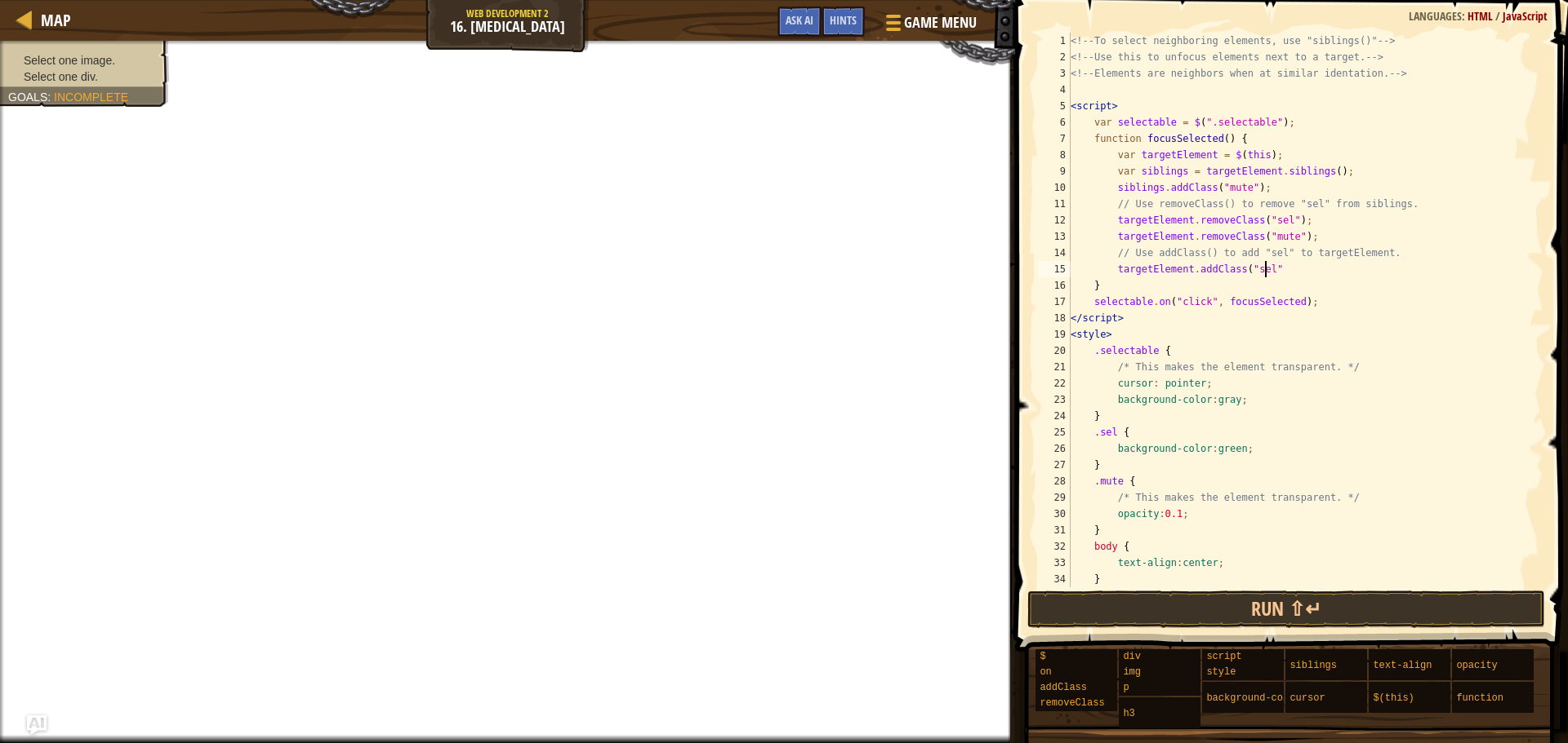
scroll to position [8, 15]
type textarea "targetElement.addClass("sel");"
click at [1275, 607] on button "Run ⇧↵" at bounding box center [1286, 609] width 518 height 37
click at [1225, 611] on button "Run ⇧↵" at bounding box center [1286, 609] width 518 height 37
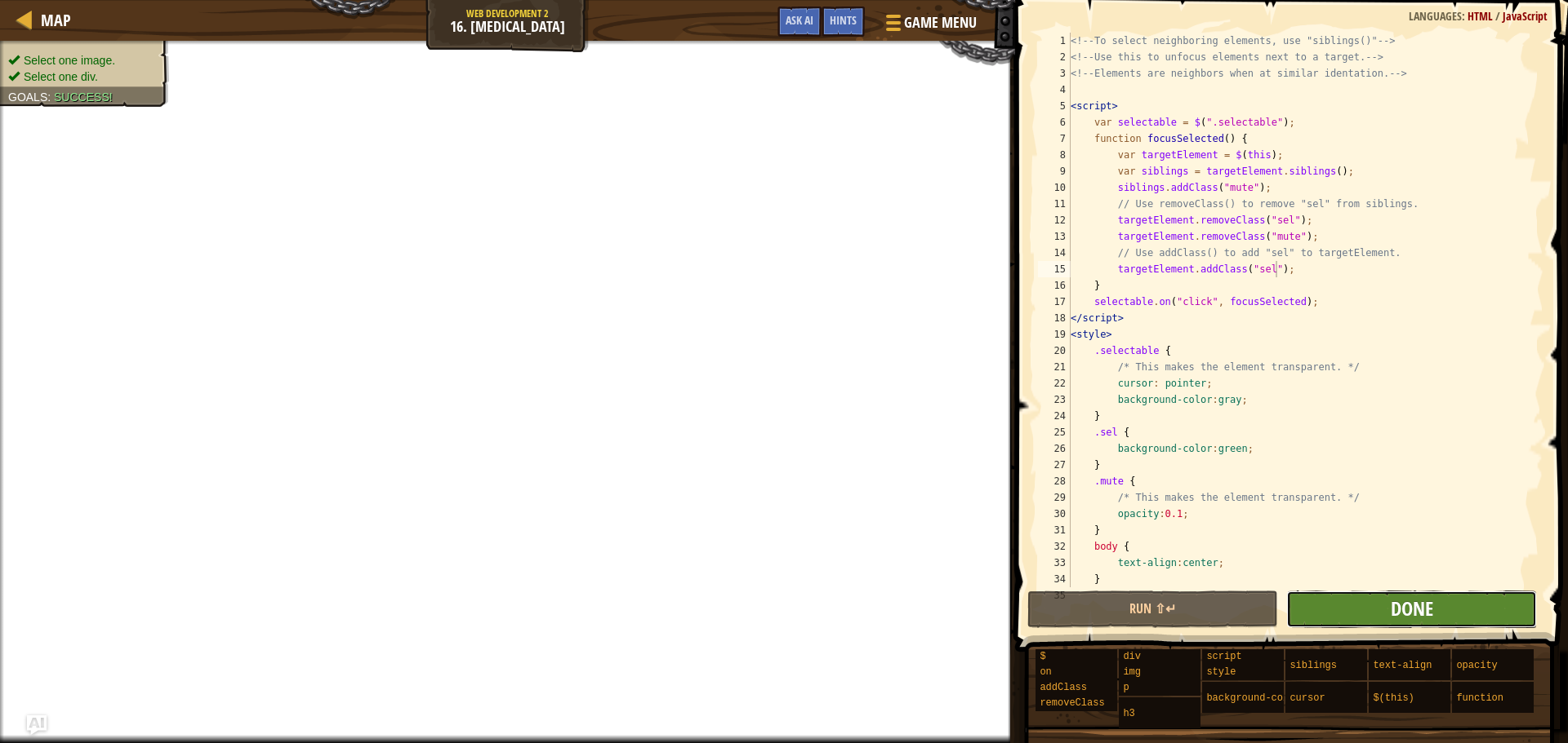
click at [1418, 599] on span "Done" at bounding box center [1412, 608] width 43 height 26
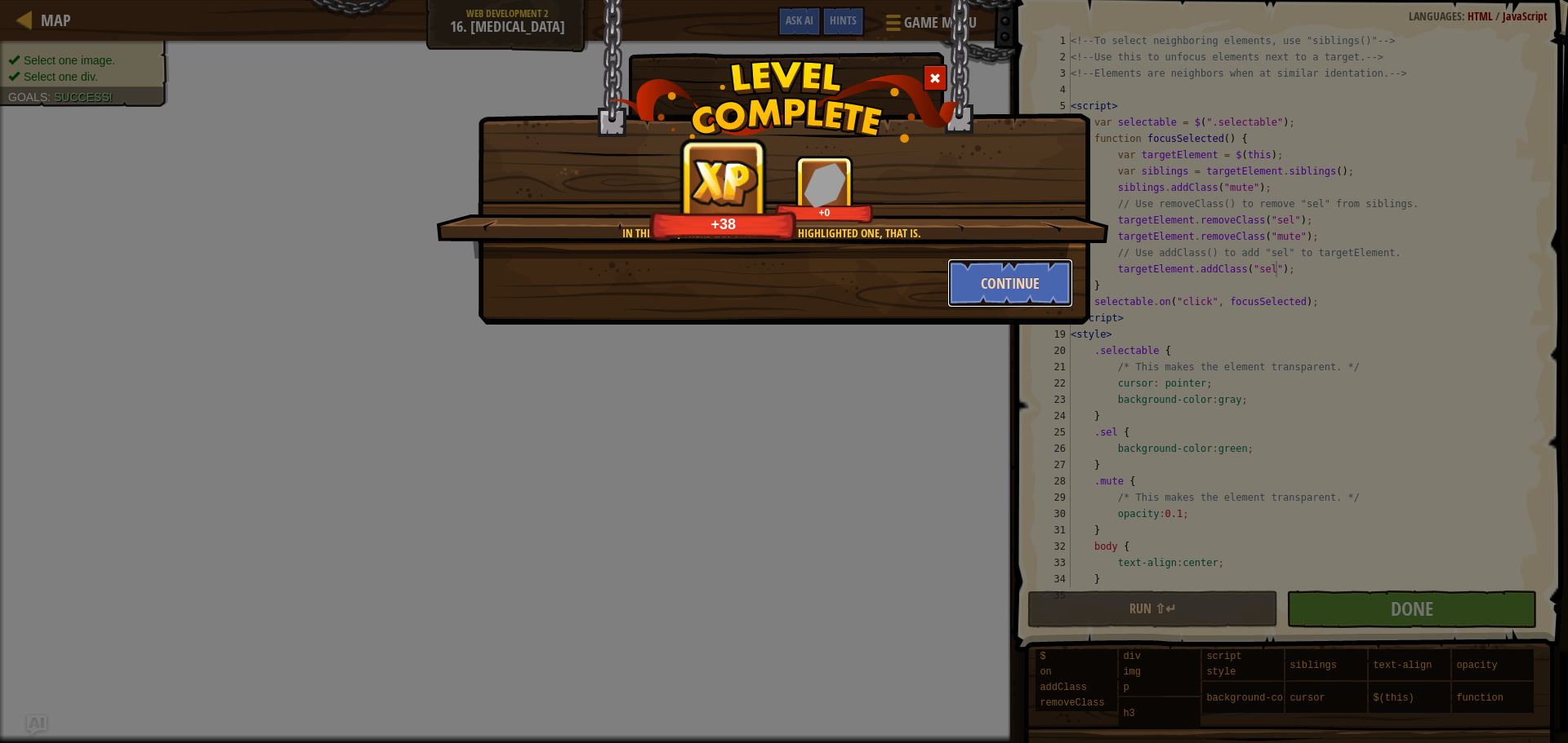
click at [1021, 274] on button "Continue" at bounding box center [1010, 283] width 126 height 49
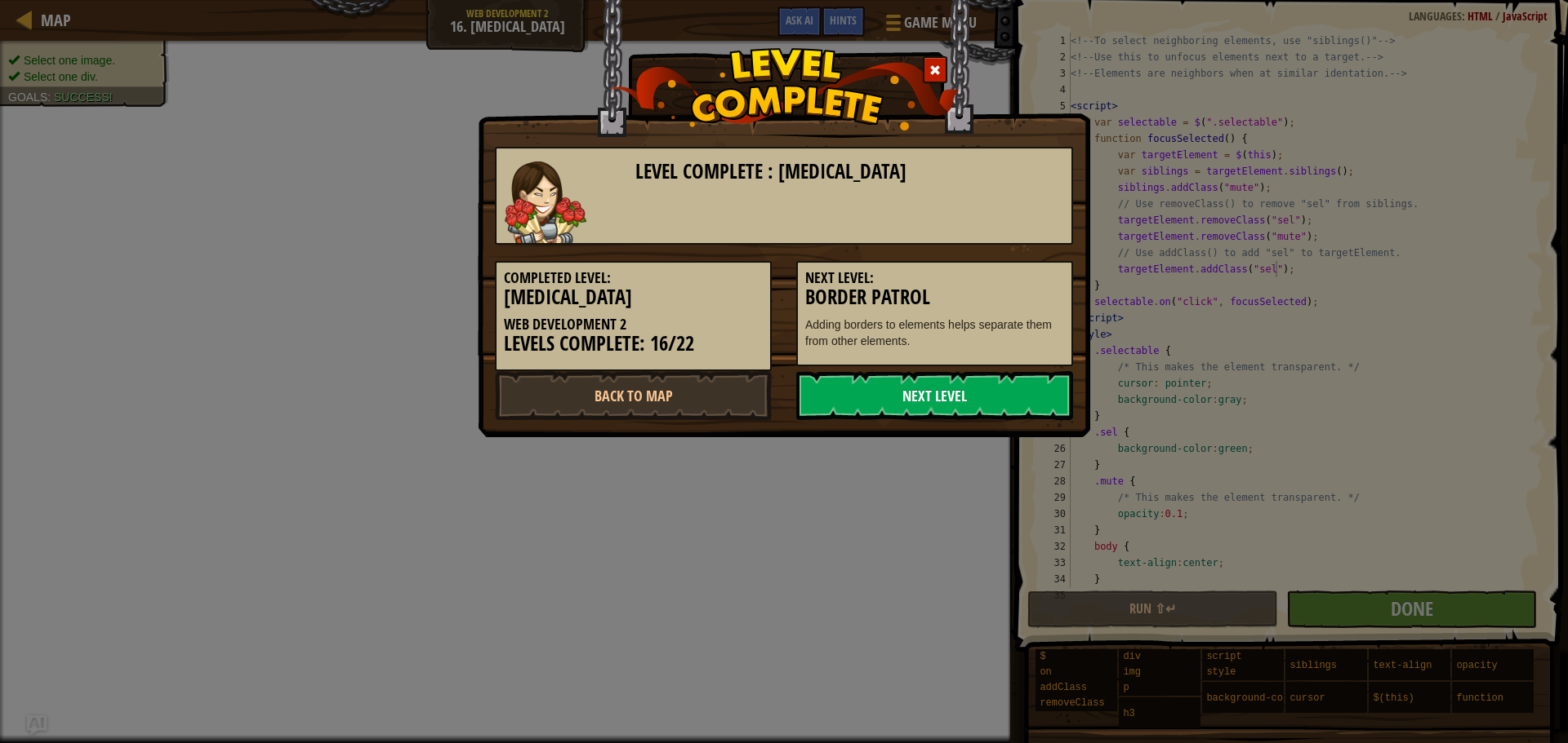
click at [863, 385] on link "Next Level" at bounding box center [934, 395] width 277 height 49
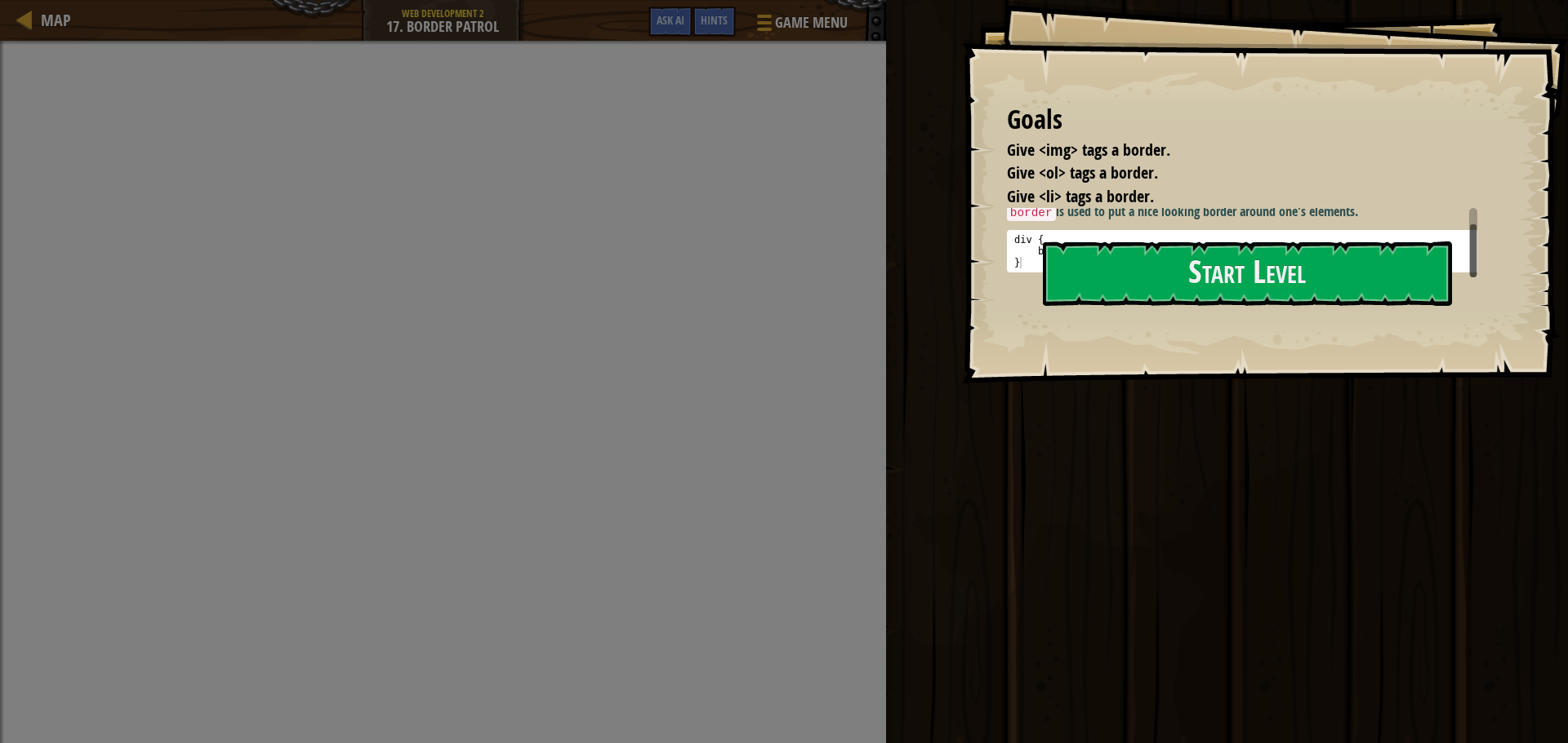
scroll to position [9, 0]
drag, startPoint x: 1473, startPoint y: 223, endPoint x: 1406, endPoint y: 252, distance: 73.0
click at [1476, 285] on div "Goals Give <img> tags a border. Give <ol> tags a border. Give <li> tags a borde…" at bounding box center [1264, 192] width 606 height 383
click at [1206, 262] on button "Start Level" at bounding box center [1247, 274] width 409 height 65
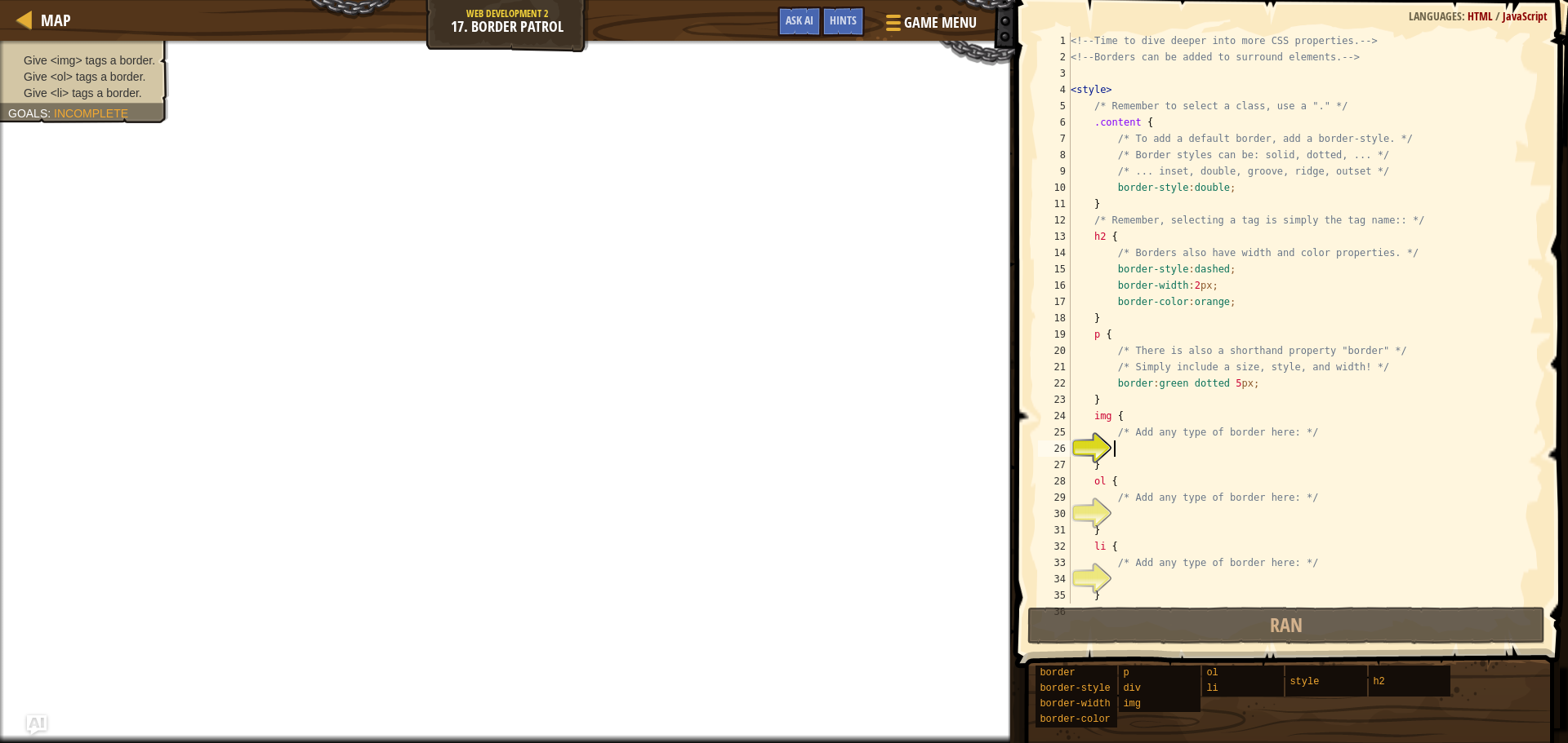
scroll to position [196, 0]
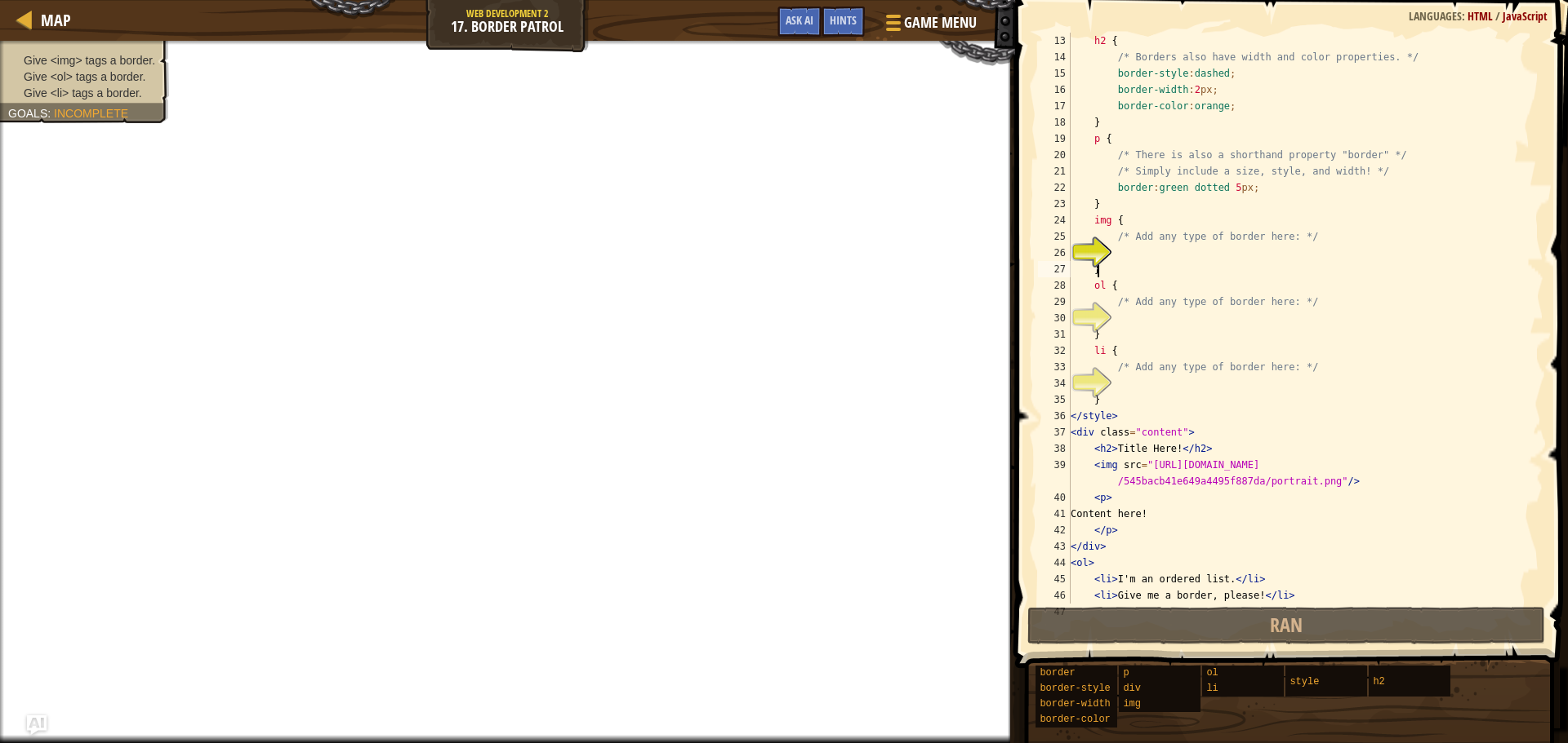
click at [1151, 262] on div "h2 { /* Borders also have width and color properties. */ border-style : dashed …" at bounding box center [1299, 334] width 464 height 604
type textarea "}"
click at [1127, 254] on div "h2 { /* Borders also have width and color properties. */ border-style : dashed …" at bounding box center [1299, 334] width 464 height 604
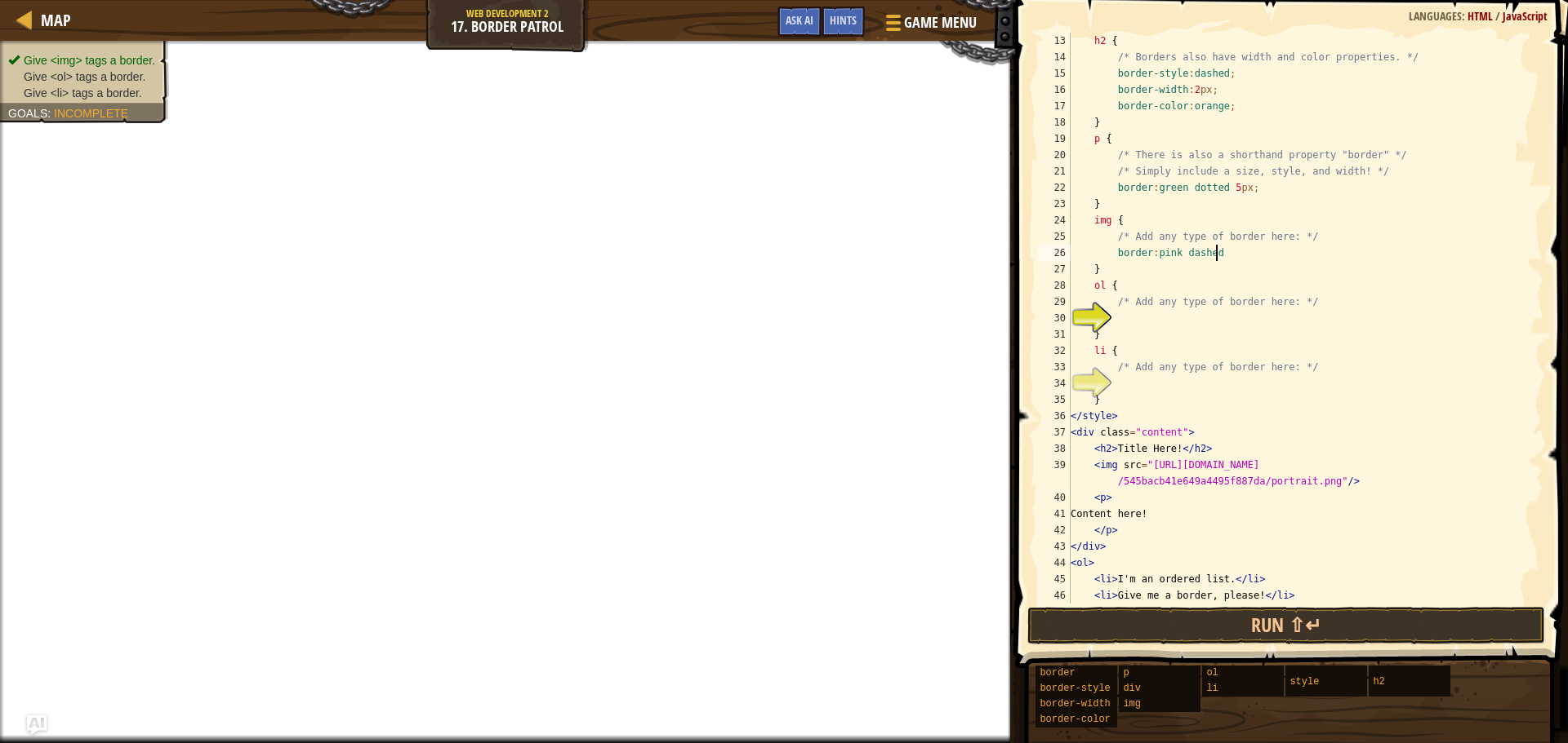
scroll to position [8, 11]
type textarea "border:pink dashed 3px;"
click at [1138, 320] on div "h2 { /* Borders also have width and color properties. */ border-style : dashed …" at bounding box center [1299, 334] width 464 height 604
click at [1167, 392] on div "h2 { /* Borders also have width and color properties. */ border-style : dashed …" at bounding box center [1299, 334] width 464 height 604
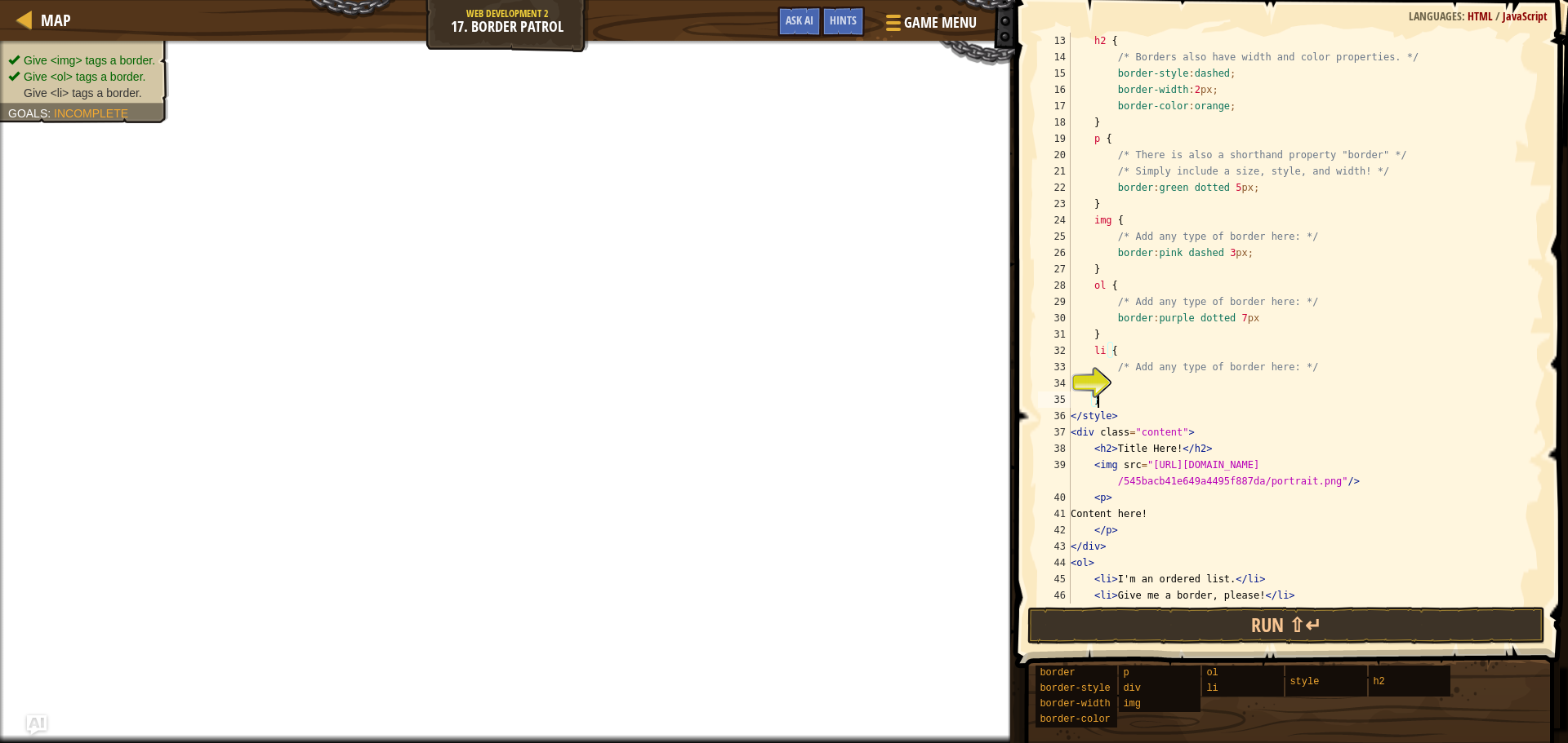
type textarea "}"
click at [1153, 383] on div "h2 { /* Borders also have width and color properties. */ border-style : dashed …" at bounding box center [1299, 334] width 464 height 604
click at [1171, 383] on div "h2 { /* Borders also have width and color properties. */ border-style : dashed …" at bounding box center [1299, 334] width 464 height 604
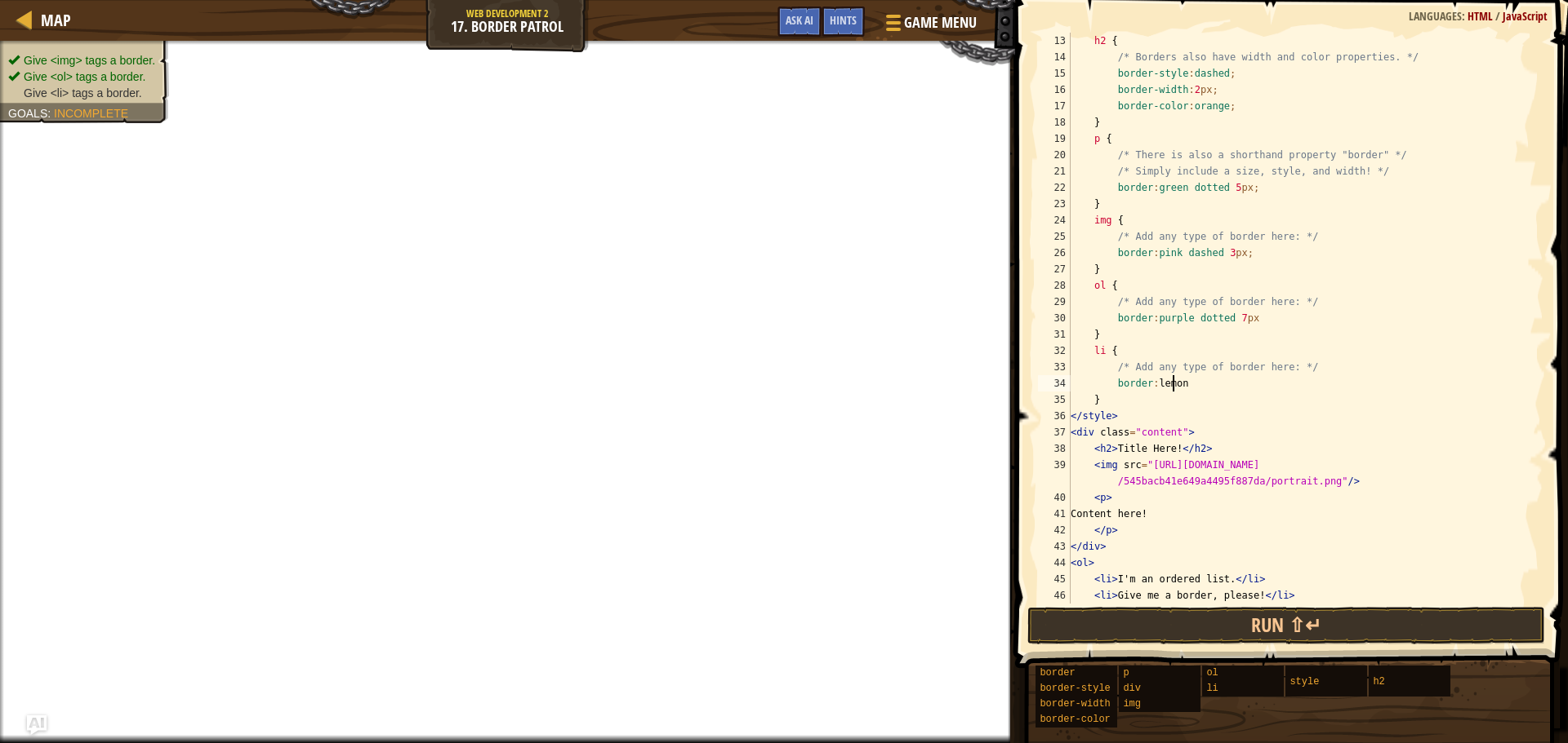
scroll to position [8, 2]
drag, startPoint x: 1171, startPoint y: 383, endPoint x: 1166, endPoint y: 313, distance: 70.2
click at [1166, 323] on div "h2 { /* Borders also have width and color properties. */ border-style : dashed …" at bounding box center [1299, 334] width 464 height 604
click at [1166, 313] on div "h2 { /* Borders also have width and color properties. */ border-style : dashed …" at bounding box center [1299, 334] width 464 height 604
click at [1180, 389] on div "h2 { /* Borders also have width and color properties. */ border-style : dashed …" at bounding box center [1299, 334] width 464 height 604
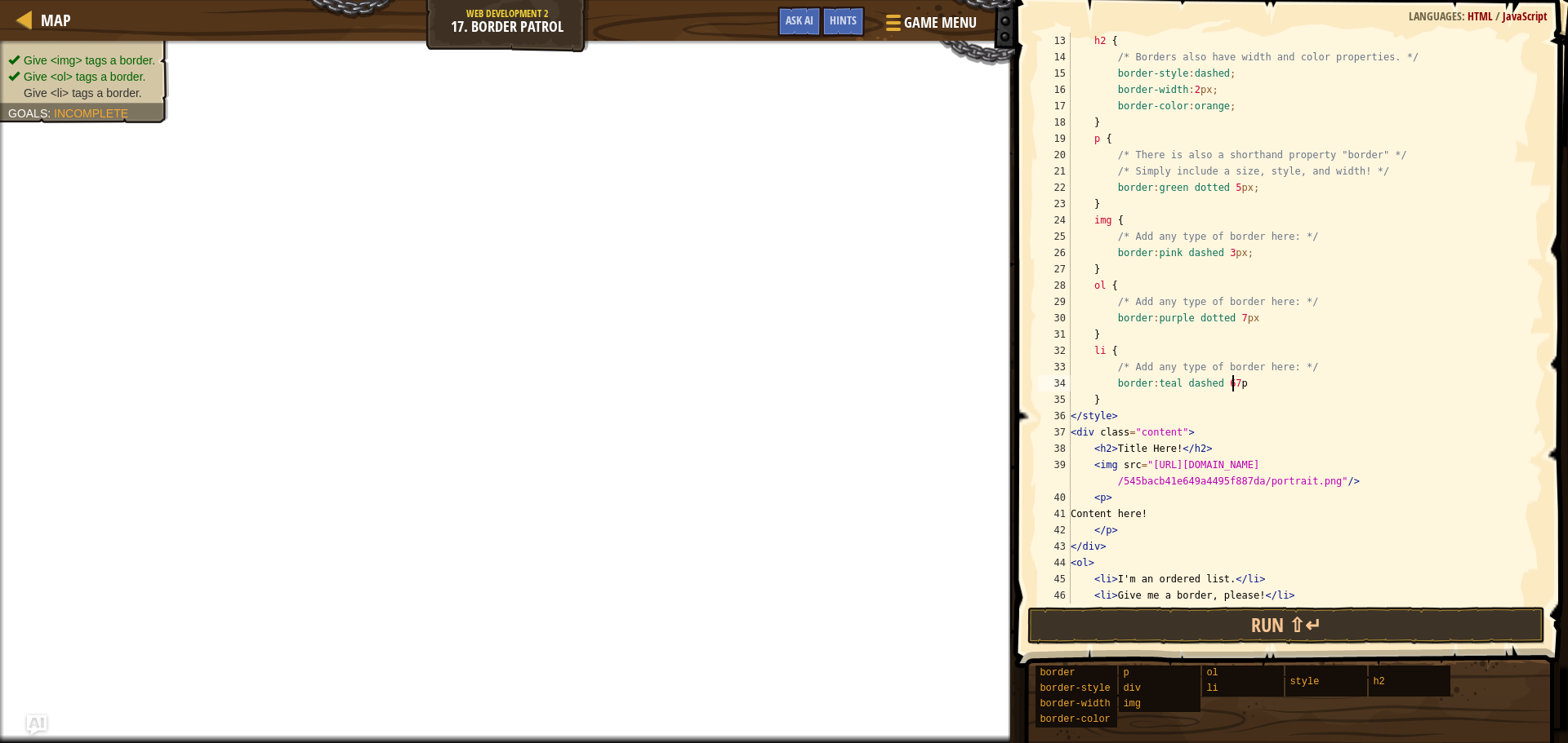
scroll to position [8, 13]
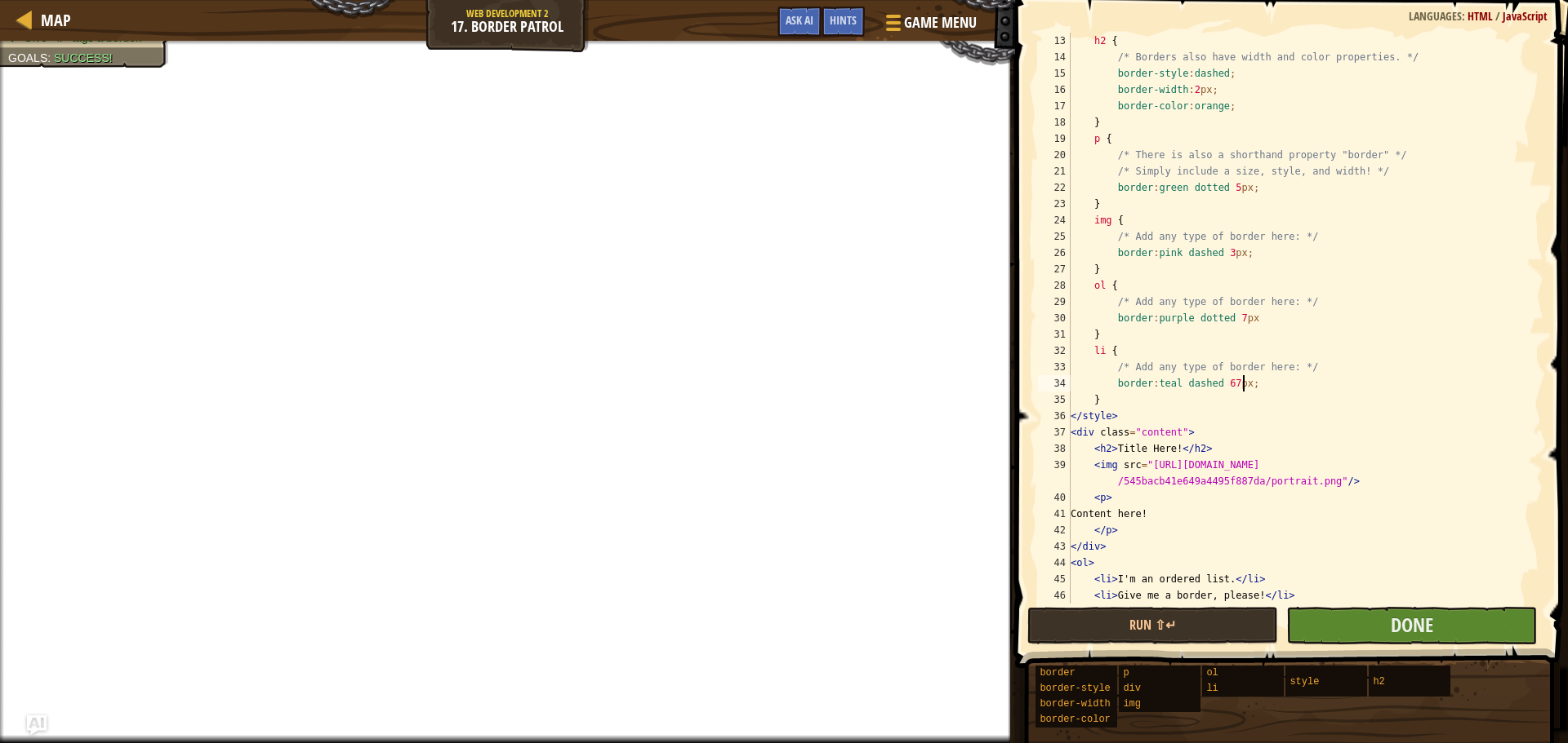
type textarea "border:teal dashed 67px;"
click at [1478, 622] on button "Done" at bounding box center [1411, 626] width 251 height 37
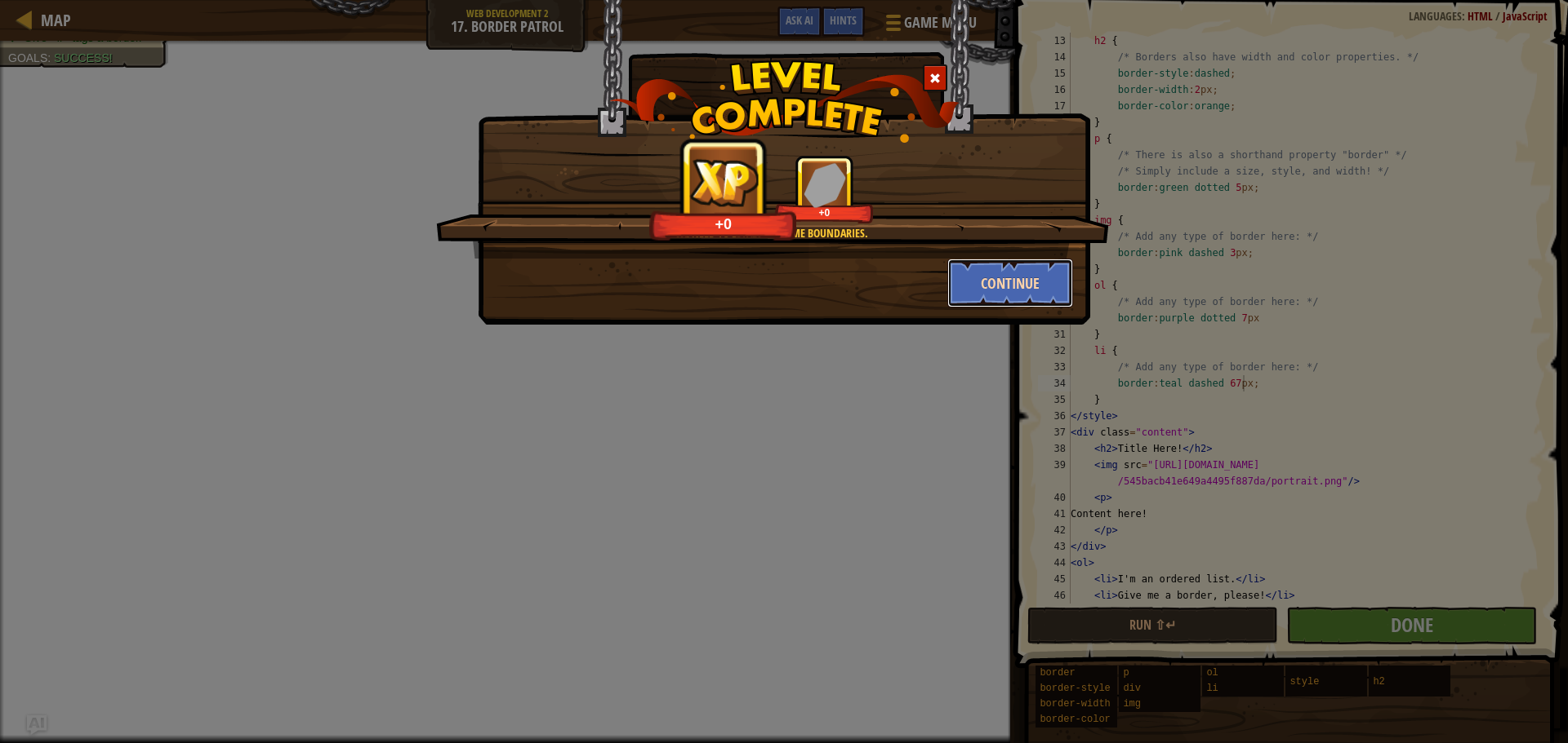
click at [1011, 279] on button "Continue" at bounding box center [1010, 283] width 126 height 49
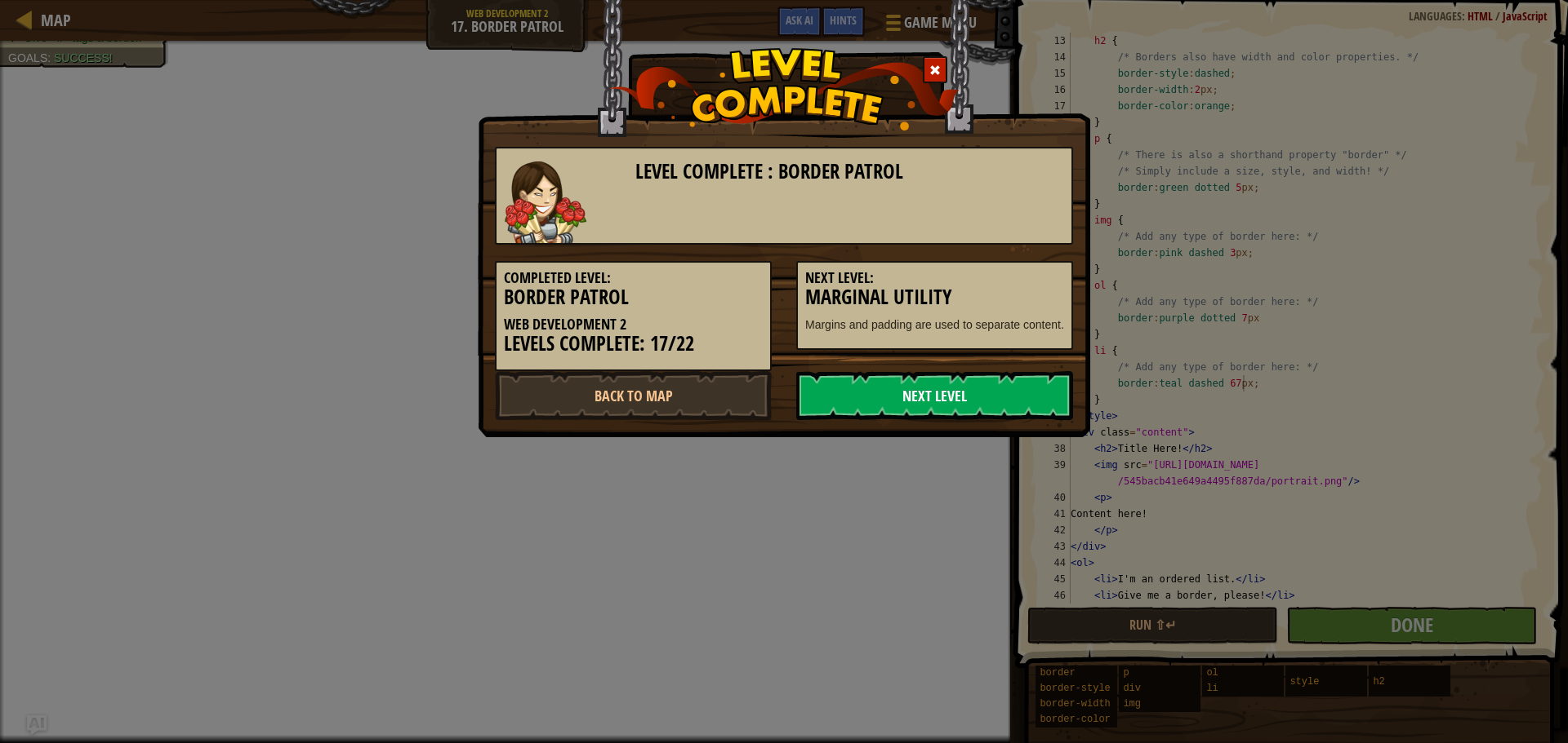
click at [939, 400] on link "Next Level" at bounding box center [934, 395] width 277 height 49
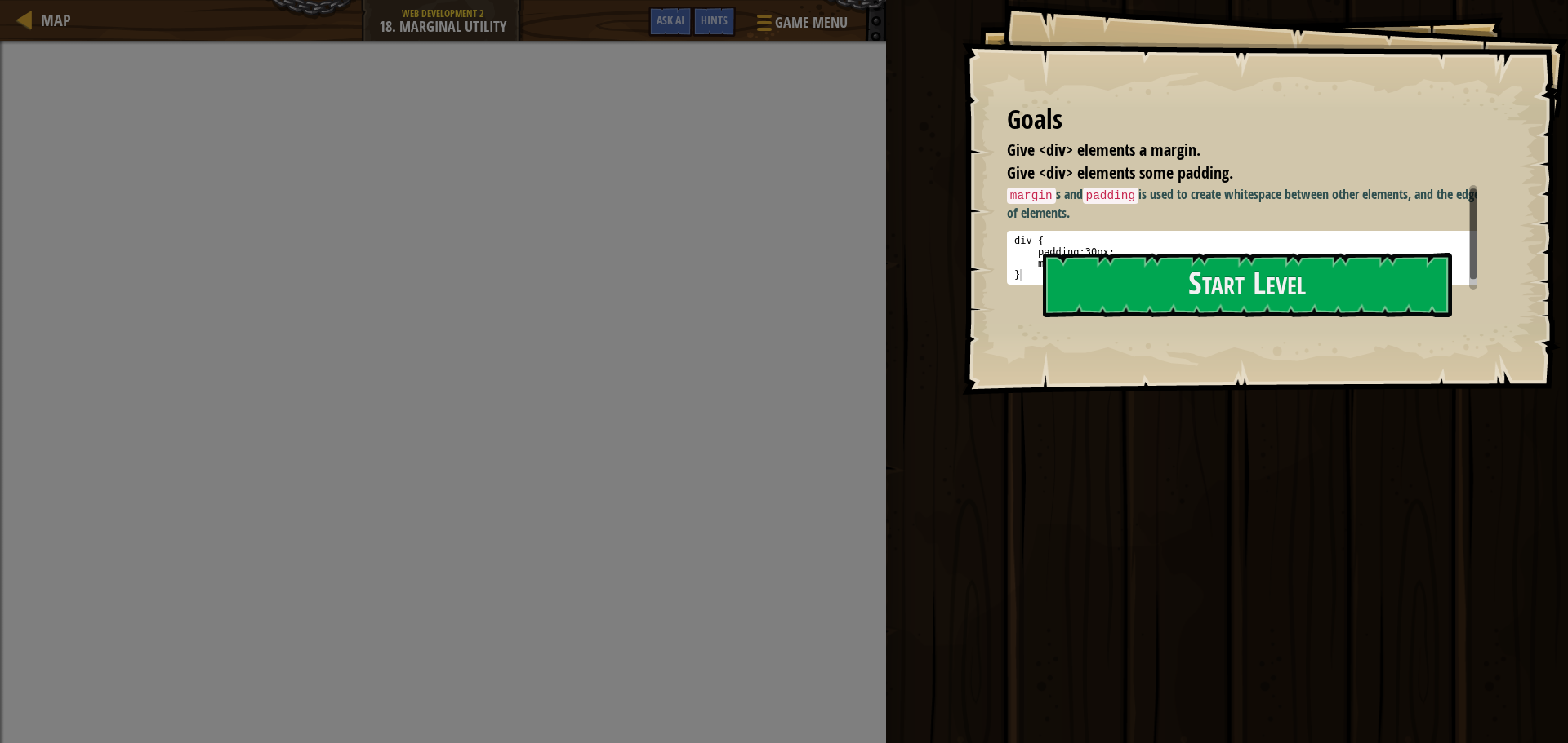
scroll to position [3, 0]
click at [1137, 274] on button "Start Level" at bounding box center [1247, 285] width 409 height 65
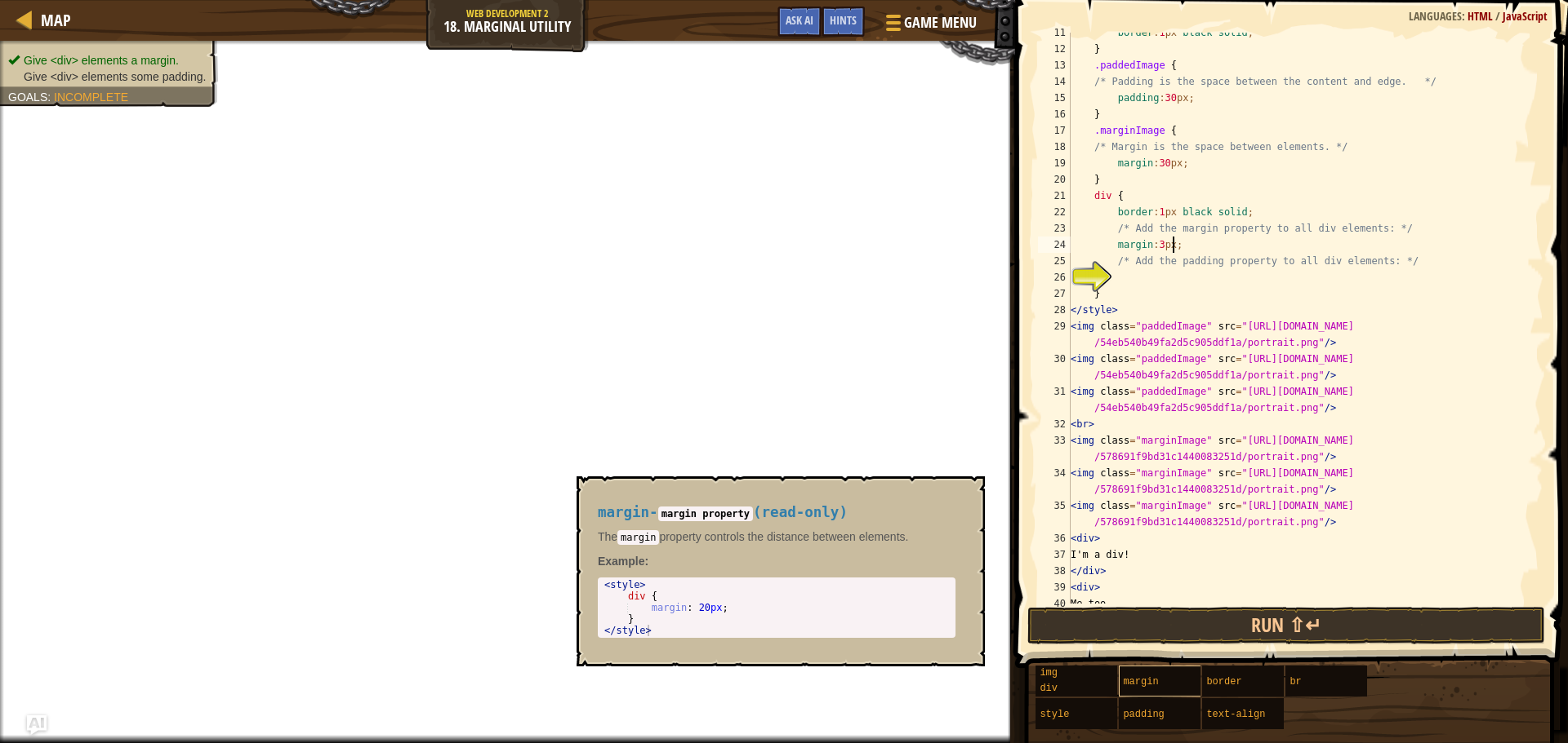
scroll to position [8, 8]
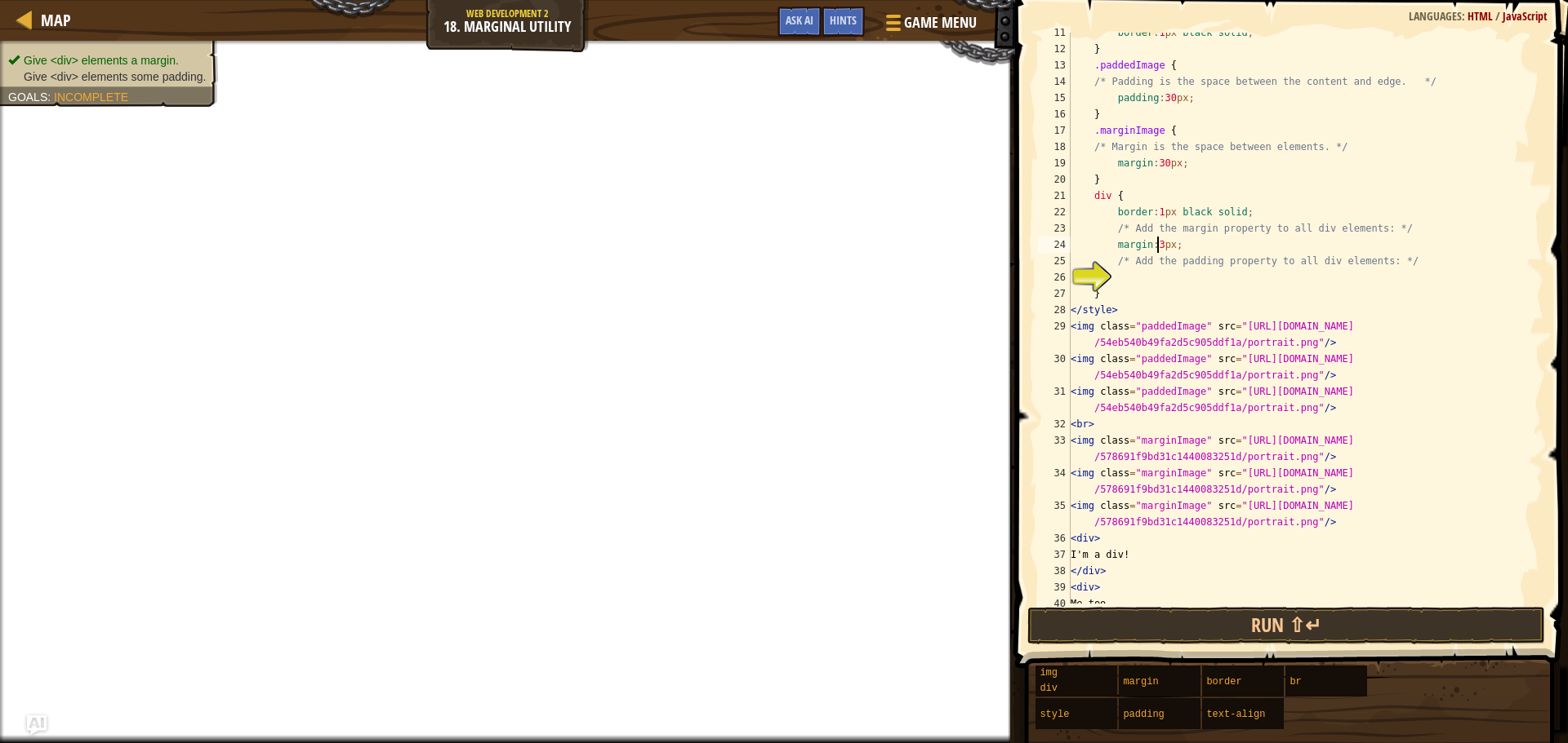
click at [1156, 239] on div "border : 1 px black solid ; } .paddedImage { /* Padding is the space between th…" at bounding box center [1299, 326] width 464 height 604
type textarea "margin:67px;"
click at [1154, 284] on div "border : 1 px black solid ; } .paddedImage { /* Padding is the space between th…" at bounding box center [1299, 326] width 464 height 604
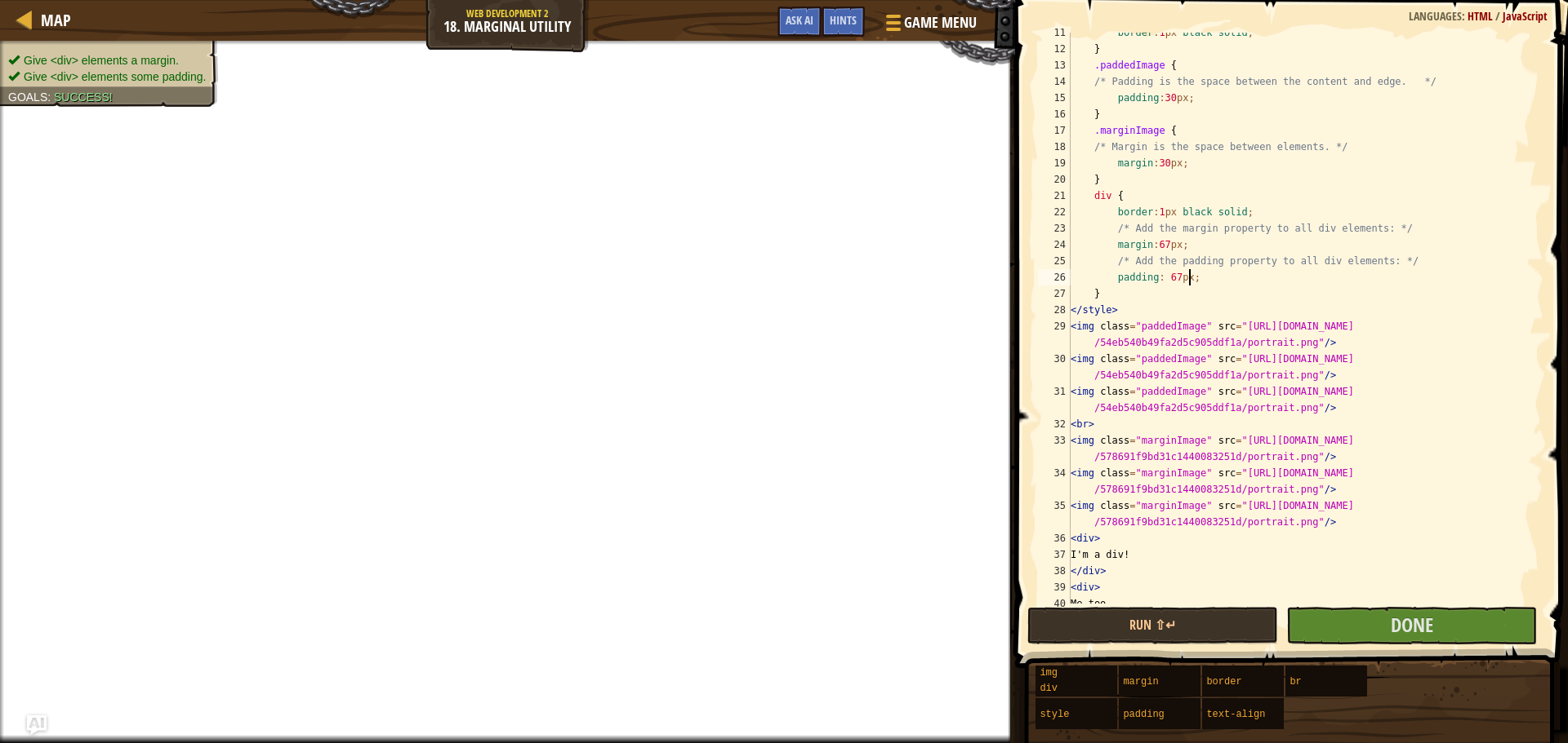
scroll to position [8, 9]
type textarea "padding: 67px;"
click at [1372, 620] on button "Done" at bounding box center [1411, 626] width 251 height 37
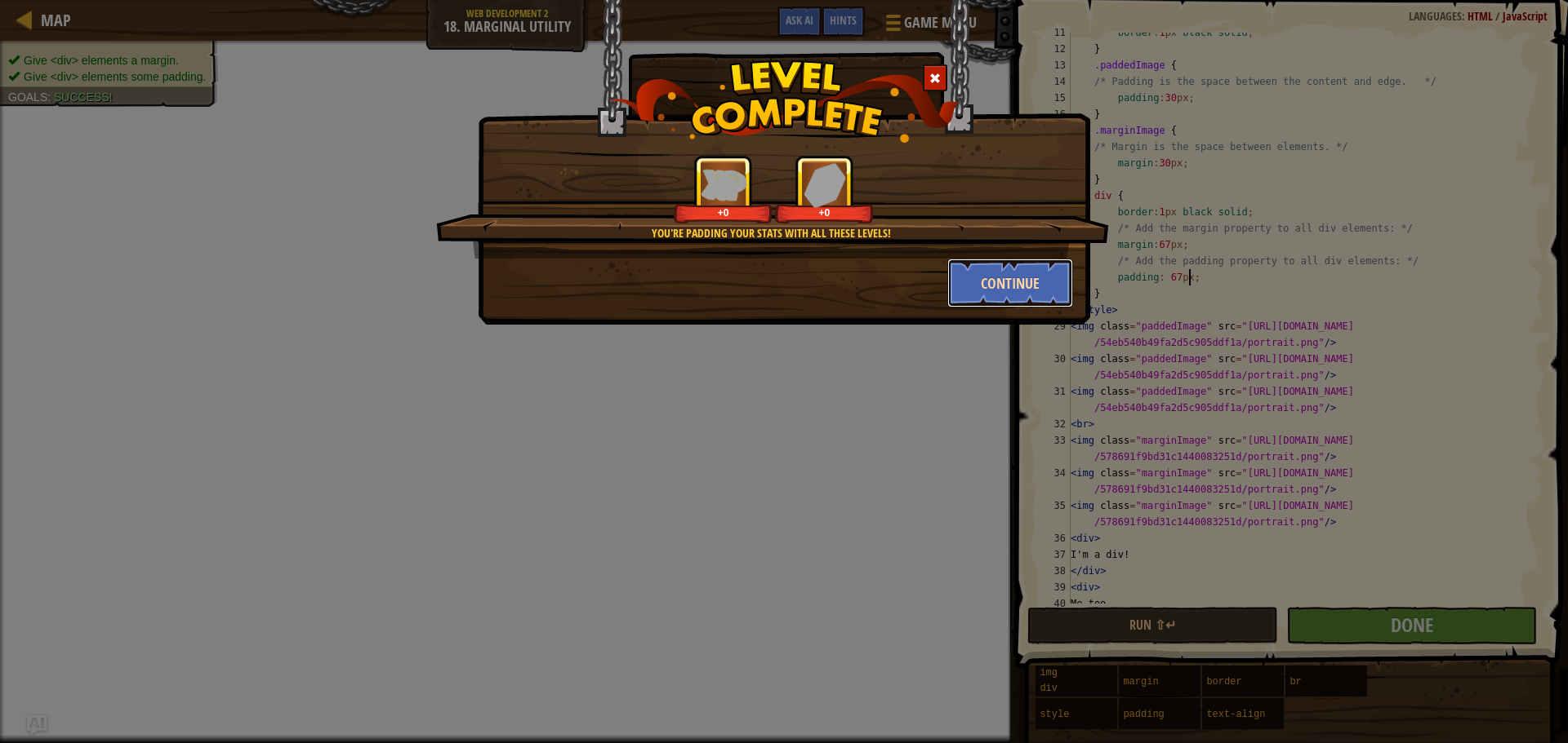
click at [1001, 284] on button "Continue" at bounding box center [1010, 283] width 126 height 49
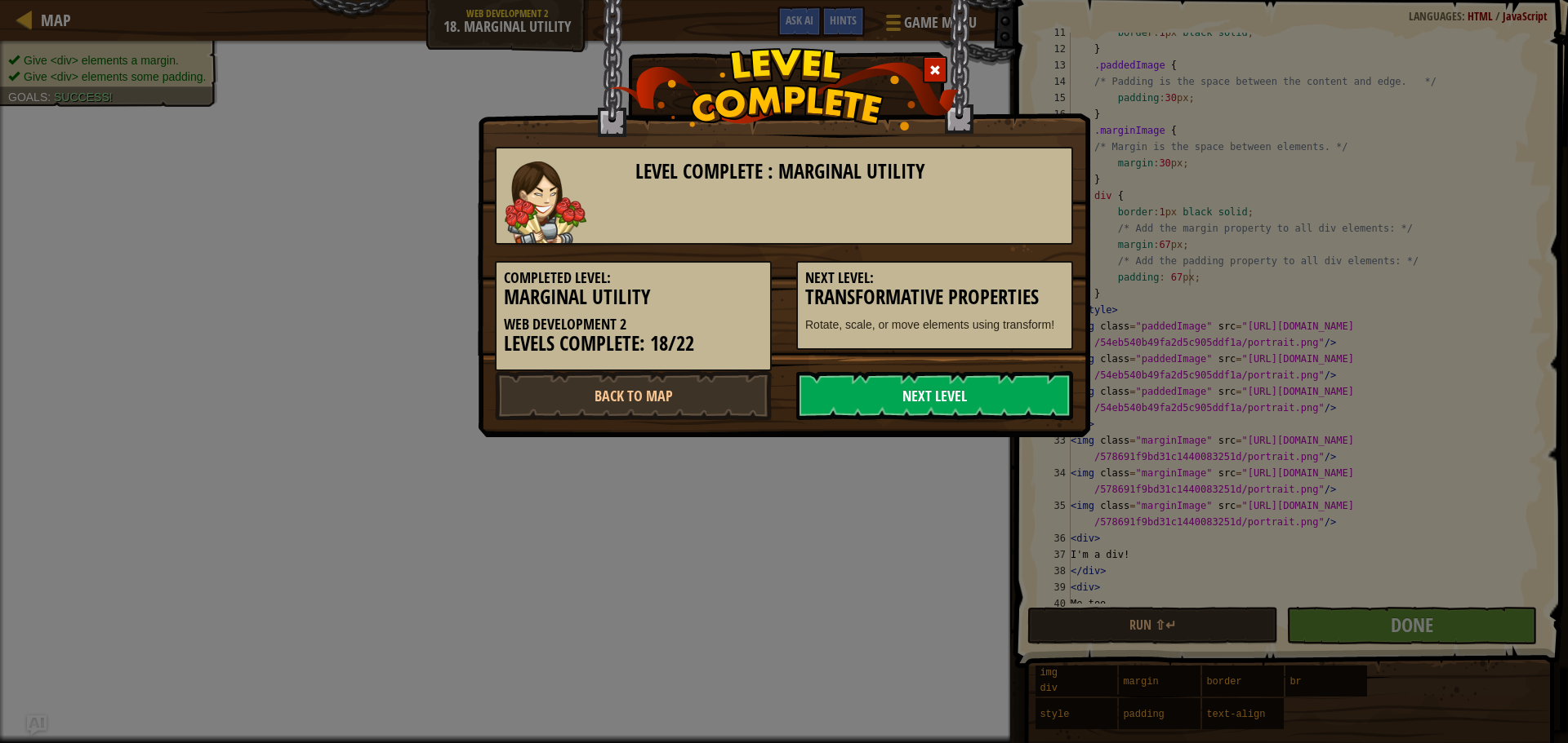
click at [955, 392] on link "Next Level" at bounding box center [934, 395] width 277 height 49
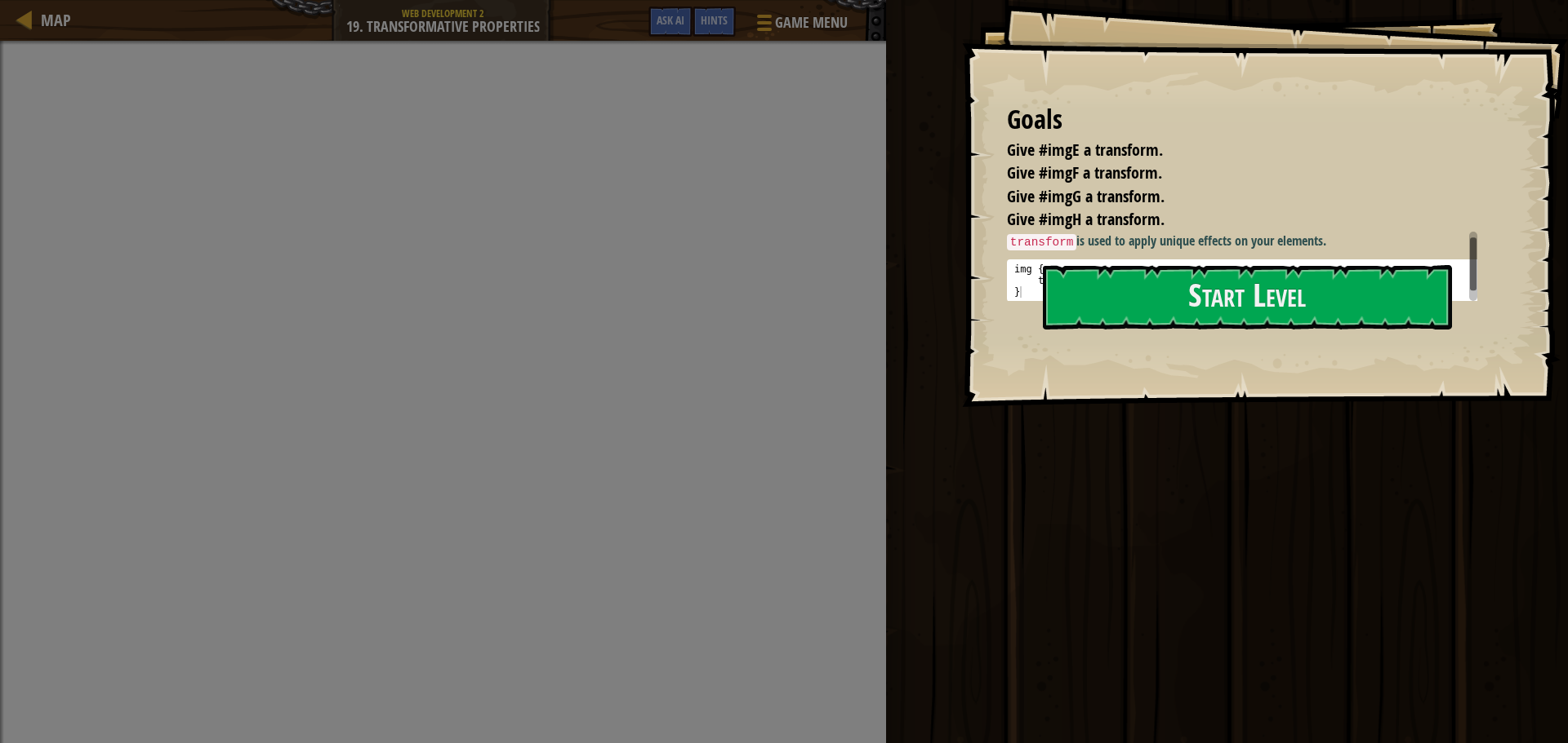
scroll to position [9, 0]
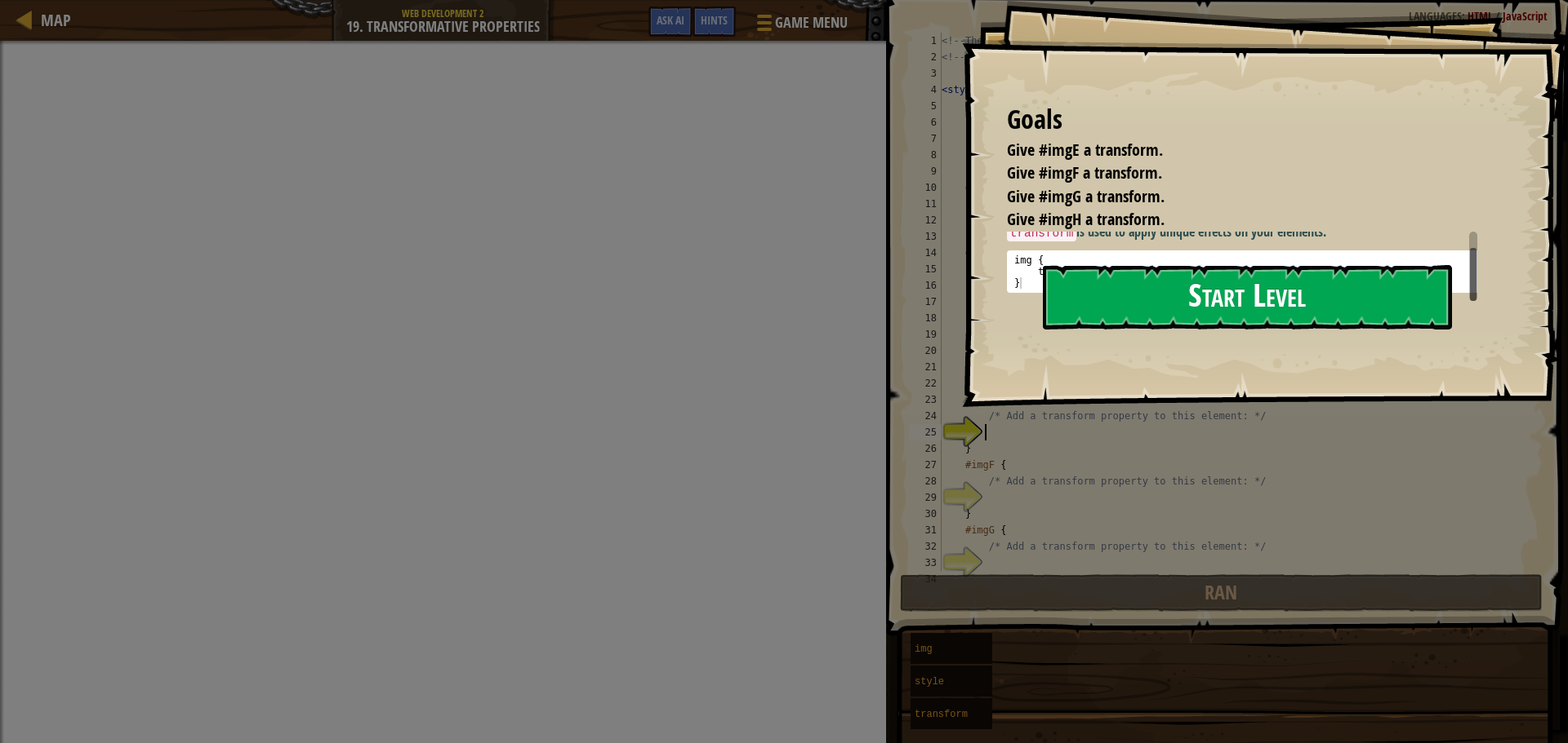
click at [1143, 299] on button "Start Level" at bounding box center [1247, 297] width 409 height 65
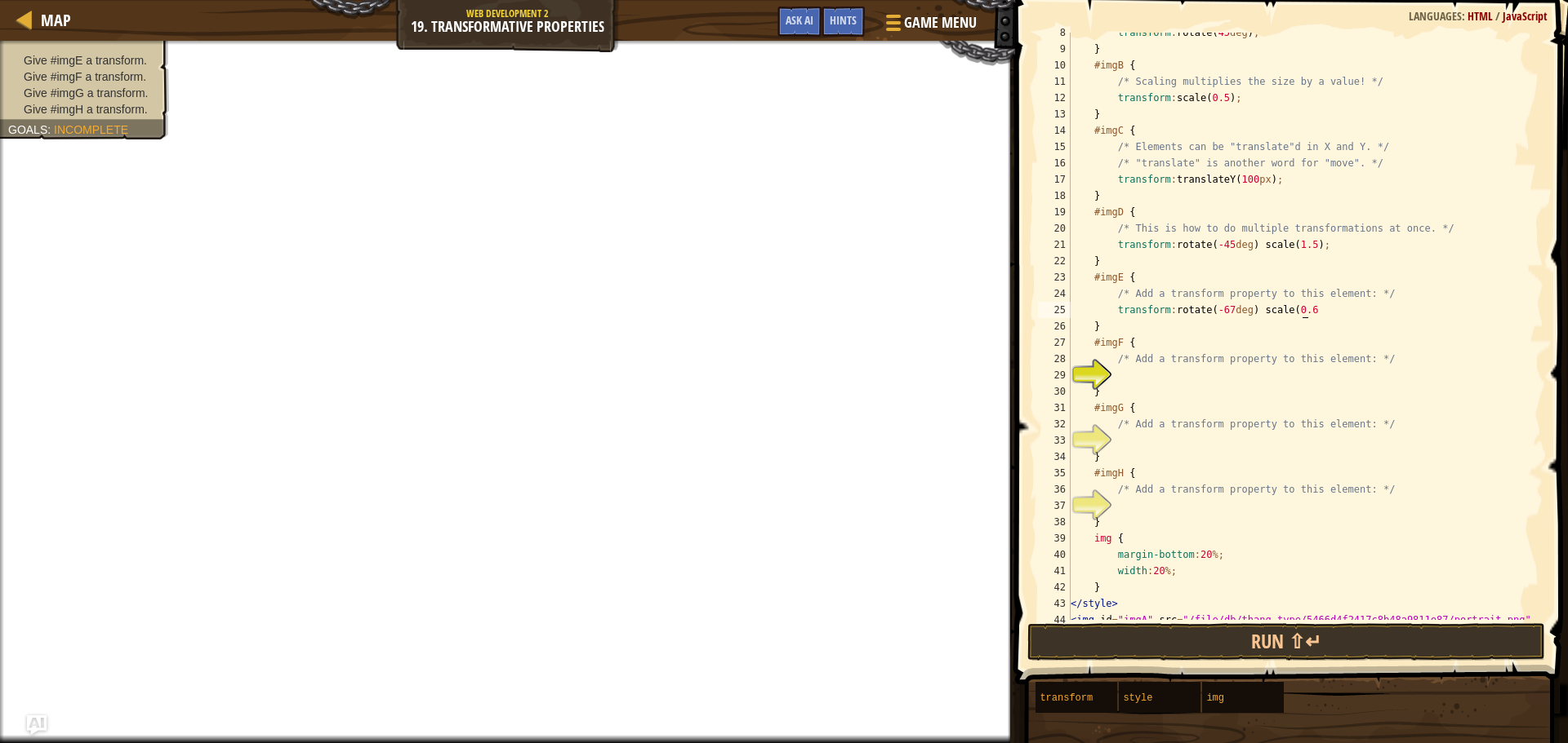
scroll to position [8, 19]
type textarea "transform: rotate(-67deg) scale(0.67);"
click at [1183, 377] on div "transform : rotate( 45 deg ) ; } #imgB { /* Scaling multiplies the size by a va…" at bounding box center [1299, 335] width 464 height 620
type textarea "transform: rotate (-180deg) scale(0.18);"
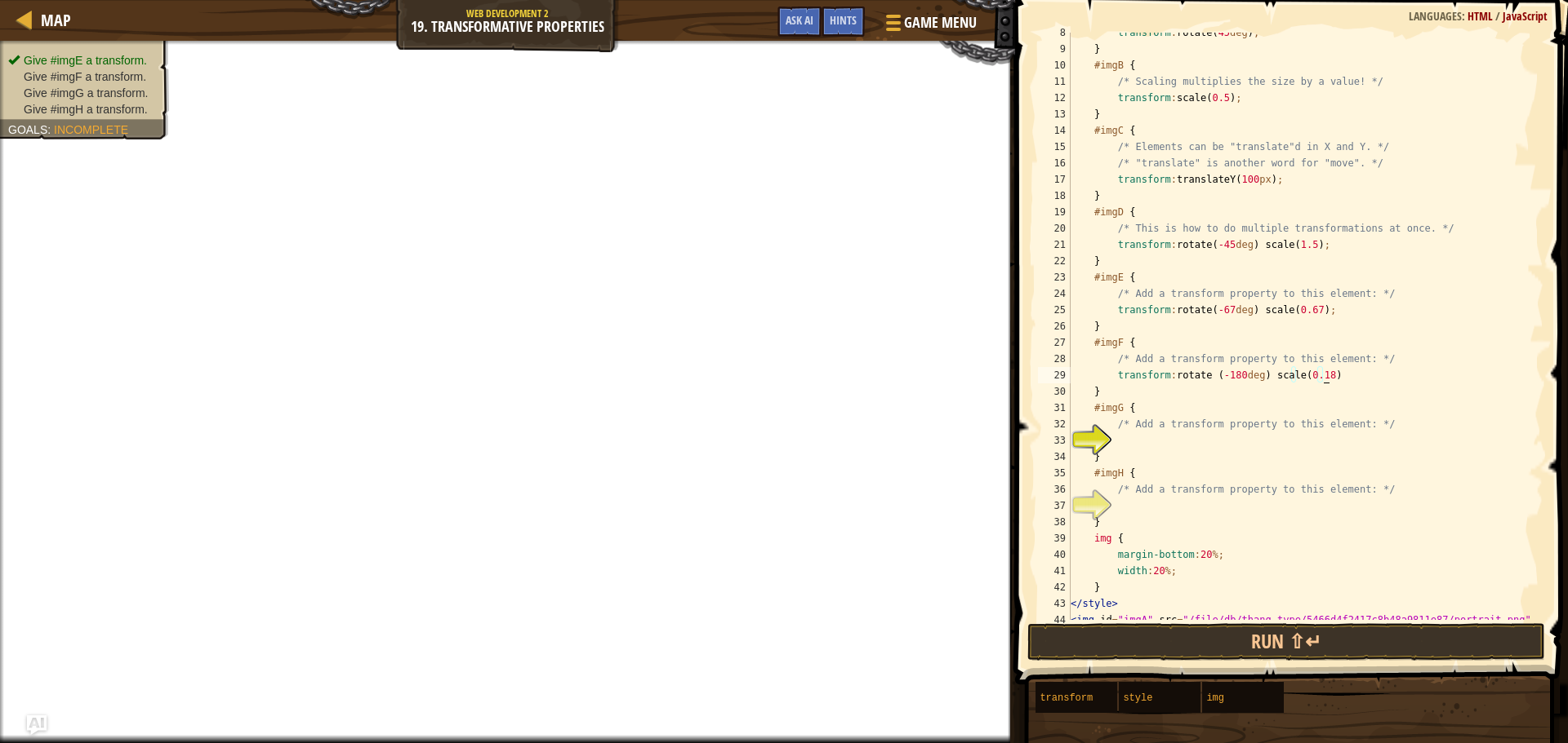
scroll to position [8, 20]
click at [1322, 377] on div "transform : rotate( 45 deg ) ; } #imgB { /* Scaling multiplies the size by a va…" at bounding box center [1299, 335] width 464 height 620
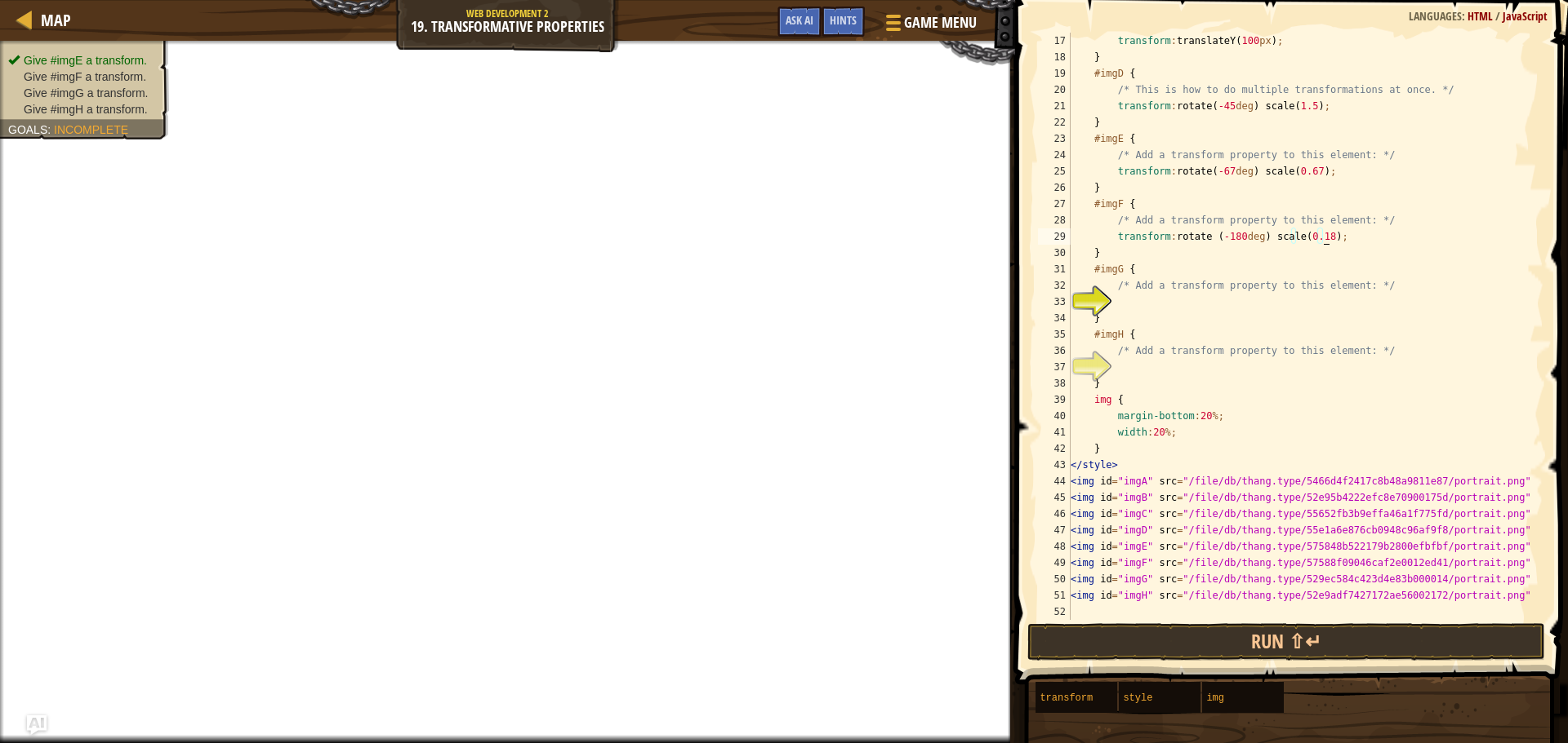
scroll to position [261, 0]
click at [1148, 307] on div "transform : translateY( 100 px ) ; } #imgD { /* This is how to do multiple tran…" at bounding box center [1299, 343] width 464 height 620
drag, startPoint x: 1114, startPoint y: 236, endPoint x: 1333, endPoint y: 231, distance: 219.1
click at [1333, 231] on div "transform : translateY( 100 px ) ; } #imgD { /* This is how to do multiple tran…" at bounding box center [1299, 343] width 464 height 620
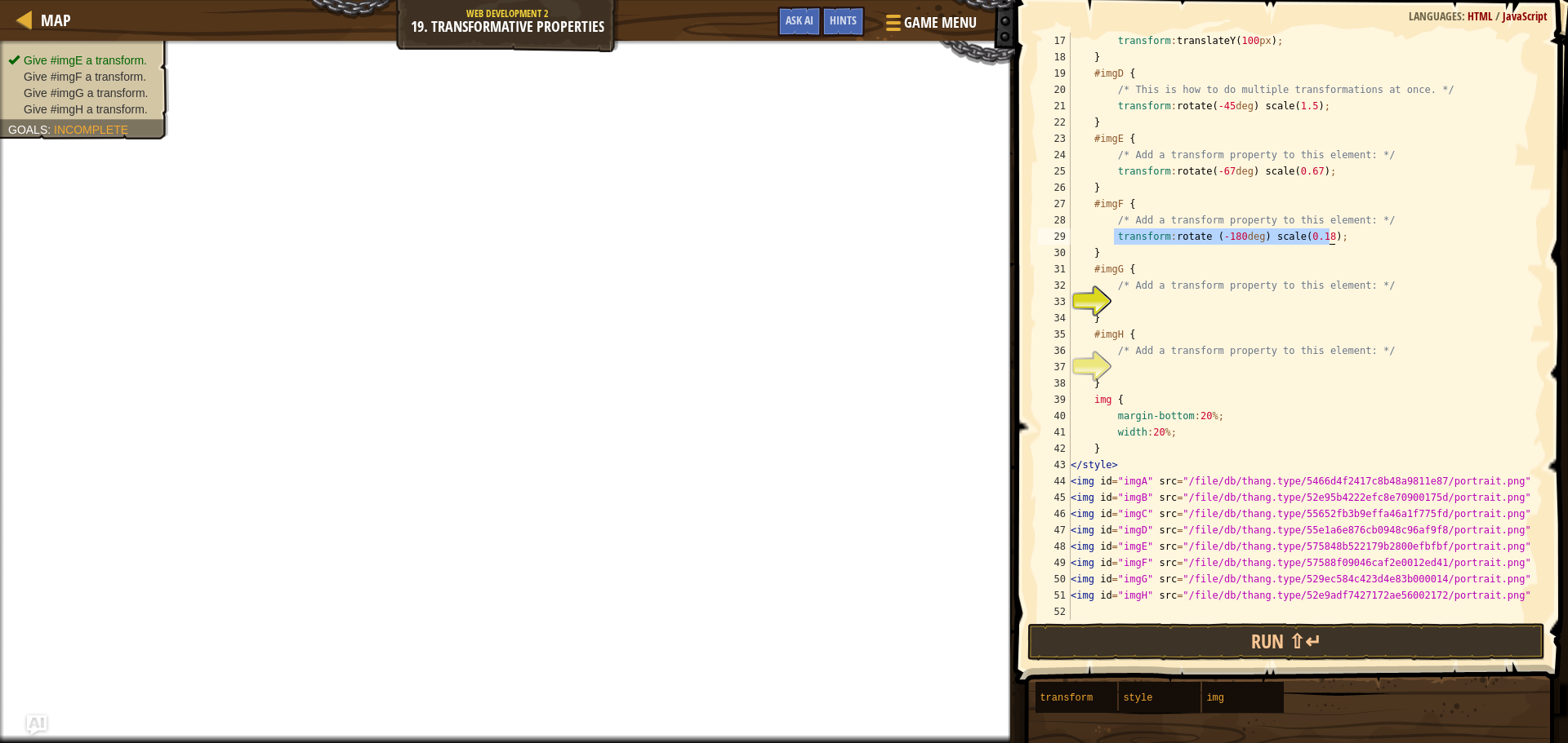
type textarea "transform: rotate (-180deg) scale(0.18);"
click at [1160, 304] on div "transform : translateY( 100 px ) ; } #imgD { /* This is how to do multiple tran…" at bounding box center [1299, 343] width 464 height 620
click at [1238, 299] on div "transform : translateY( 100 px ) ; } #imgD { /* This is how to do multiple tran…" at bounding box center [1299, 343] width 464 height 620
click at [1237, 308] on div "transform : translateY( 100 px ) ; } #imgD { /* This is how to do multiple tran…" at bounding box center [1299, 343] width 464 height 620
click at [1235, 305] on div "transform : translateY( 100 px ) ; } #imgD { /* This is how to do multiple tran…" at bounding box center [1299, 343] width 464 height 620
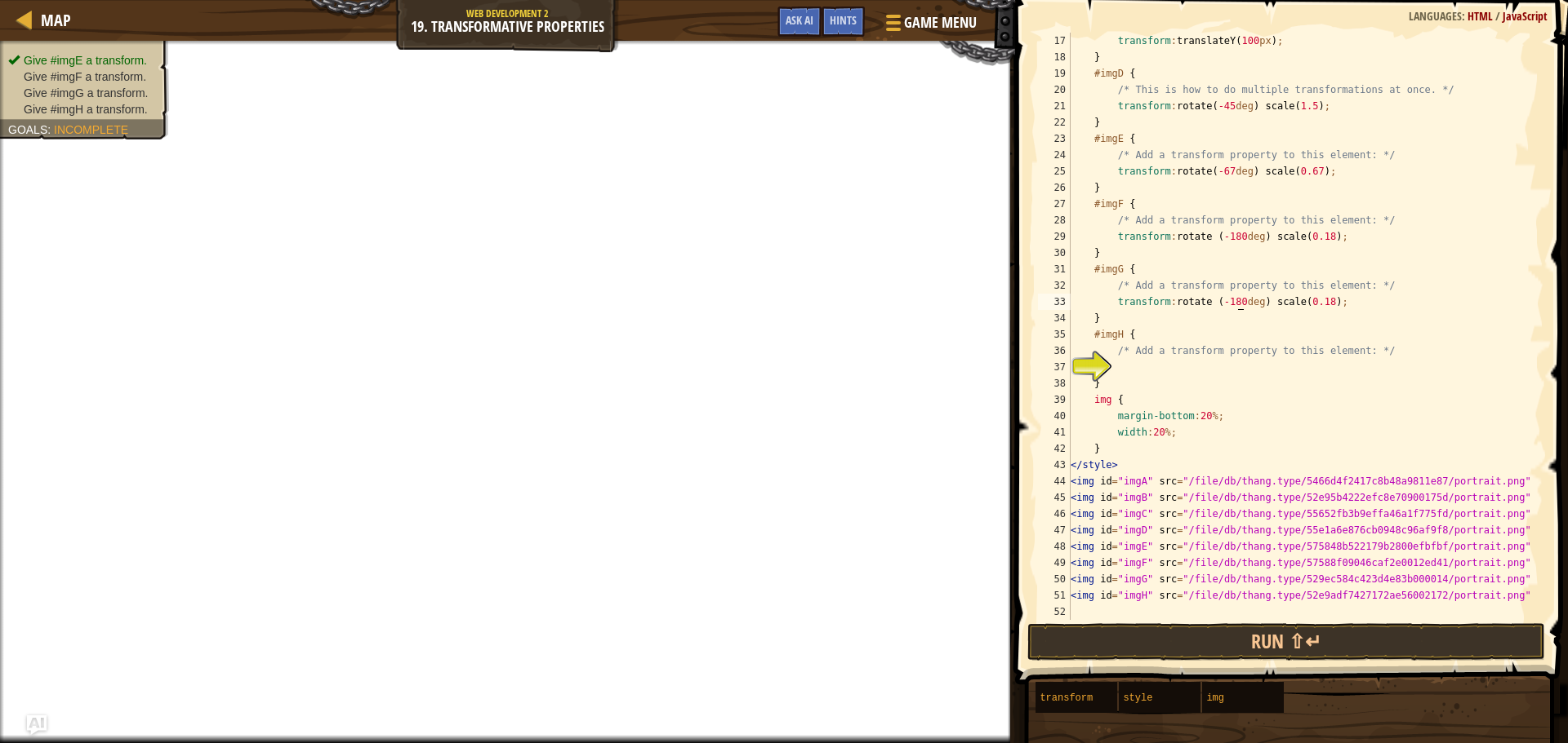
click at [1235, 297] on div "transform : translateY( 100 px ) ; } #imgD { /* This is how to do multiple tran…" at bounding box center [1299, 343] width 464 height 620
click at [1253, 297] on div "transform : translateY( 100 px ) ; } #imgD { /* This is how to do multiple tran…" at bounding box center [1299, 343] width 464 height 620
click at [1318, 311] on div "transform : translateY( 100 px ) ; } #imgD { /* This is how to do multiple tran…" at bounding box center [1299, 343] width 464 height 620
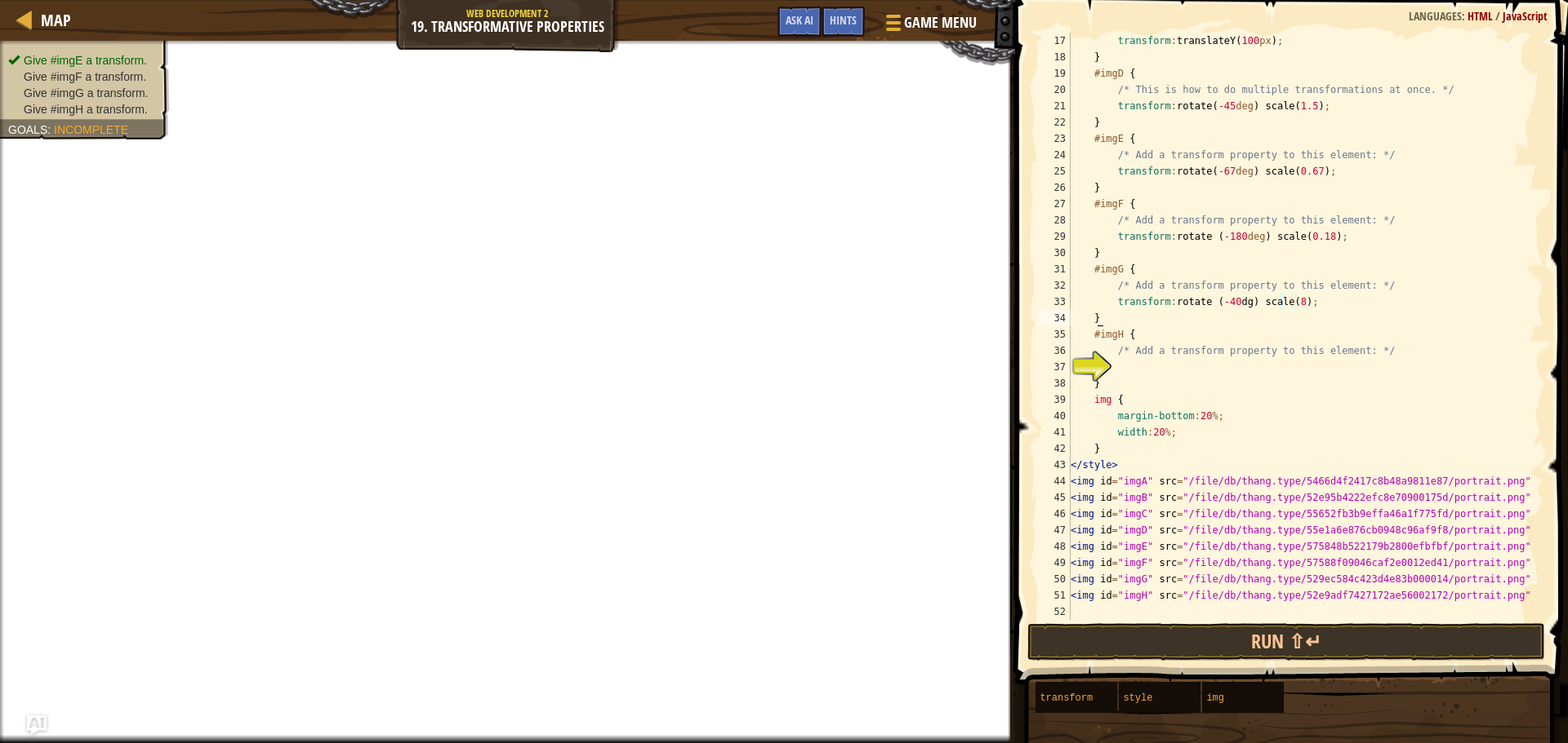
scroll to position [8, 2]
click at [1316, 291] on div "transform : translateY( 100 px ) ; } #imgD { /* This is how to do multiple tran…" at bounding box center [1299, 343] width 464 height 620
click at [1311, 301] on div "transform : translateY( 100 px ) ; } #imgD { /* This is how to do multiple tran…" at bounding box center [1299, 343] width 464 height 620
click at [1241, 305] on div "transform : translateY( 100 px ) ; } #imgD { /* This is how to do multiple tran…" at bounding box center [1299, 343] width 464 height 620
click at [1236, 305] on div "transform : translateY( 100 px ) ; } #imgD { /* This is how to do multiple tran…" at bounding box center [1299, 326] width 464 height 588
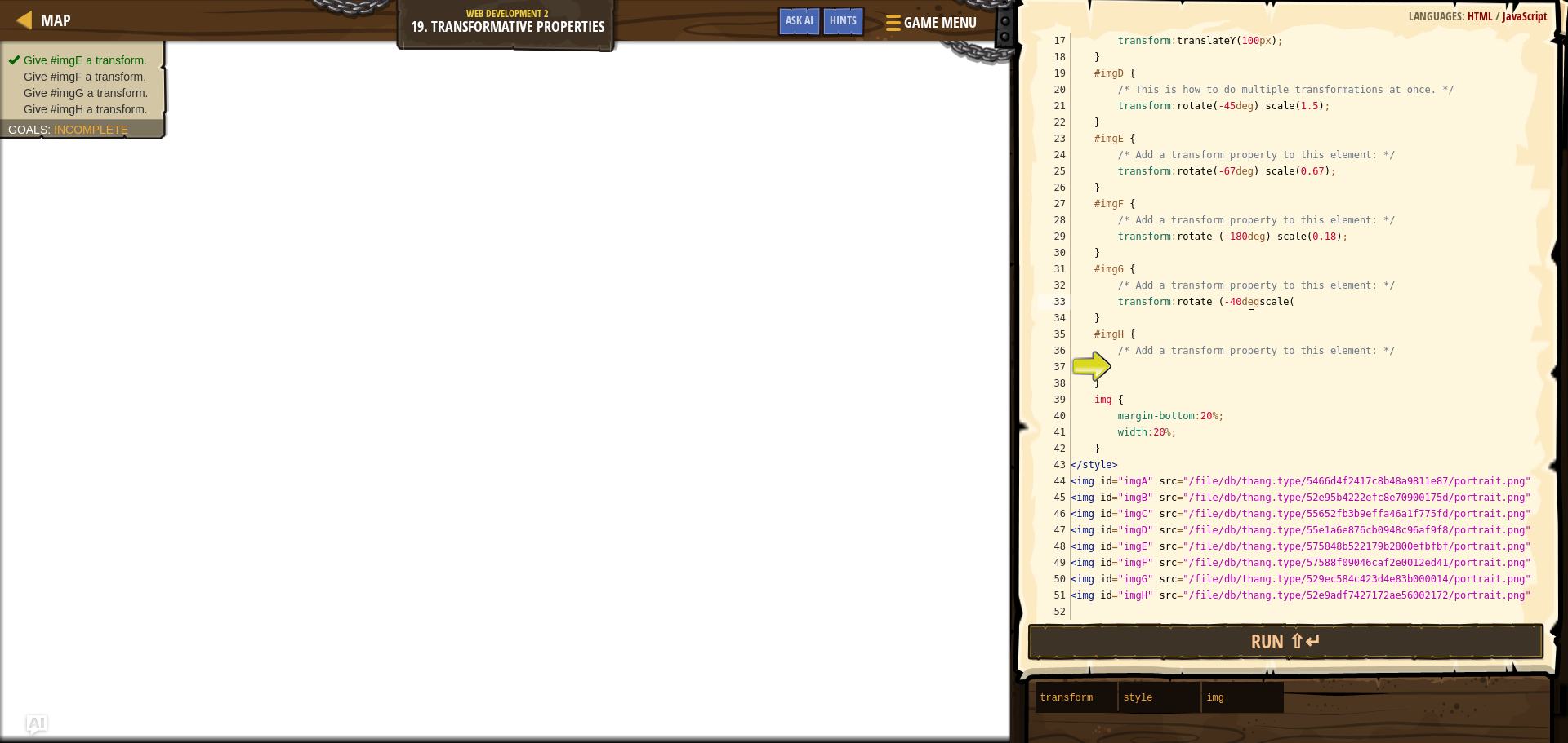
scroll to position [8, 14]
click at [1263, 297] on div "transform : translateY( 100 px ) ; } #imgD { /* This is how to do multiple tran…" at bounding box center [1299, 343] width 464 height 620
type textarea "transform: rotate (-40deg)scale("
click at [1253, 304] on div "transform : translateY( 100 px ) ; } #imgD { /* This is how to do multiple tran…" at bounding box center [1299, 343] width 464 height 620
drag, startPoint x: 1308, startPoint y: 300, endPoint x: 1107, endPoint y: 304, distance: 201.0
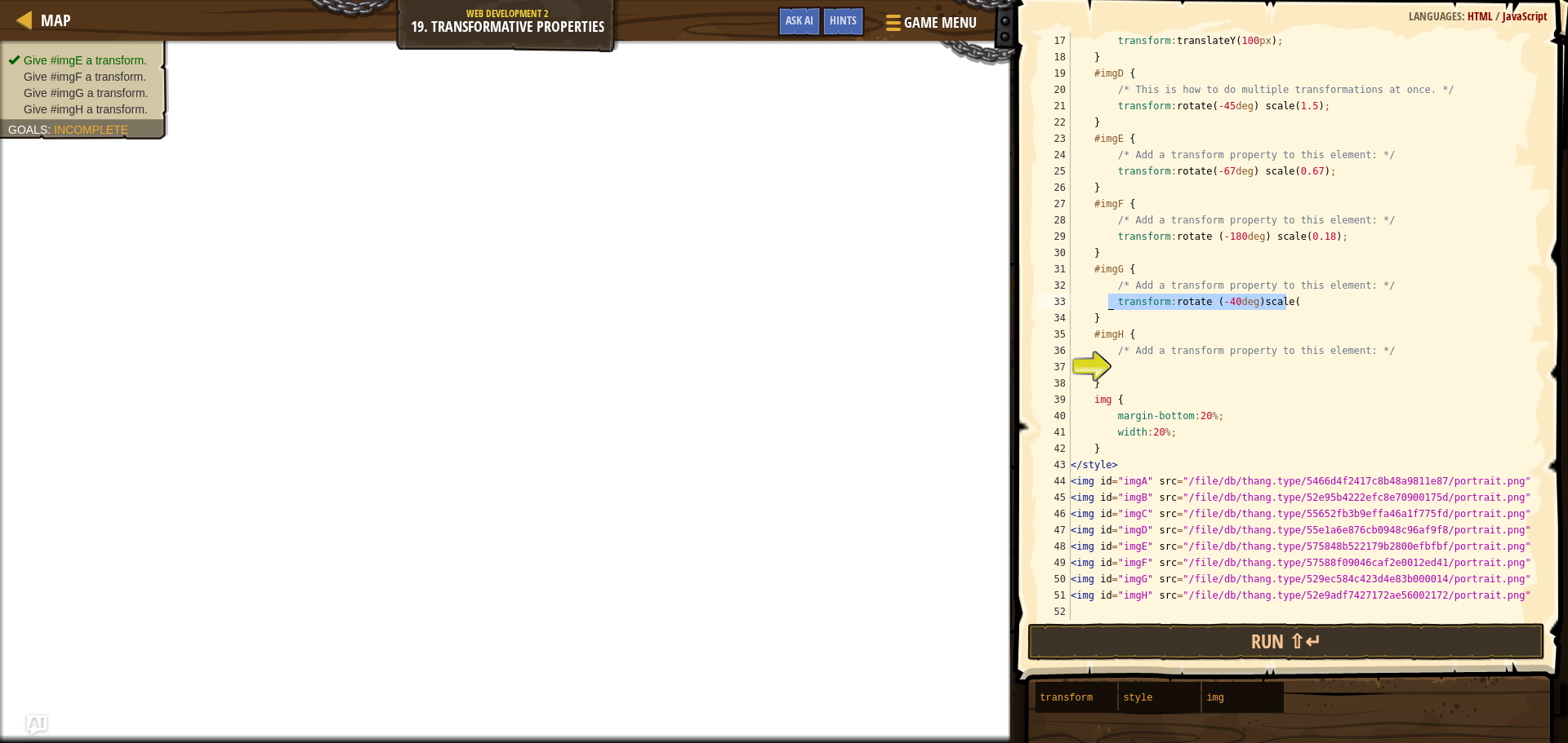
click at [1107, 304] on div "transform : translateY( 100 px ) ; } #imgD { /* This is how to do multiple tran…" at bounding box center [1299, 343] width 464 height 620
type textarea "transform: rotate (-53deg) scale (0.65);"
click at [1163, 369] on div "transform : translateY( 100 px ) ; } #imgD { /* This is how to do multiple tran…" at bounding box center [1299, 343] width 464 height 620
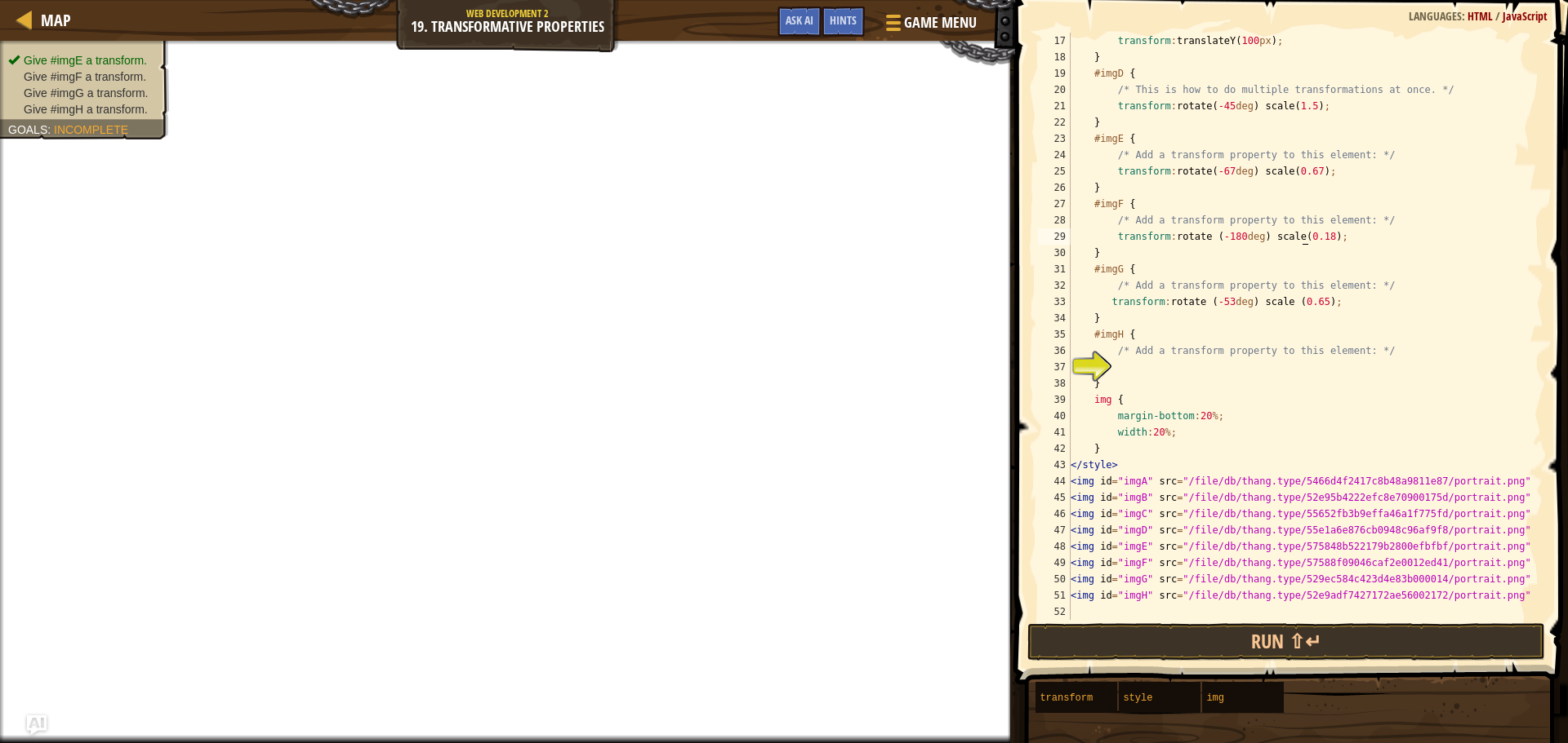
click at [1303, 241] on div "transform : translateY( 100 px ) ; } #imgD { /* This is how to do multiple tran…" at bounding box center [1299, 343] width 464 height 620
click at [1299, 239] on div "transform : translateY( 100 px ) ; } #imgD { /* This is how to do multiple tran…" at bounding box center [1299, 343] width 464 height 620
click at [1299, 233] on div "transform : translateY( 100 px ) ; } #imgD { /* This is how to do multiple tran…" at bounding box center [1299, 343] width 464 height 620
click at [1290, 237] on div "transform : translateY( 100 px ) ; } #imgD { /* This is how to do multiple tran…" at bounding box center [1299, 343] width 464 height 620
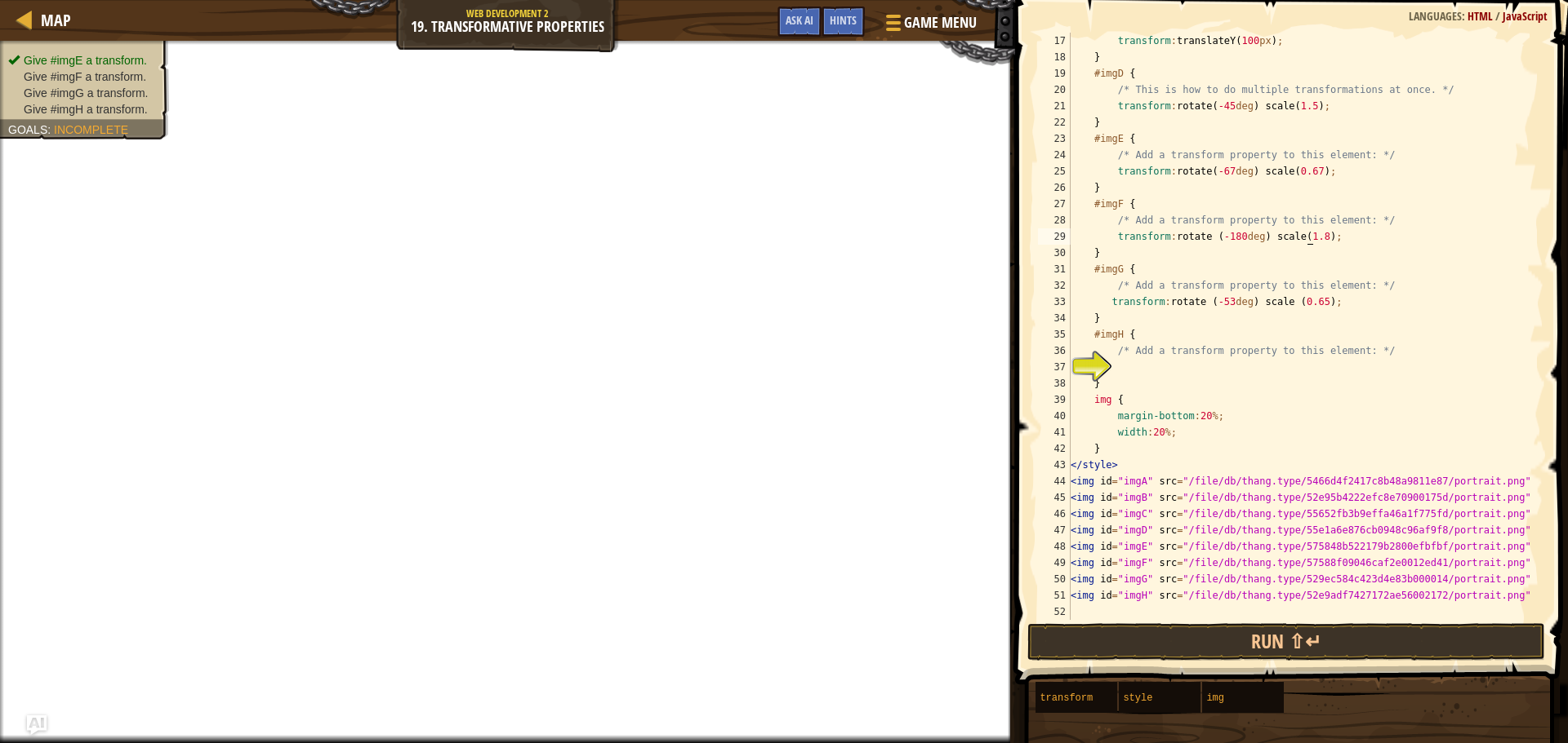
scroll to position [8, 20]
click at [1274, 379] on div "transform : translateY( 100 px ) ; } #imgD { /* This is how to do multiple tran…" at bounding box center [1299, 343] width 464 height 620
type textarea "}"
click at [1214, 366] on div "transform : translateY( 100 px ) ; } #imgD { /* This is how to do multiple tran…" at bounding box center [1299, 343] width 464 height 620
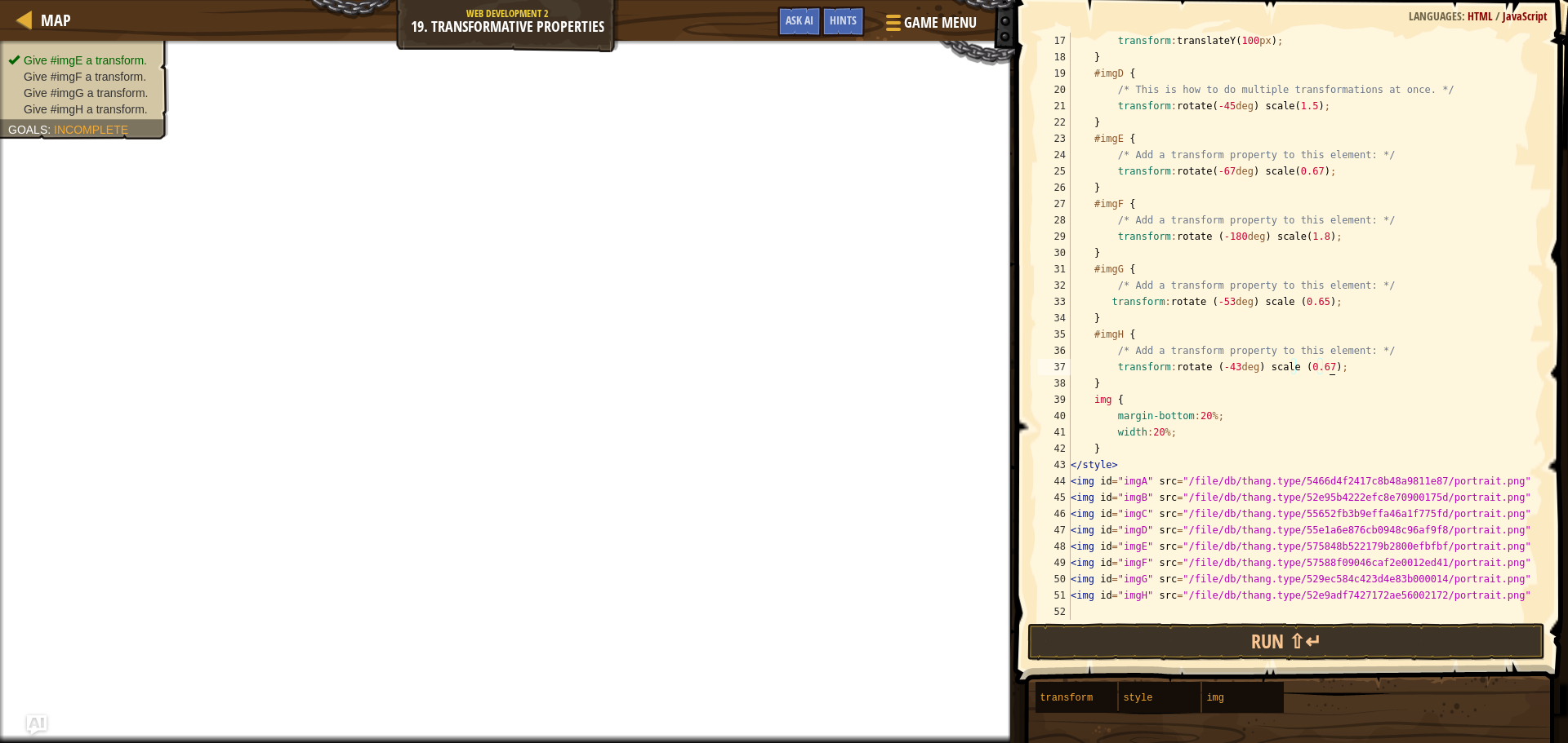
scroll to position [8, 20]
click at [1058, 647] on button "Run ⇧↵" at bounding box center [1286, 642] width 518 height 37
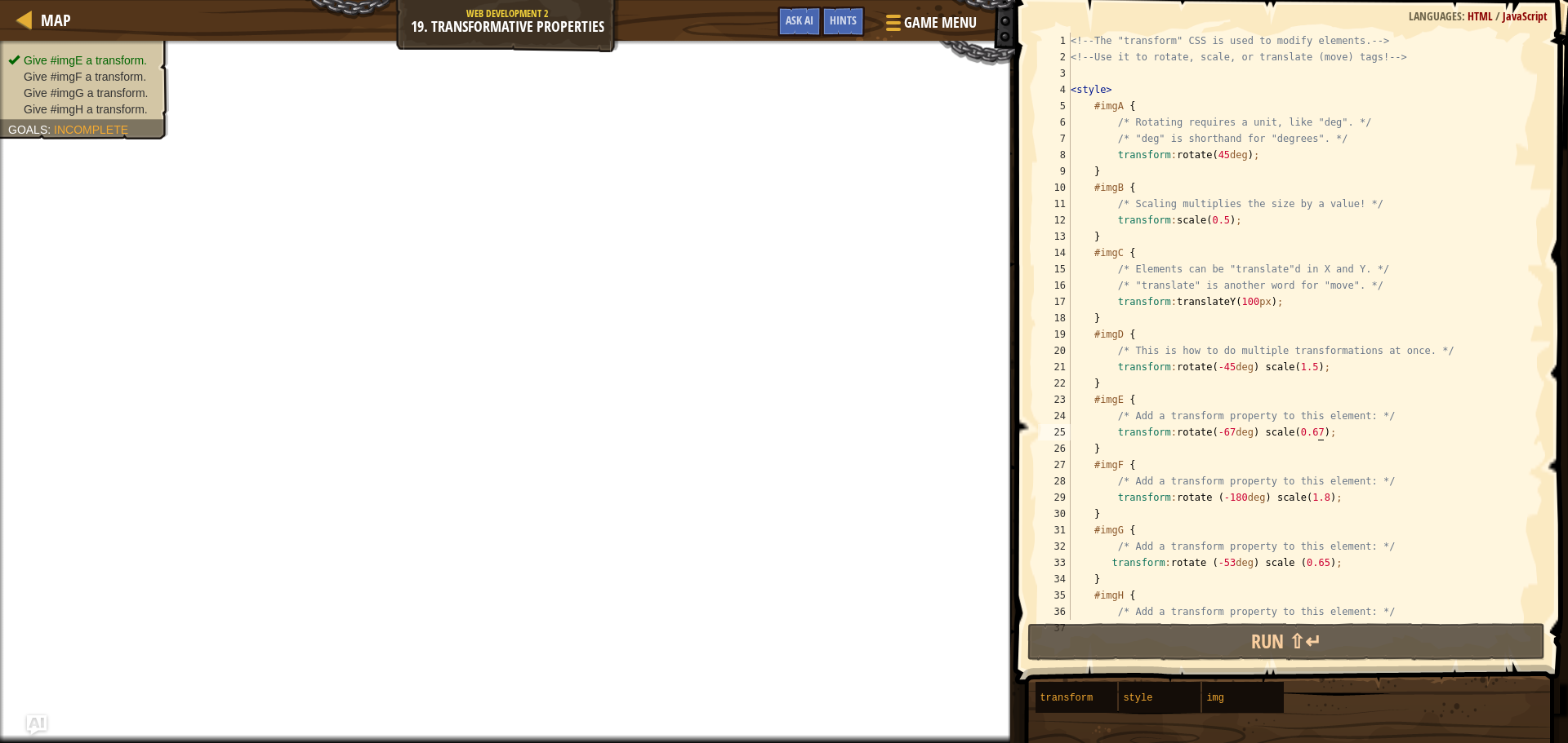
scroll to position [8, 20]
drag, startPoint x: 1323, startPoint y: 433, endPoint x: 1314, endPoint y: 435, distance: 9.2
click at [1314, 435] on div "<!-- The "transform" CSS is used to modify elements. --> <!-- Use it to rotate,…" at bounding box center [1299, 343] width 464 height 620
click at [1308, 435] on div "<!-- The "transform" CSS is used to modify elements. --> <!-- Use it to rotate,…" at bounding box center [1299, 343] width 464 height 620
drag, startPoint x: 1310, startPoint y: 435, endPoint x: 1246, endPoint y: 434, distance: 64.0
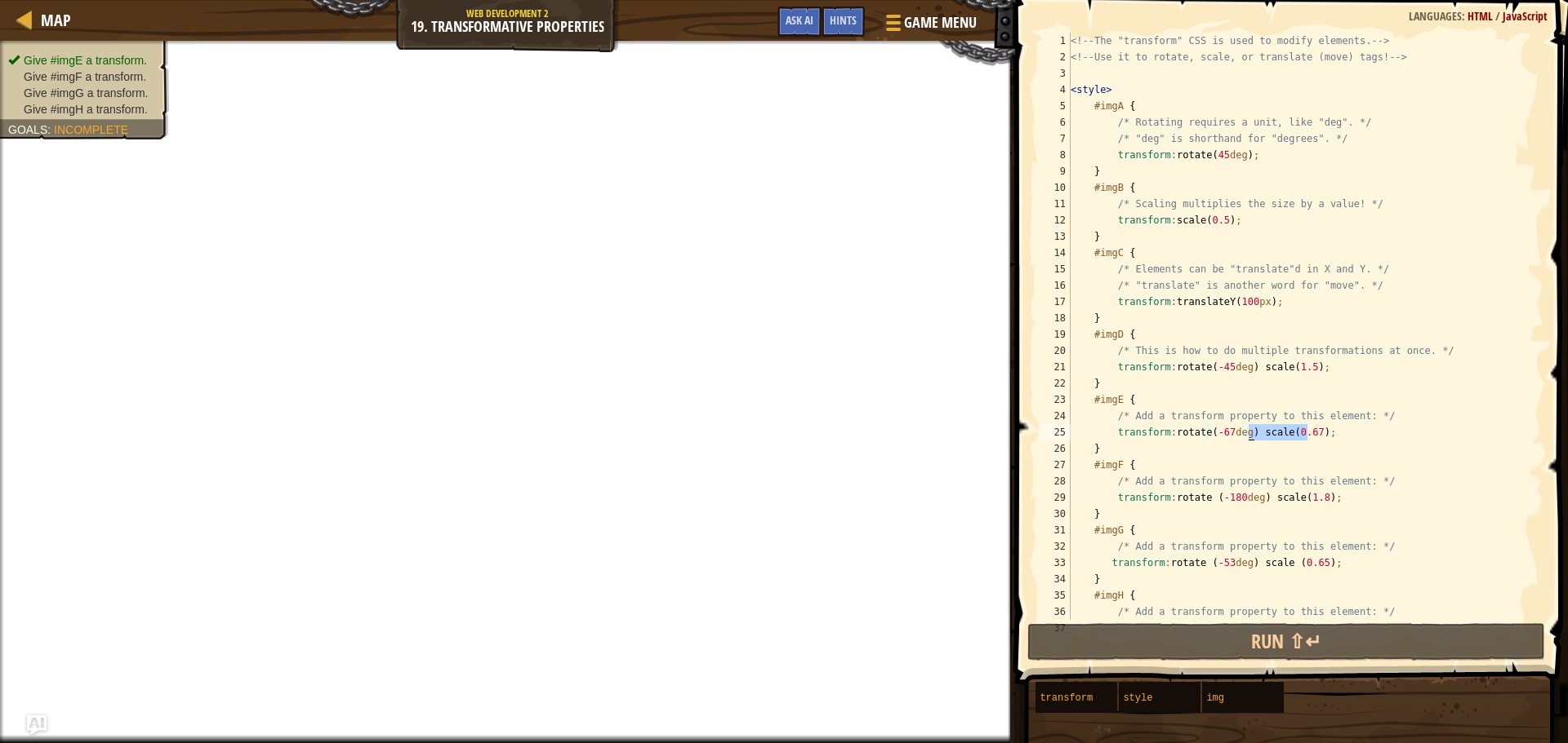
click at [1246, 434] on div "<!-- The "transform" CSS is used to modify elements. --> <!-- Use it to rotate,…" at bounding box center [1299, 343] width 464 height 620
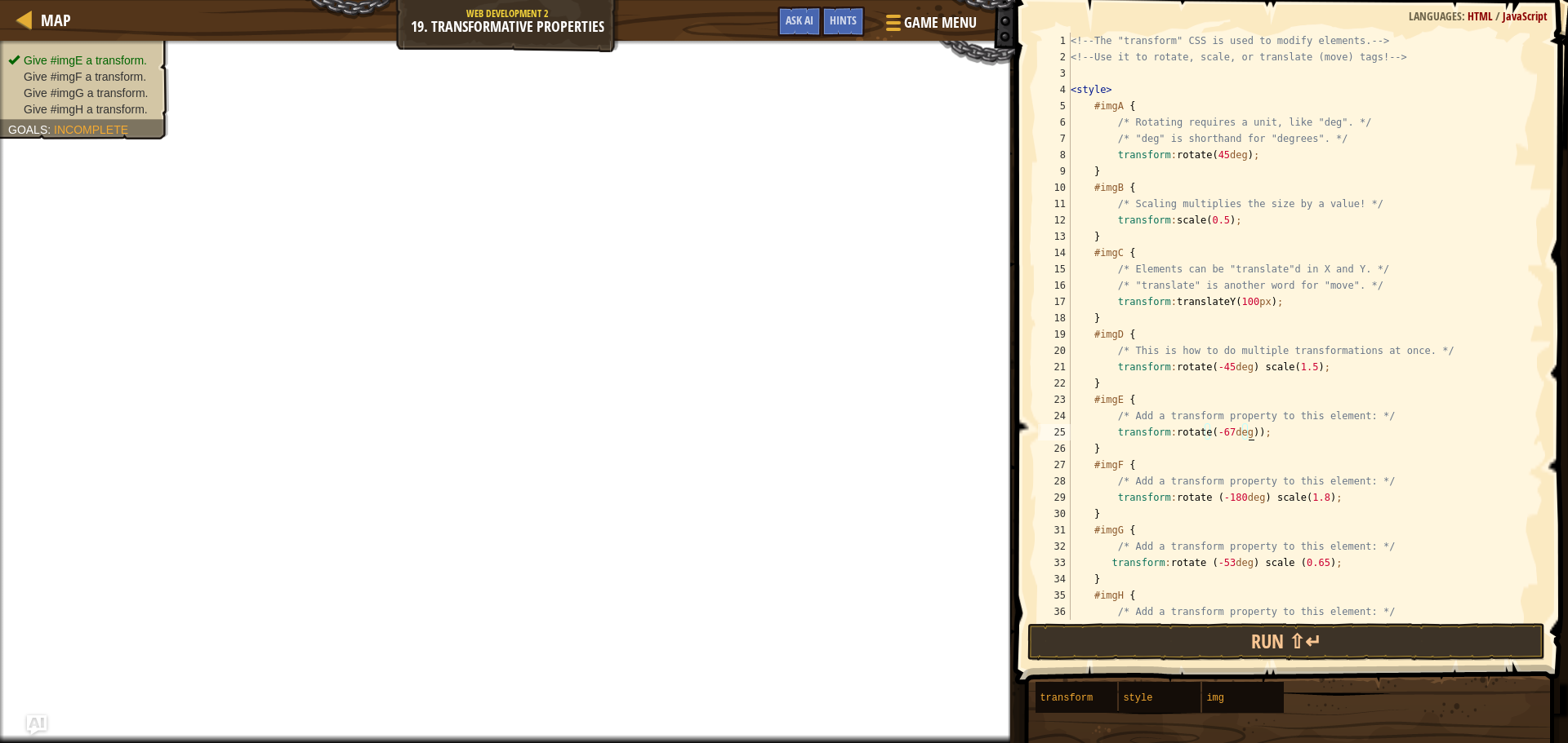
click at [1250, 437] on div "<!-- The "transform" CSS is used to modify elements. --> <!-- Use it to rotate,…" at bounding box center [1299, 343] width 464 height 620
drag, startPoint x: 1252, startPoint y: 366, endPoint x: 1167, endPoint y: 373, distance: 85.3
click at [1167, 373] on div "<!-- The "transform" CSS is used to modify elements. --> <!-- Use it to rotate,…" at bounding box center [1299, 343] width 464 height 620
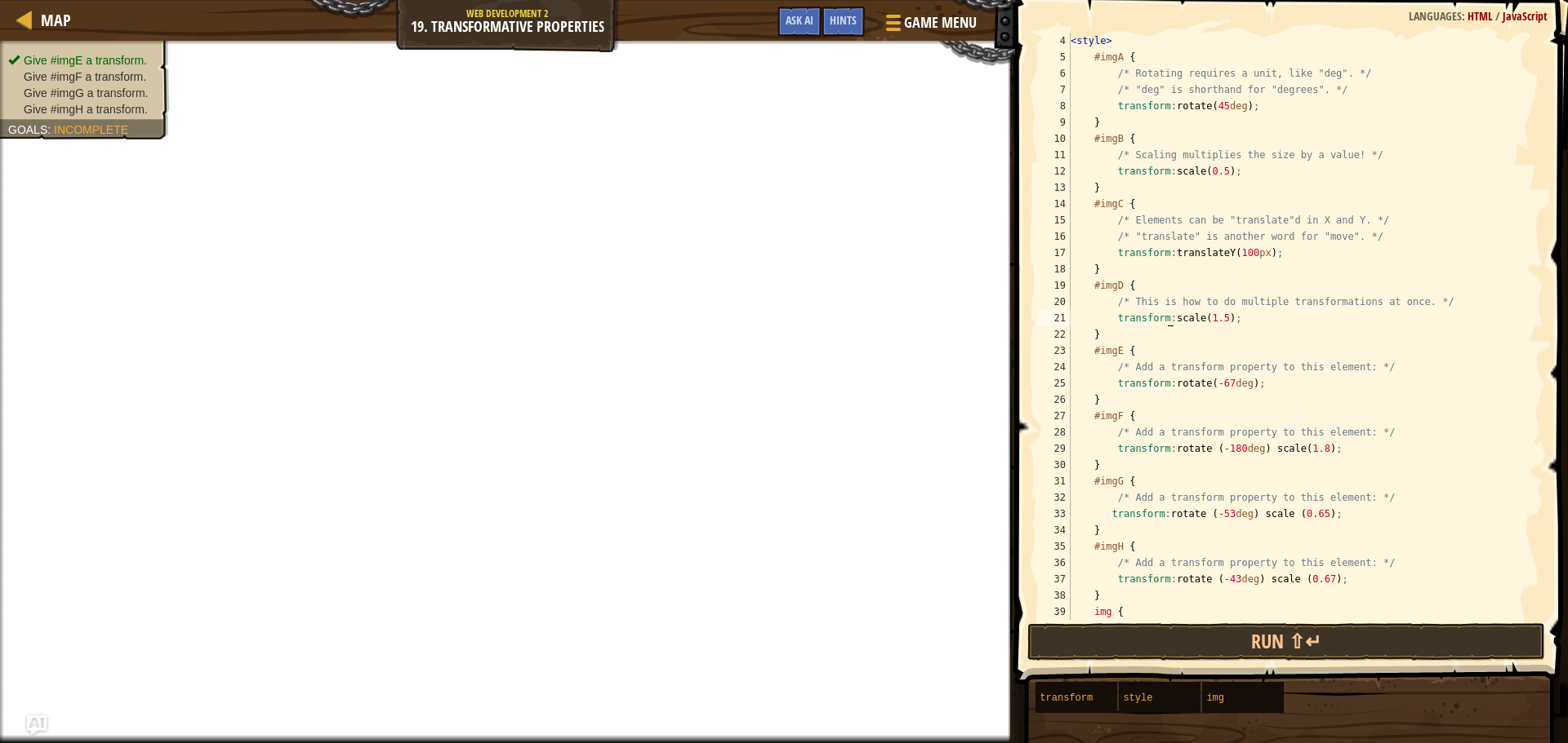
scroll to position [49, 0]
drag, startPoint x: 1286, startPoint y: 514, endPoint x: 1164, endPoint y: 519, distance: 122.1
click at [1164, 519] on div "< style > #imgA { /* Rotating requires a unit, like "deg". */ /* "deg" is short…" at bounding box center [1299, 343] width 464 height 620
drag, startPoint x: 1264, startPoint y: 455, endPoint x: 1171, endPoint y: 456, distance: 93.0
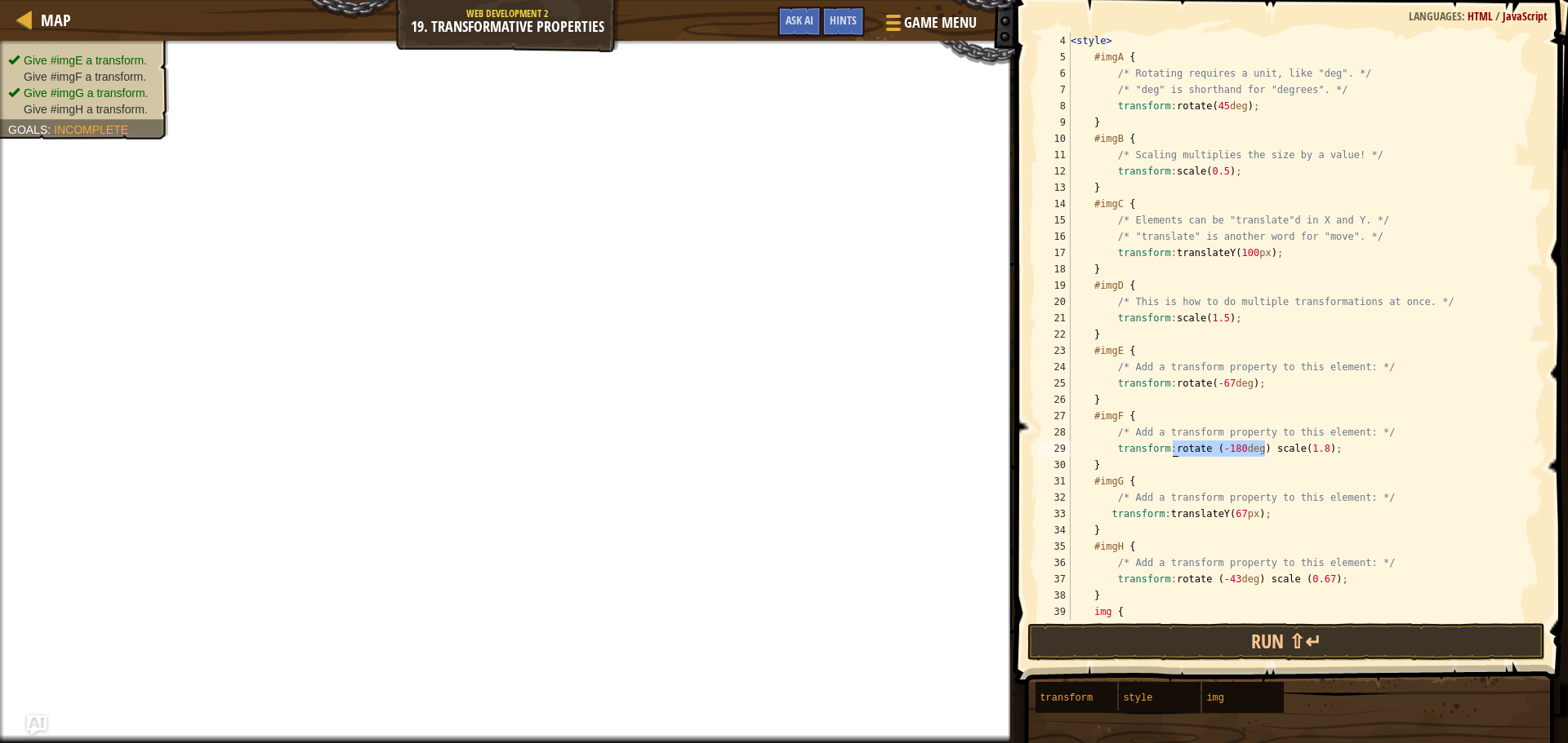
click at [1171, 456] on div "< style > #imgA { /* Rotating requires a unit, like "deg". */ /* "deg" is short…" at bounding box center [1299, 343] width 464 height 620
drag, startPoint x: 1250, startPoint y: 580, endPoint x: 1166, endPoint y: 585, distance: 84.1
click at [1166, 585] on div "< style > #imgA { /* Rotating requires a unit, like "deg". */ /* "deg" is short…" at bounding box center [1299, 343] width 464 height 620
click at [1168, 578] on div "< style > #imgA { /* Rotating requires a unit, like "deg". */ /* "deg" is short…" at bounding box center [1299, 343] width 464 height 620
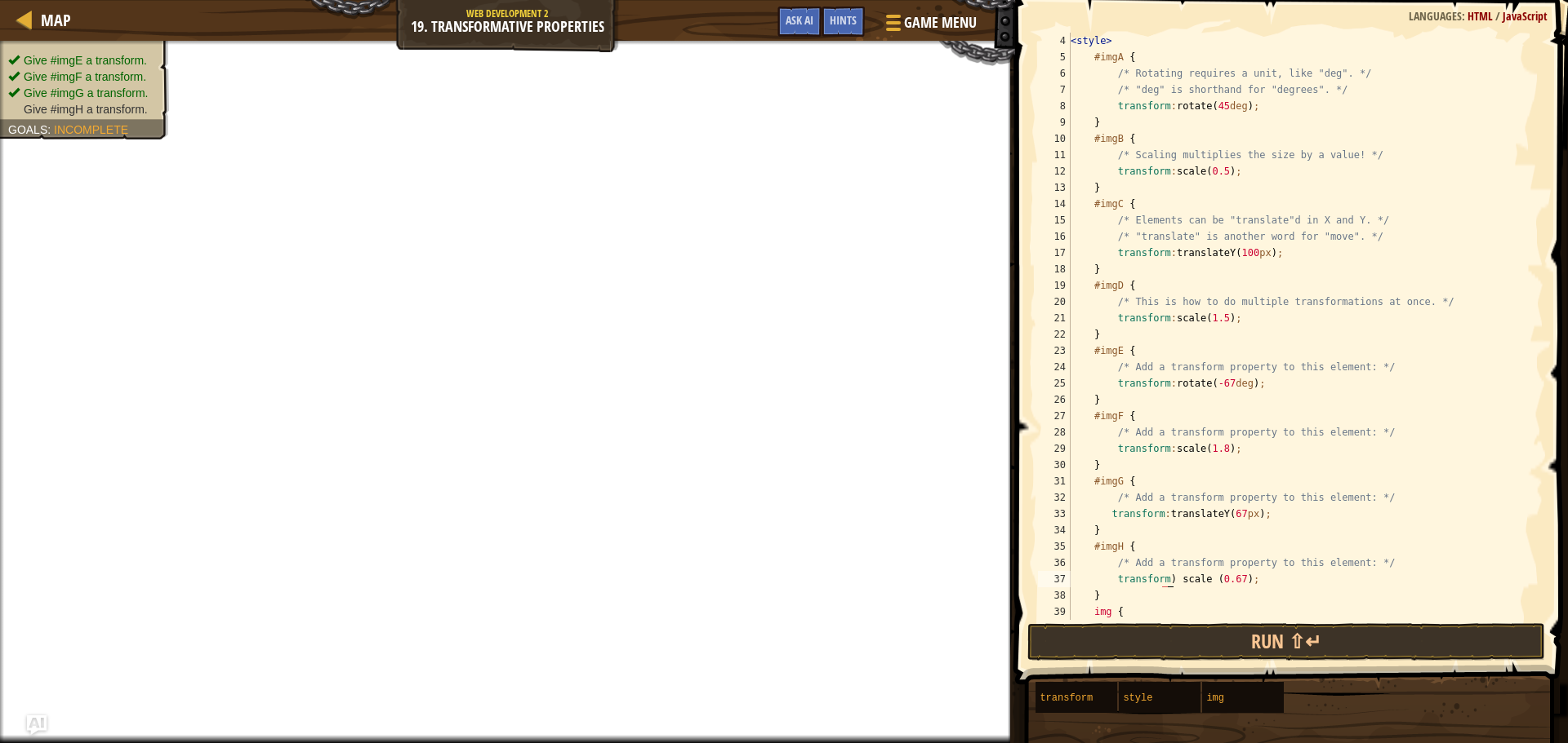
click at [1162, 583] on div "< style > #imgA { /* Rotating requires a unit, like "deg". */ /* "deg" is short…" at bounding box center [1299, 343] width 464 height 620
click at [1174, 638] on button "Run ⇧↵" at bounding box center [1286, 642] width 518 height 37
type textarea "transform: scale (0.67);"
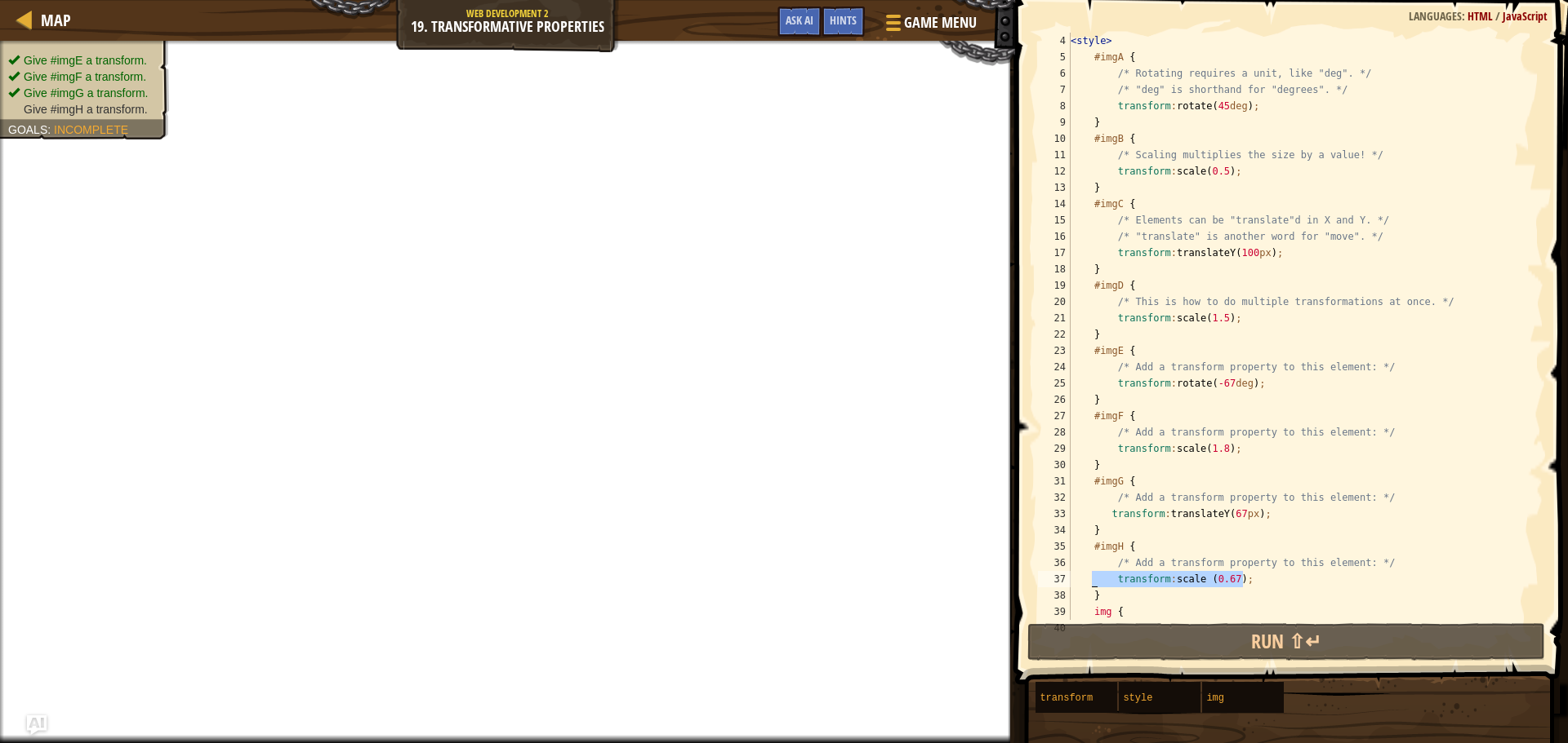
drag, startPoint x: 1203, startPoint y: 574, endPoint x: 1090, endPoint y: 574, distance: 113.0
click at [1090, 574] on div "< style > #imgA { /* Rotating requires a unit, like "deg". */ /* "deg" is short…" at bounding box center [1299, 343] width 464 height 620
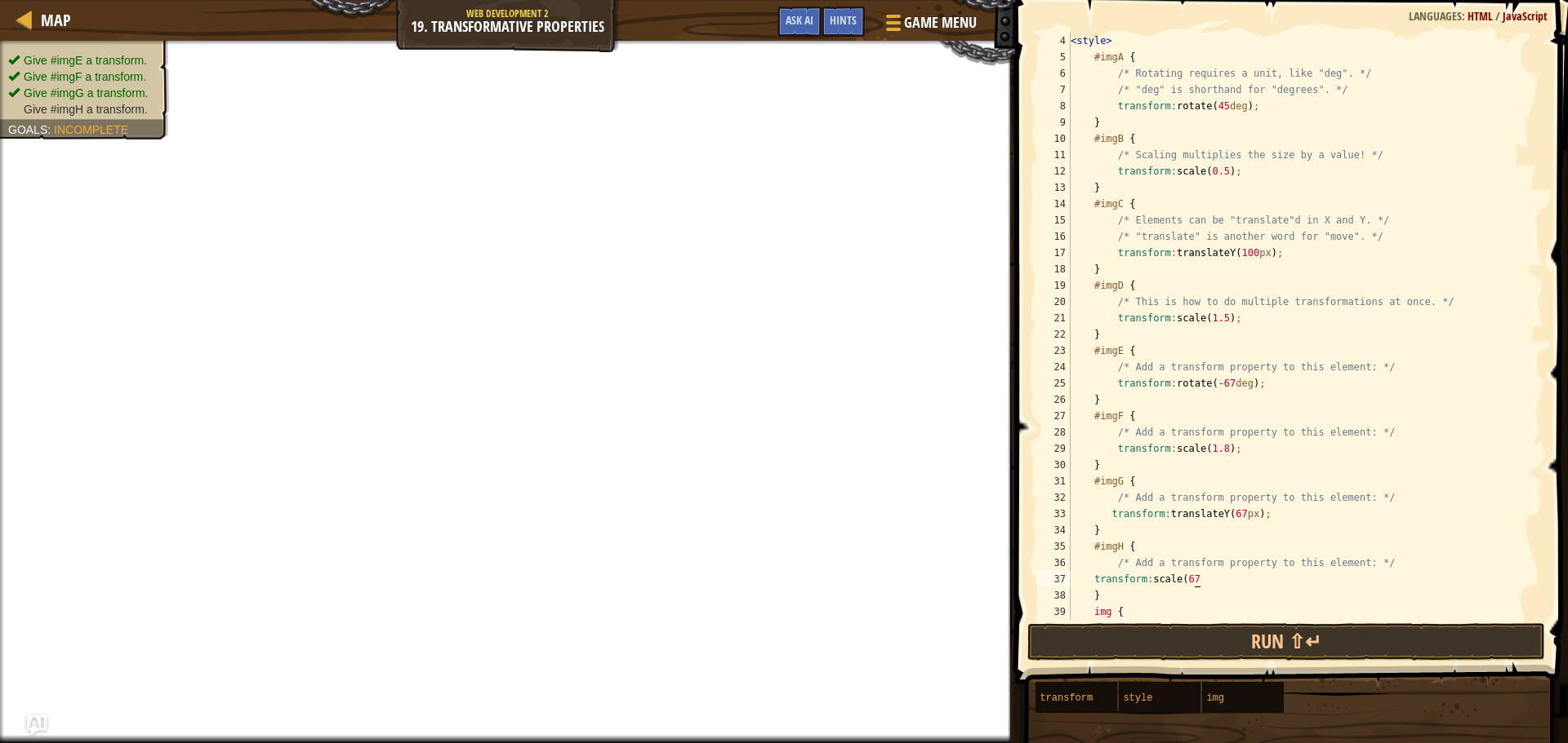
scroll to position [8, 9]
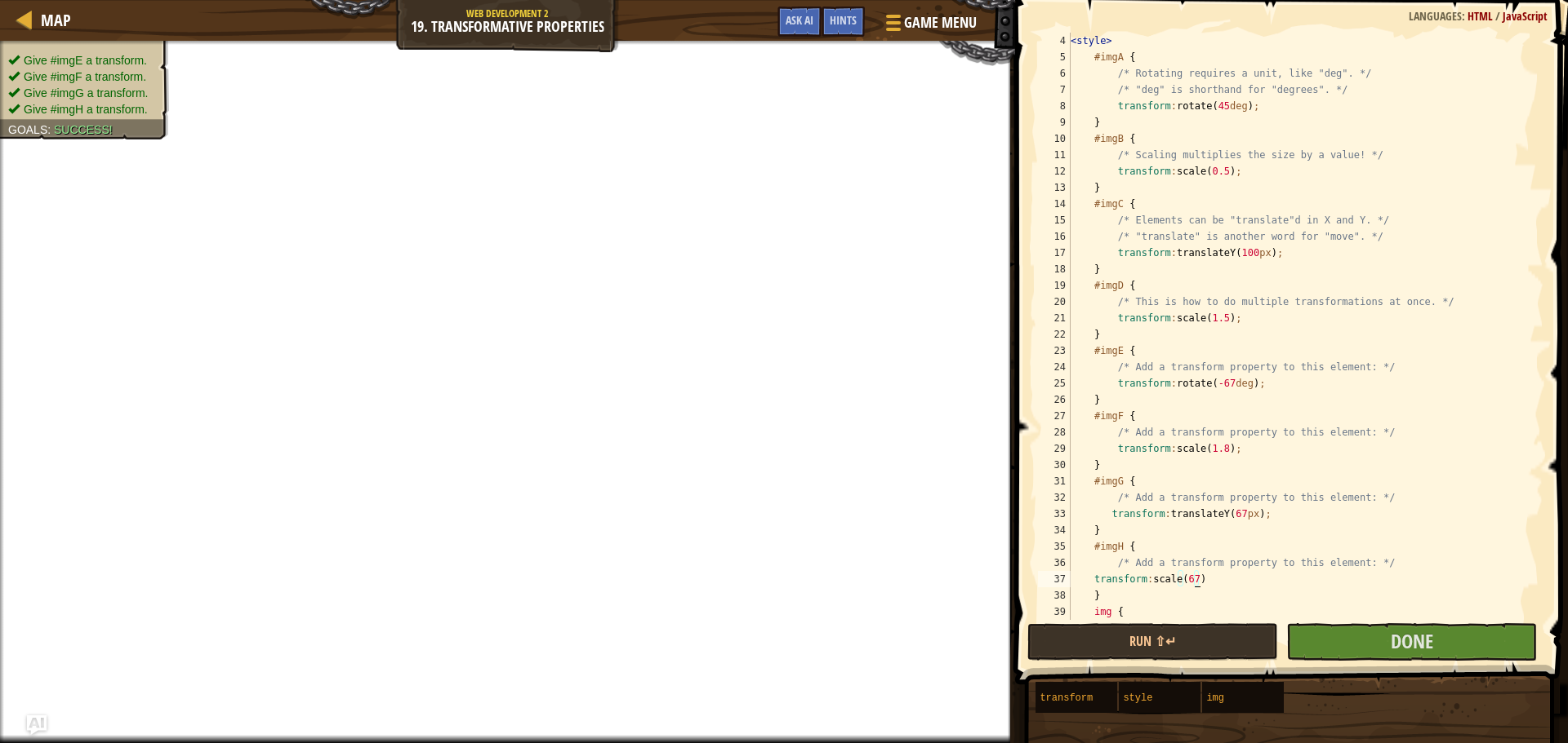
click at [1194, 582] on div "< style > #imgA { /* Rotating requires a unit, like "deg". */ /* "deg" is short…" at bounding box center [1299, 343] width 464 height 620
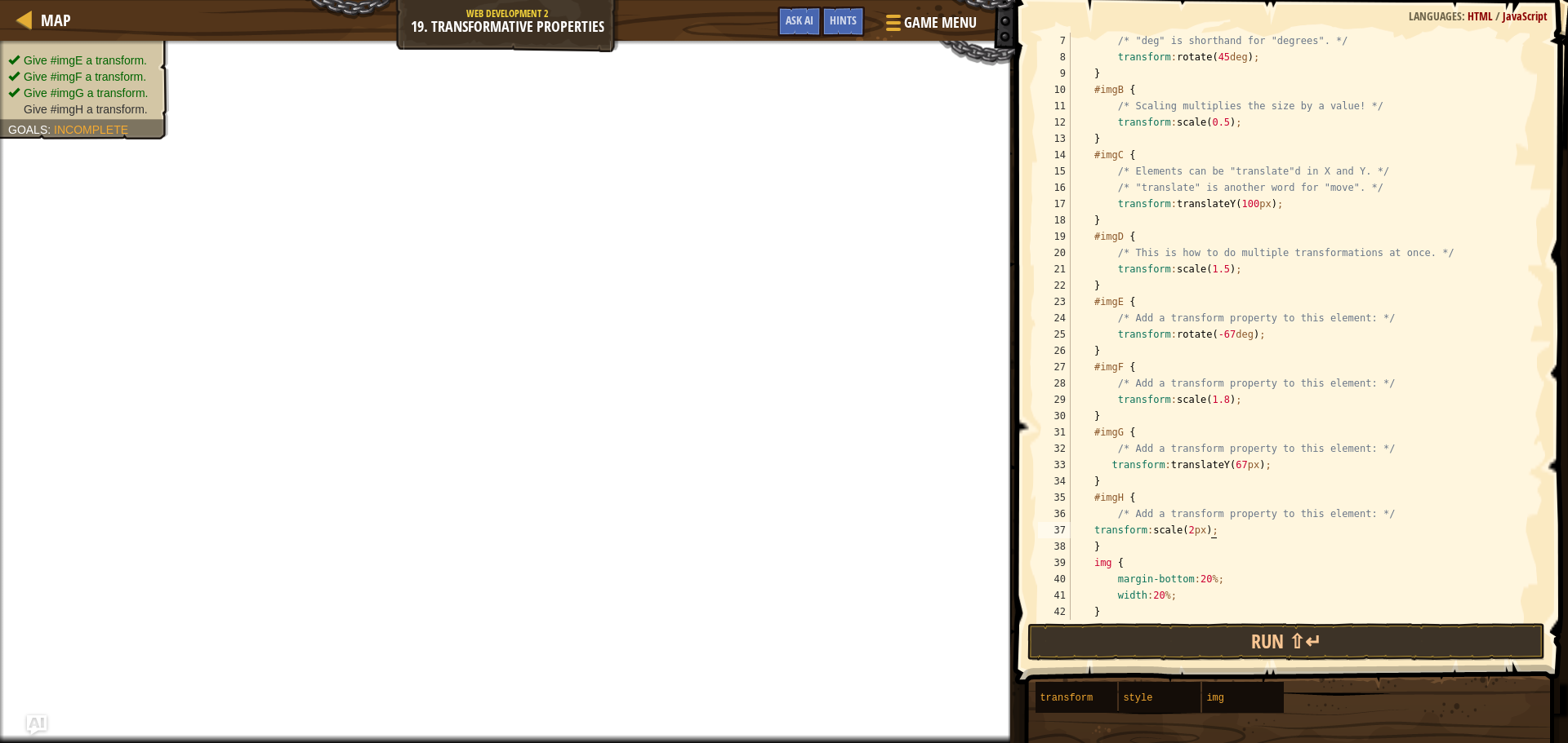
scroll to position [261, 0]
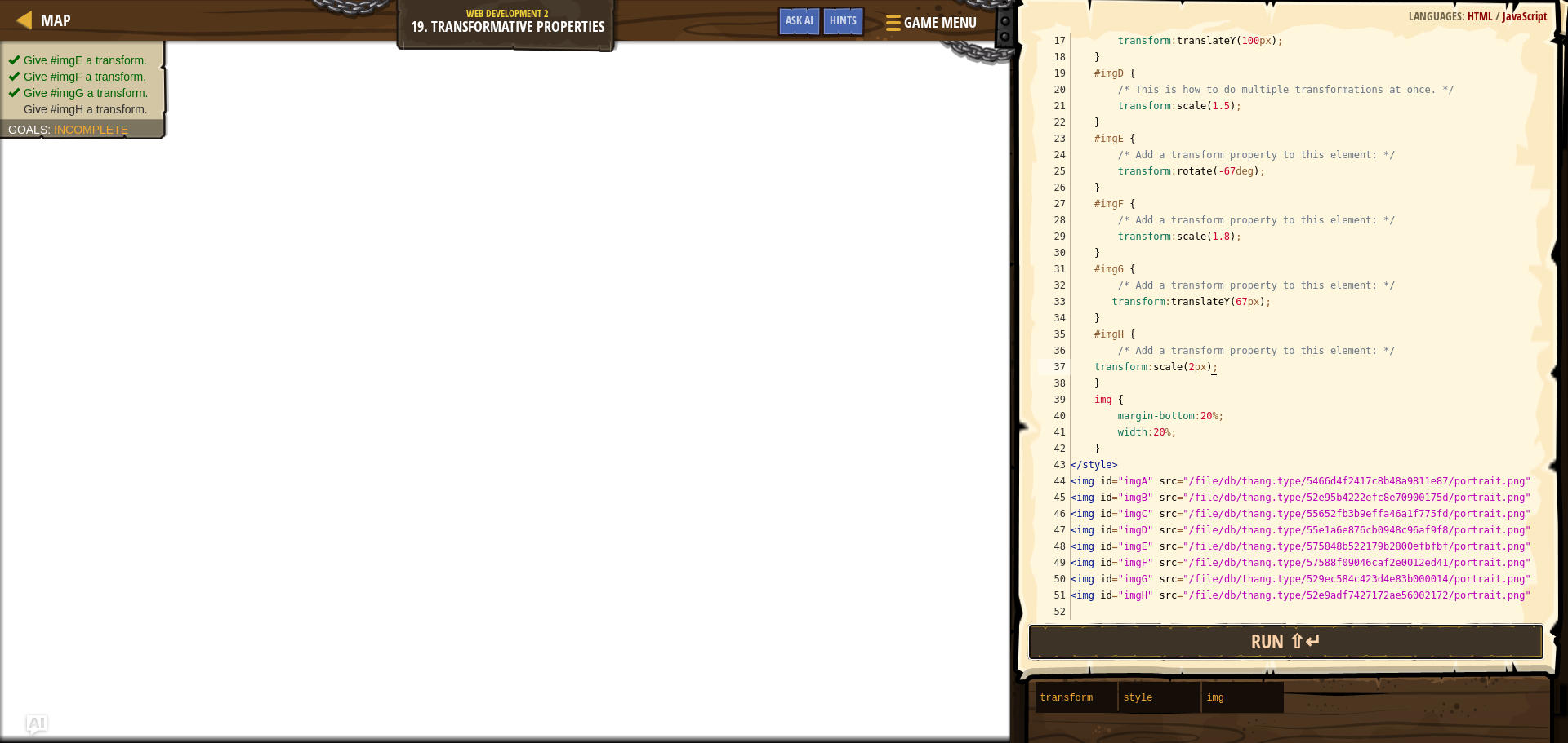
click at [1197, 637] on button "Run ⇧↵" at bounding box center [1286, 642] width 518 height 37
click at [1173, 637] on button "Run ⇧↵" at bounding box center [1286, 642] width 518 height 37
click at [1173, 639] on button "Run ⇧↵" at bounding box center [1286, 642] width 518 height 37
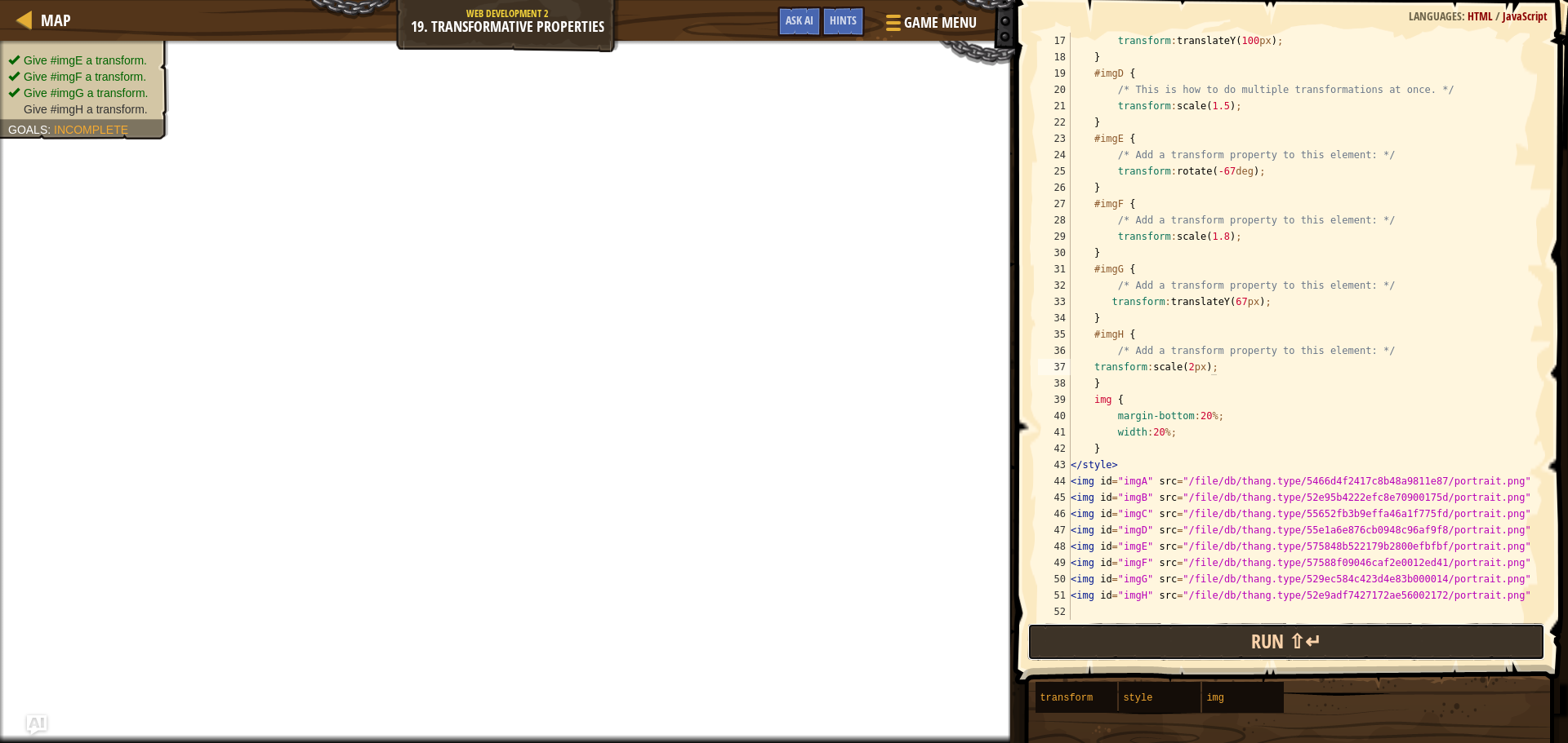
click at [1173, 639] on button "Run ⇧↵" at bounding box center [1286, 642] width 518 height 37
click at [1172, 639] on button "Run ⇧↵" at bounding box center [1286, 642] width 518 height 37
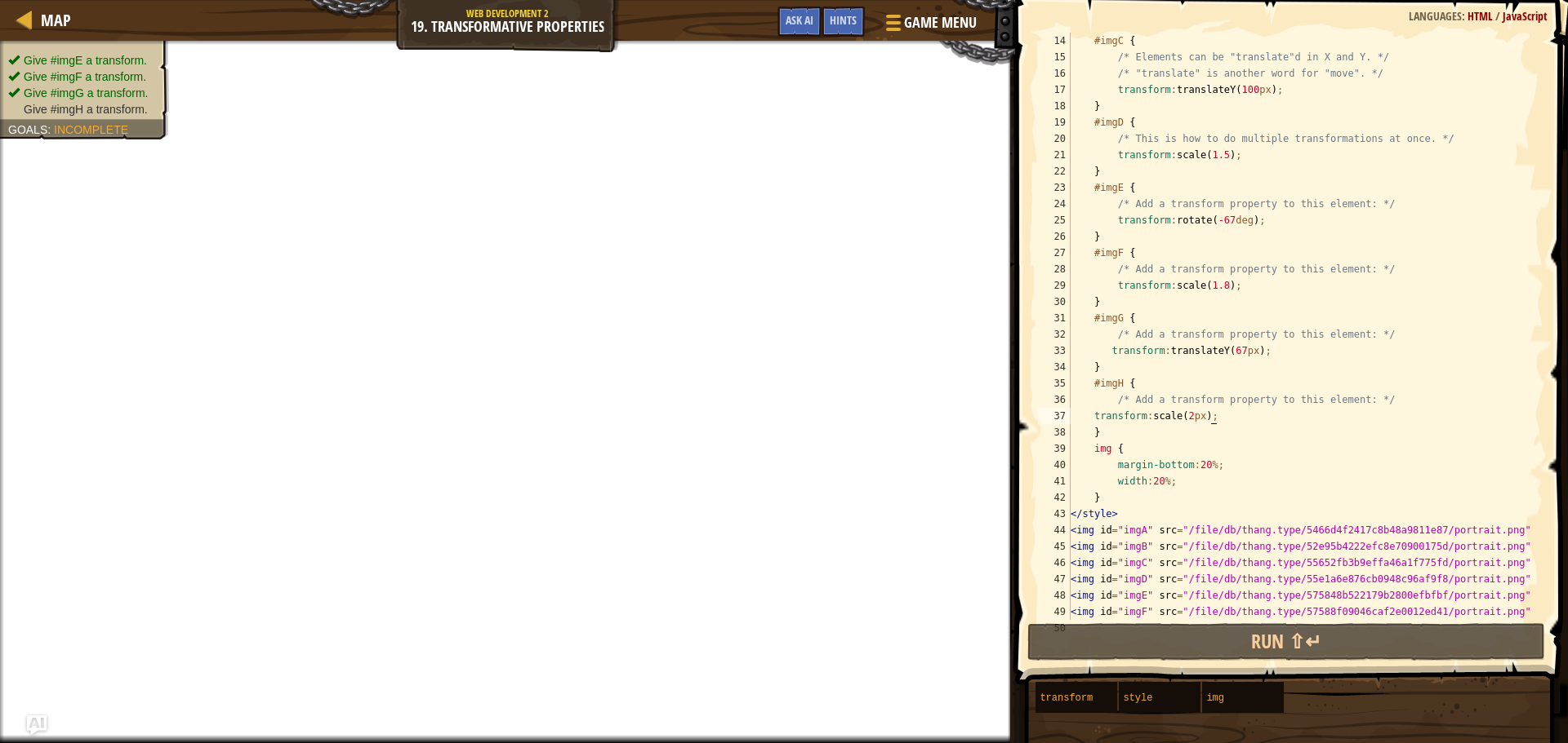
scroll to position [212, 0]
click at [1202, 416] on div "#imgC { /* Elements can be "translate"d in X and Y. */ /* "translate" is anothe…" at bounding box center [1299, 343] width 464 height 620
click at [1192, 418] on div "#imgC { /* Elements can be "translate"d in X and Y. */ /* "translate" is anothe…" at bounding box center [1299, 343] width 464 height 620
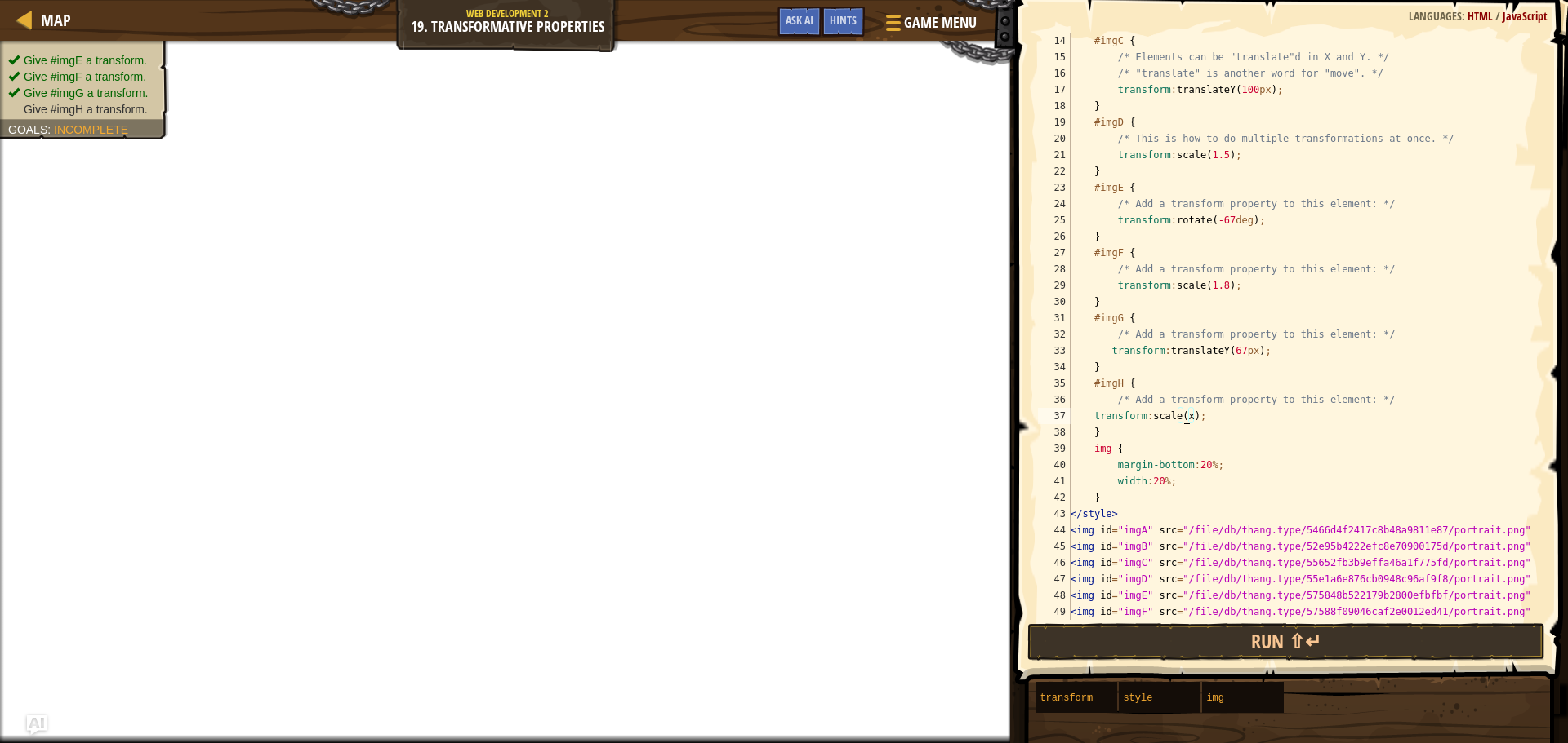
scroll to position [8, 9]
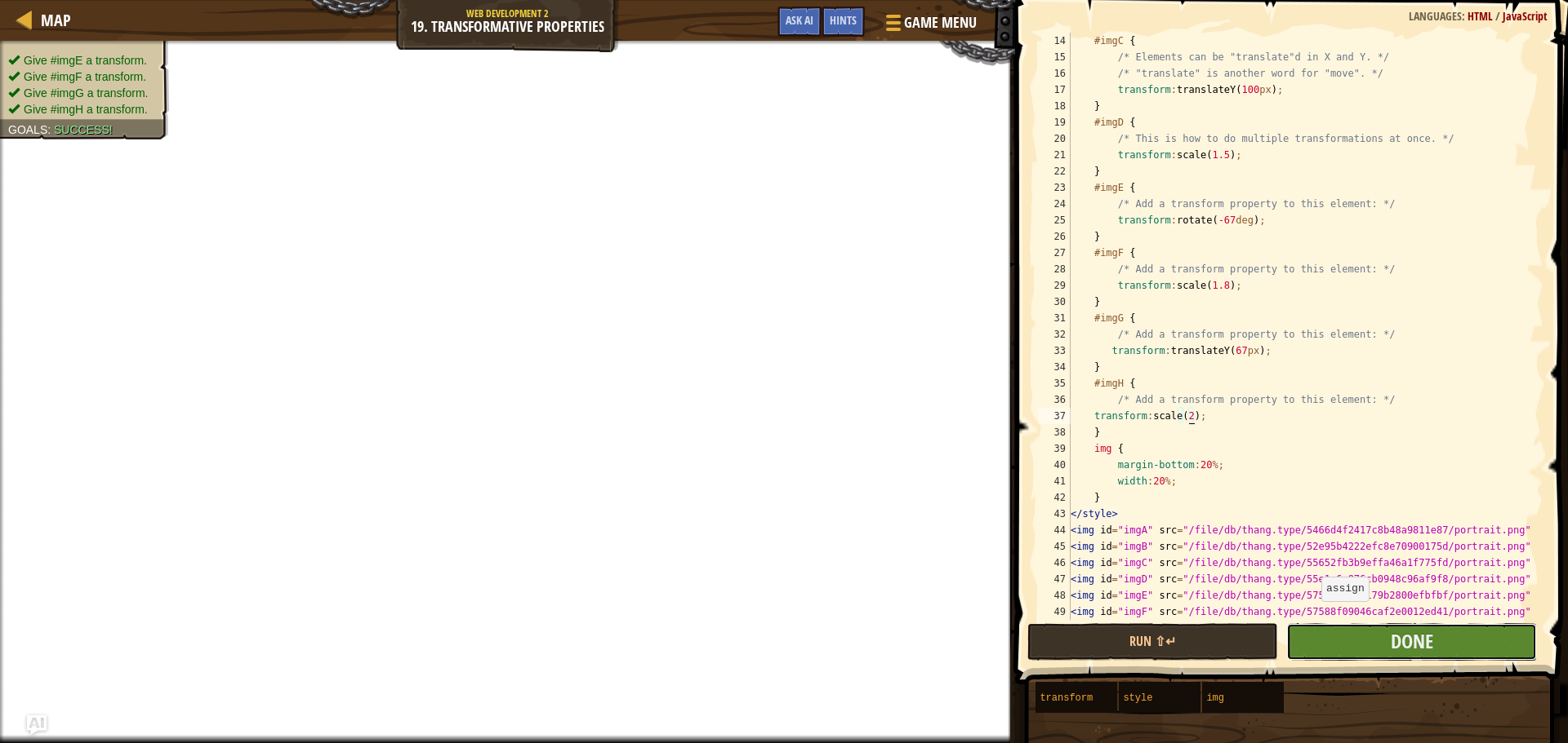
click at [1345, 646] on button "Done" at bounding box center [1411, 642] width 251 height 37
type textarea "transform: scale(2);"
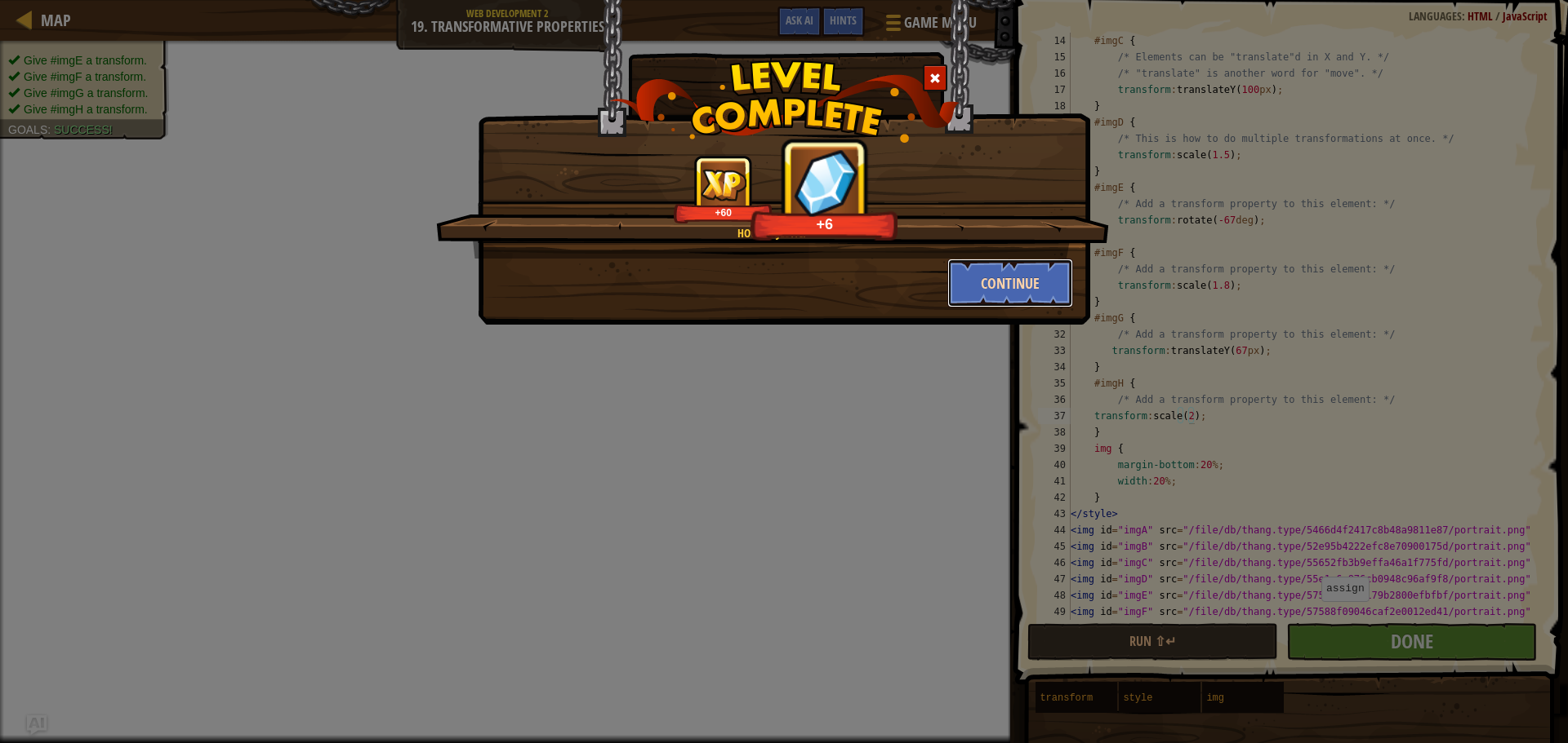
click at [990, 273] on button "Continue" at bounding box center [1010, 283] width 126 height 49
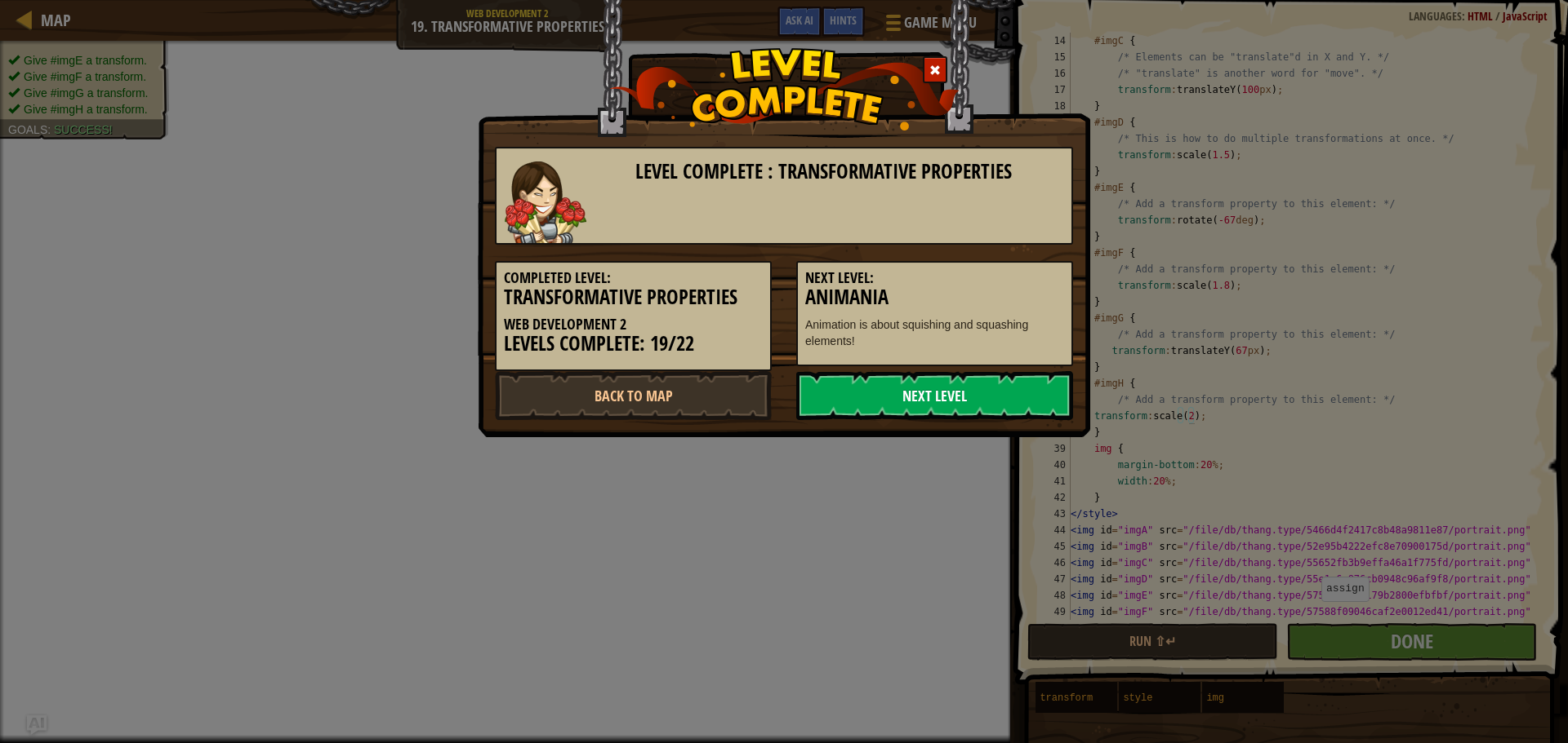
click at [945, 395] on link "Next Level" at bounding box center [934, 395] width 277 height 49
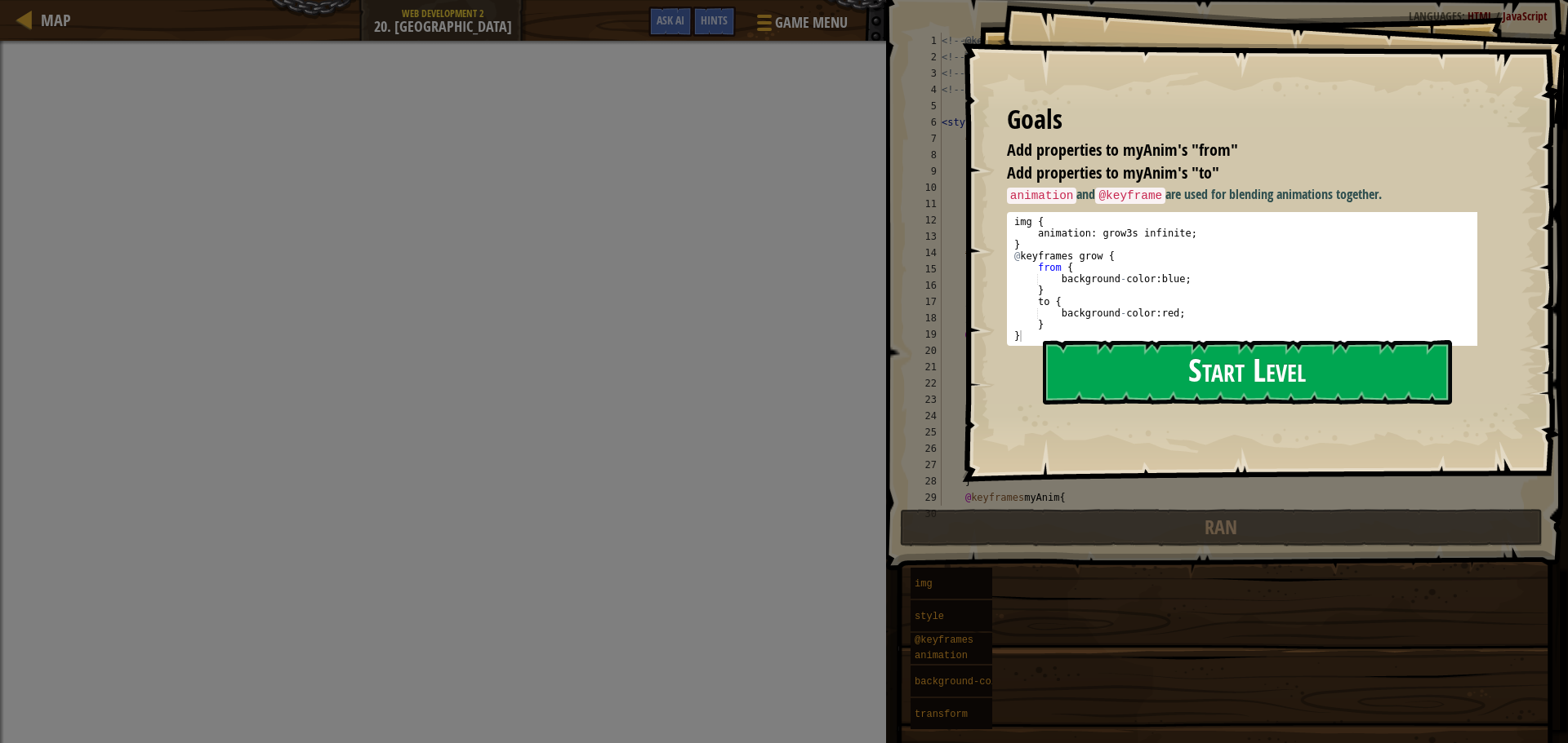
click at [1160, 363] on button "Start Level" at bounding box center [1247, 372] width 409 height 65
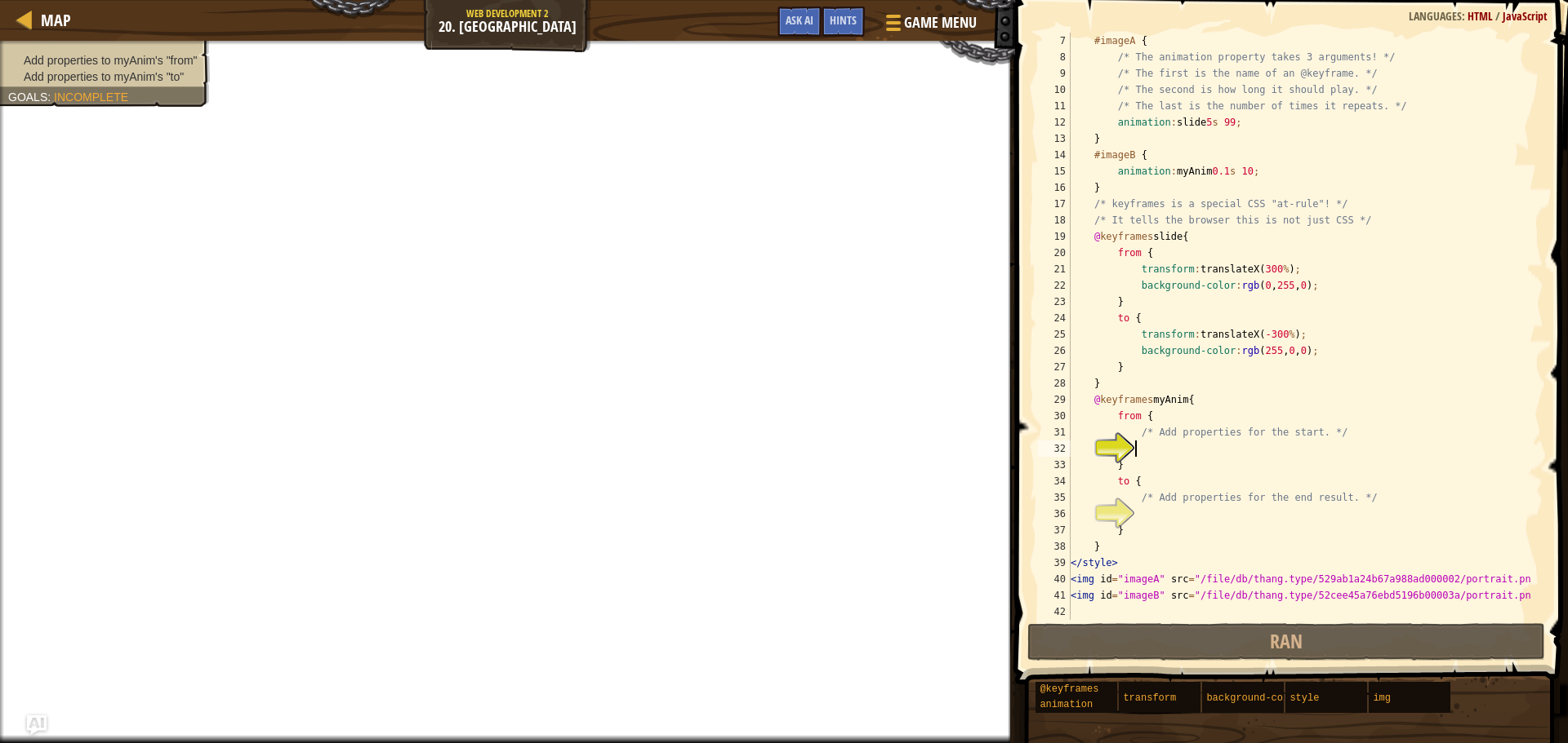
scroll to position [98, 0]
click at [1178, 452] on div "#imageA { /* The animation property takes 3 arguments! */ /* The first is the n…" at bounding box center [1299, 343] width 464 height 620
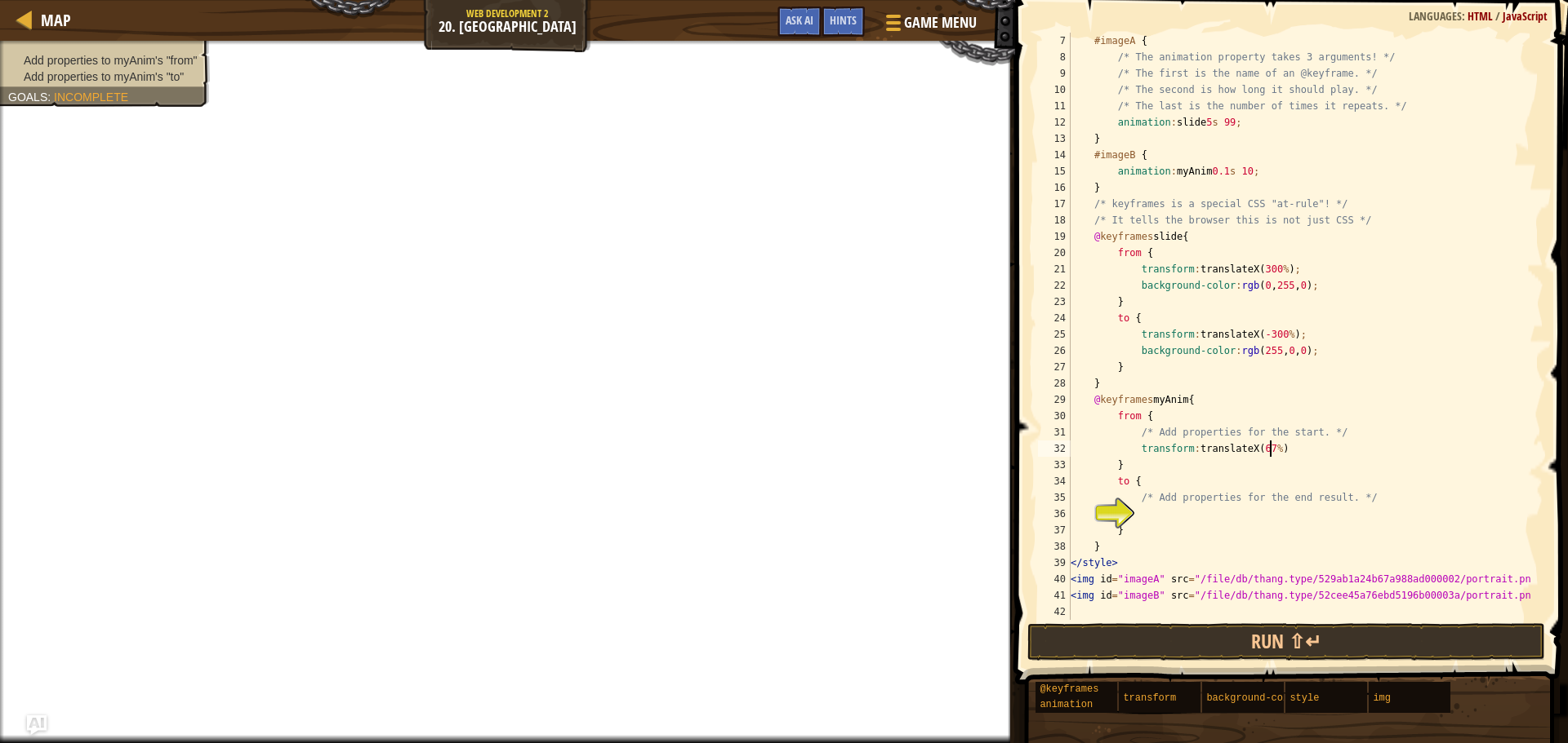
scroll to position [8, 15]
type textarea "transform:translateX(67%);"
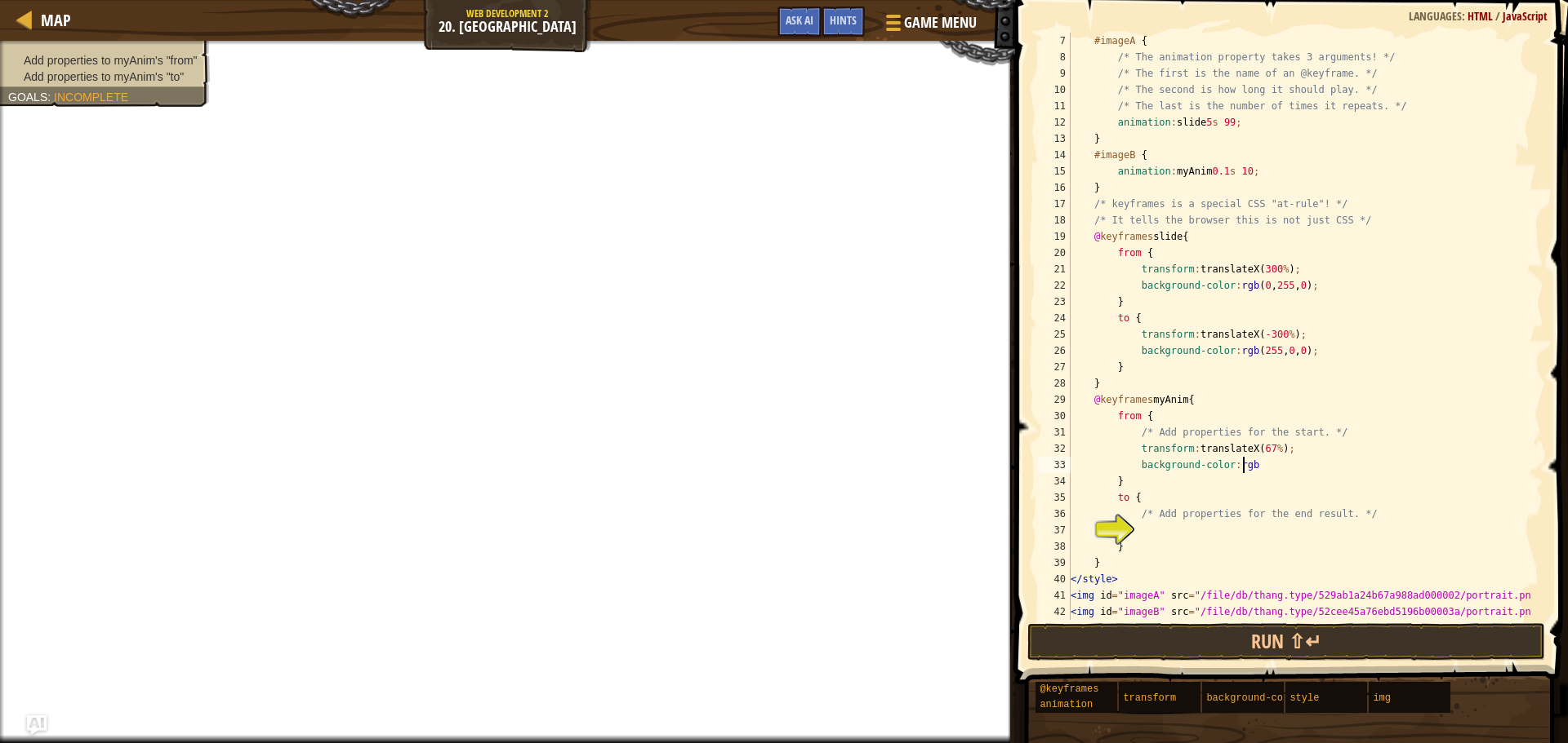
scroll to position [8, 14]
click at [1243, 470] on div "#imageA { /* The animation property takes 3 arguments! */ /* The first is the n…" at bounding box center [1299, 343] width 464 height 620
click at [1275, 472] on div "#imageA { /* The animation property takes 3 arguments! */ /* The first is the n…" at bounding box center [1299, 343] width 464 height 620
type textarea "background-color:rgb(200,25,0)"
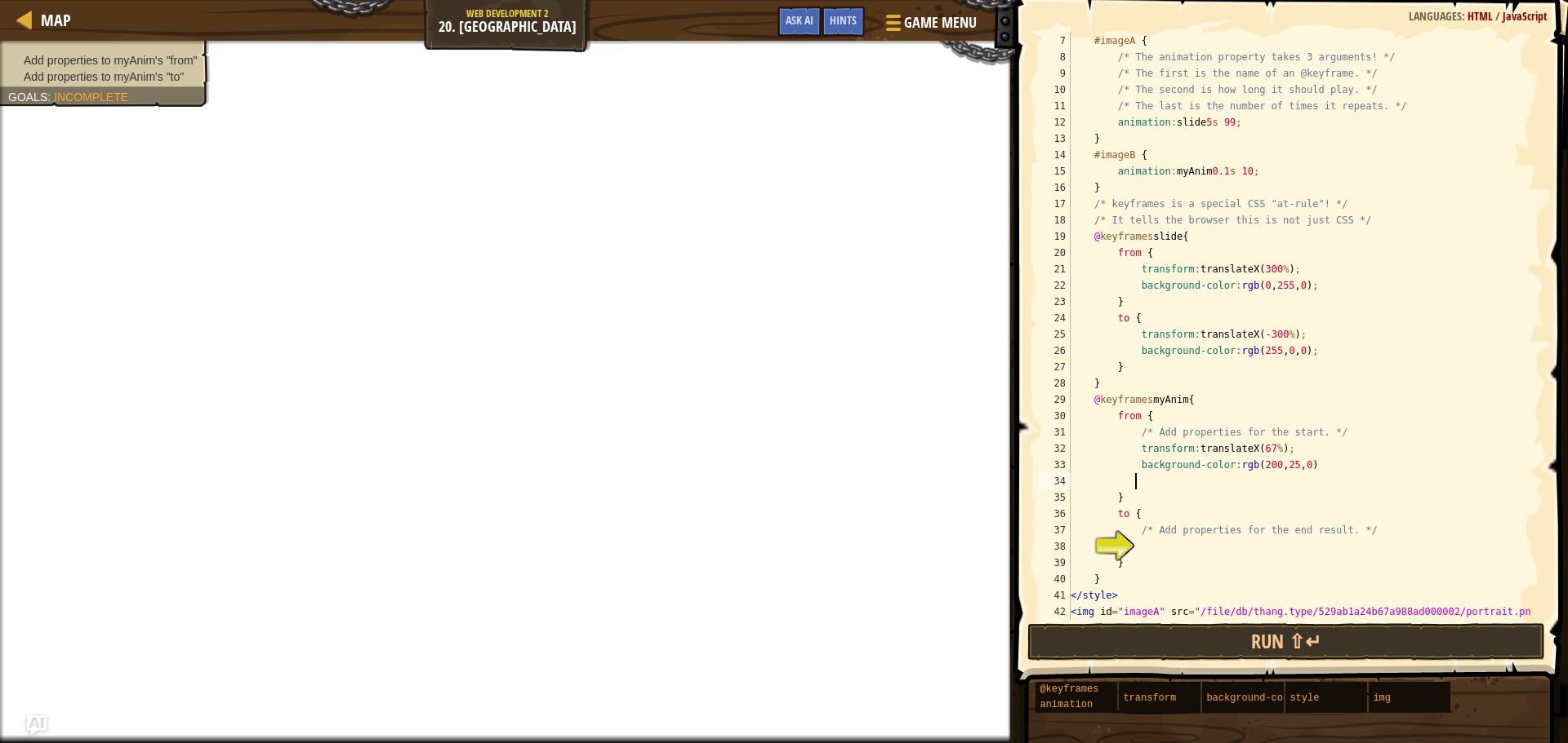
scroll to position [8, 3]
